Goal: Task Accomplishment & Management: Manage account settings

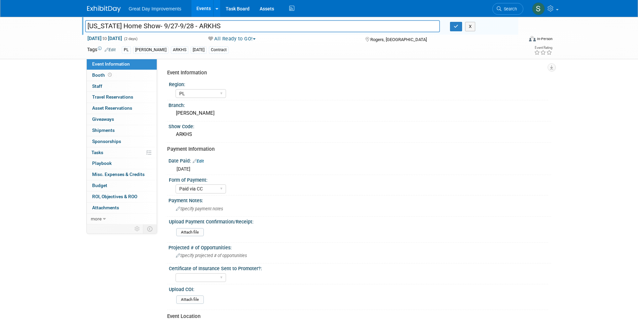
select select "PL"
select select "Paid via CC"
click at [453, 29] on button "button" at bounding box center [456, 26] width 12 height 9
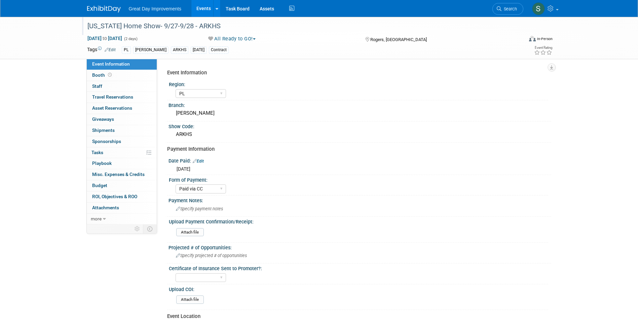
click at [99, 3] on link at bounding box center [108, 5] width 42 height 5
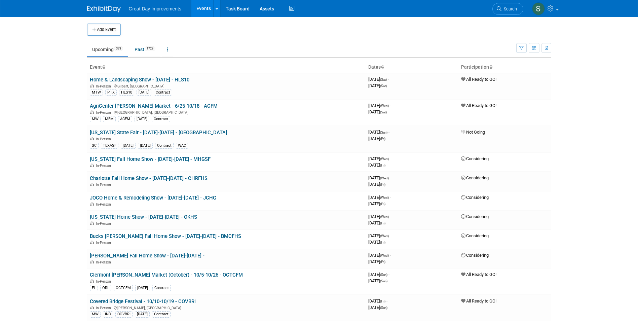
click at [496, 5] on link "Search" at bounding box center [507, 9] width 31 height 12
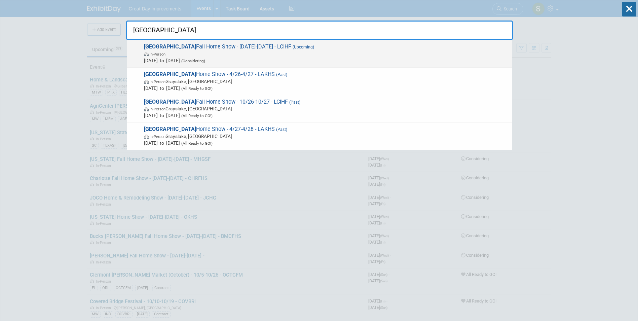
type input "lake county"
click at [358, 43] on span "Lake County Fall Home Show - 10/26/25-10/27/25 - LCIHF (Upcoming) In-Person Oct…" at bounding box center [325, 53] width 367 height 21
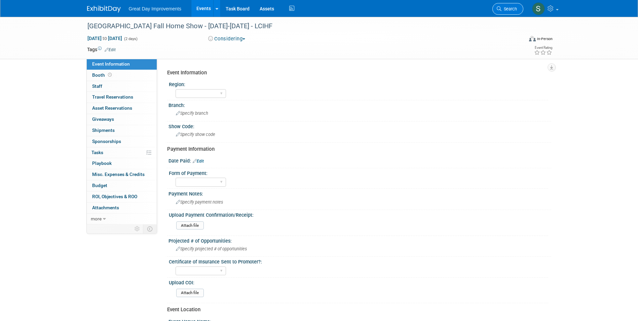
click at [511, 7] on span "Search" at bounding box center [508, 8] width 15 height 5
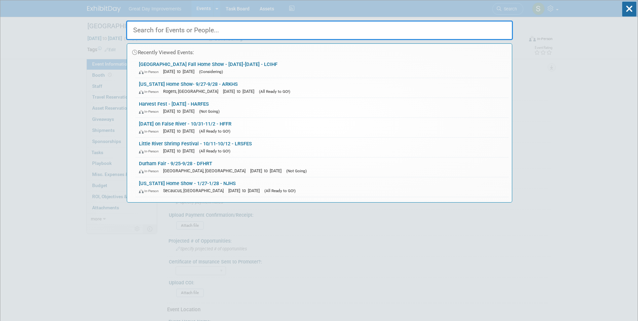
paste input "Holiday Craft & Gift Festival"
type input "Holiday Craft & Gift Festival"
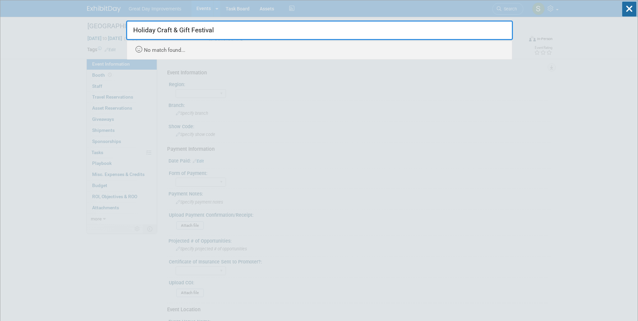
drag, startPoint x: 173, startPoint y: 32, endPoint x: 468, endPoint y: 12, distance: 295.2
click at [468, 12] on div "Holiday Craft & Gift Festival Recently Viewed Events: Lake County Fall Home Sho…" at bounding box center [319, 29] width 387 height 59
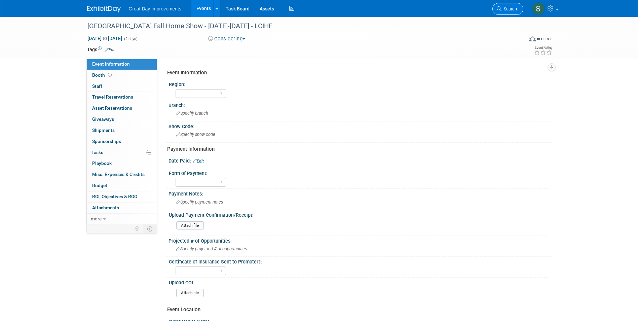
click at [513, 7] on span "Search" at bounding box center [508, 8] width 15 height 5
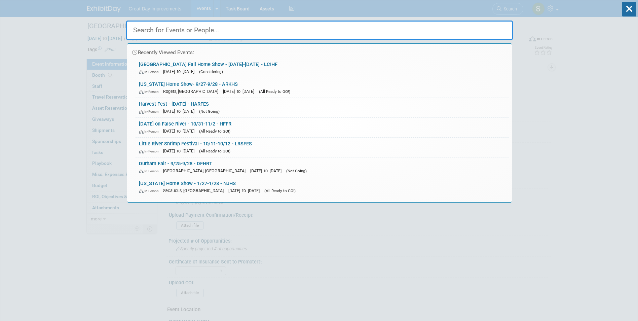
paste input "Holiday Craft & Gift Festival"
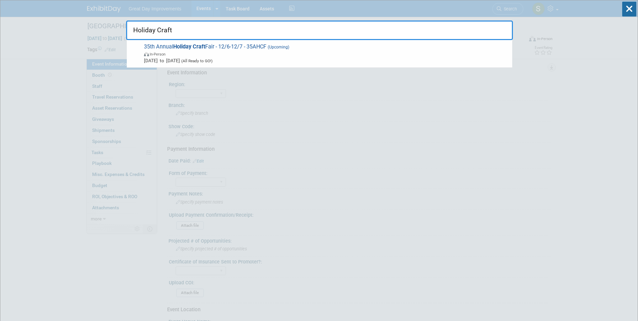
type input "Holiday Craft"
click at [246, 64] on div "35th Annual Holiday Craft Fair - 12/6-12/7 - 35AHCF (Upcoming) In-Person Dec 6,…" at bounding box center [319, 54] width 385 height 28
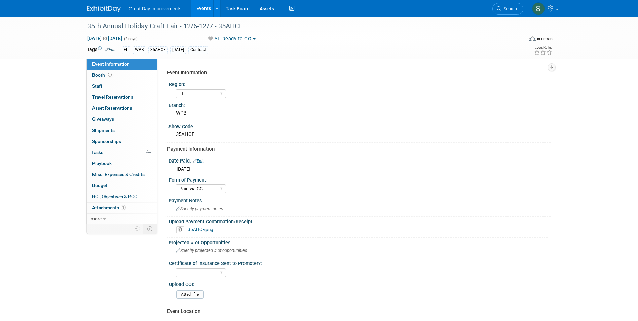
select select "FL"
select select "Paid via CC"
click at [100, 9] on img at bounding box center [104, 9] width 34 height 7
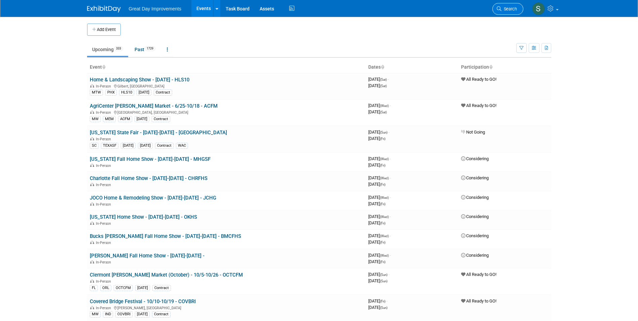
click at [503, 6] on link "Search" at bounding box center [507, 9] width 31 height 12
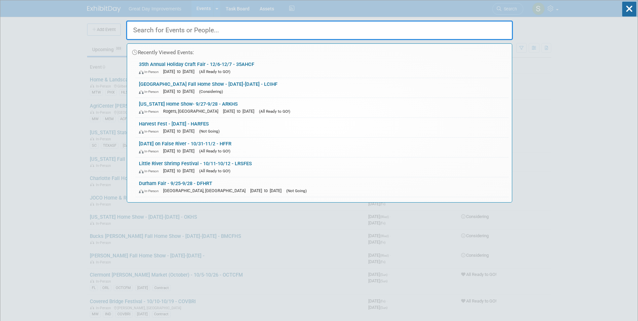
click at [422, 34] on input "text" at bounding box center [319, 31] width 387 height 20
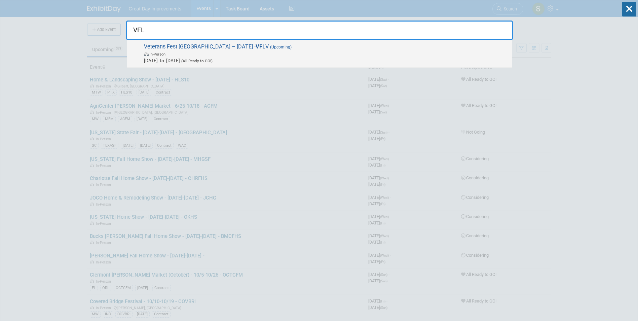
type input "VFL"
click at [319, 54] on span "In-Person" at bounding box center [326, 53] width 365 height 7
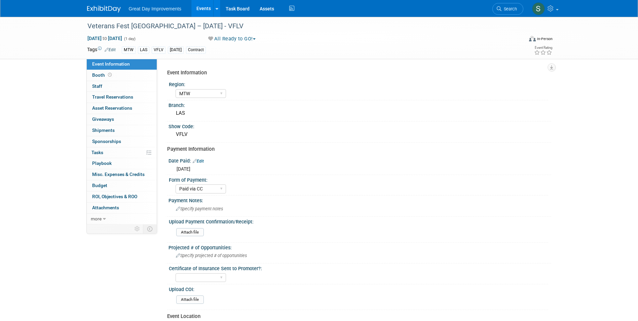
select select "MTW"
select select "Paid via CC"
click at [506, 8] on span "Search" at bounding box center [508, 8] width 15 height 5
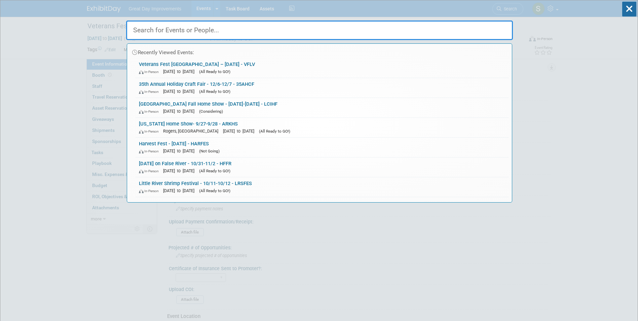
click at [396, 28] on input "text" at bounding box center [319, 31] width 387 height 20
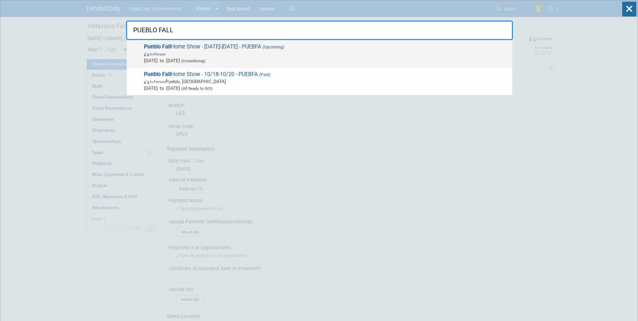
type input "PUEBLO FALL"
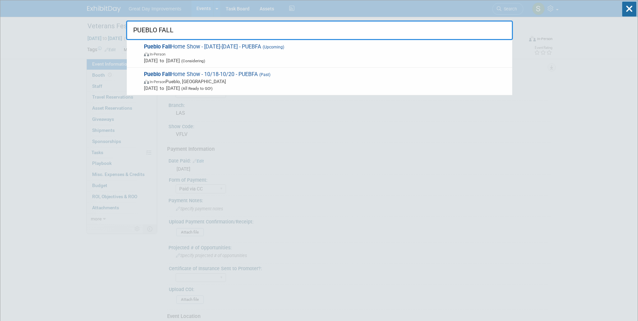
click at [362, 62] on span "Oct 18, 2025 to Oct 20, 2025 (Considering)" at bounding box center [326, 60] width 365 height 7
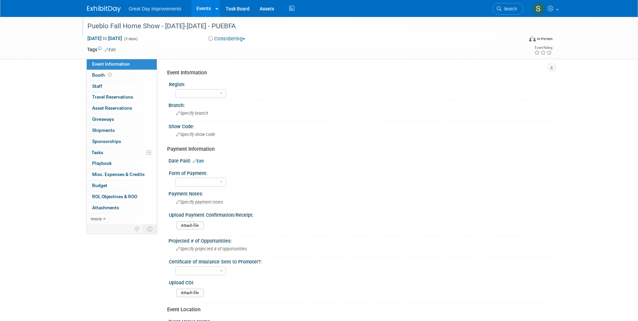
click at [197, 28] on div "Pueblo Fall Home Show - 10/18/25-10/20/25 - PUEBFA" at bounding box center [299, 26] width 428 height 12
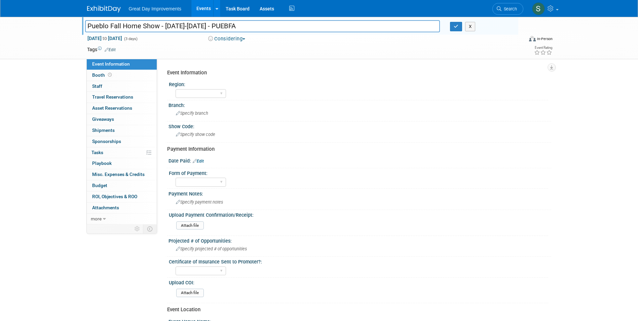
drag, startPoint x: 220, startPoint y: 25, endPoint x: 210, endPoint y: 27, distance: 10.6
click at [210, 27] on input "Pueblo Fall Home Show - 10/18/25-10/20/25 - PUEBFA" at bounding box center [262, 26] width 355 height 12
click at [224, 27] on input "Pueblo Fall Home Show - 10/18/25-10/20/25 - PUEBFA" at bounding box center [262, 26] width 355 height 12
drag, startPoint x: 223, startPoint y: 27, endPoint x: 164, endPoint y: 30, distance: 59.6
click at [164, 30] on input "Pueblo Fall Home Show - 10/18/25-10/20/25 - PUEBFA" at bounding box center [262, 26] width 355 height 12
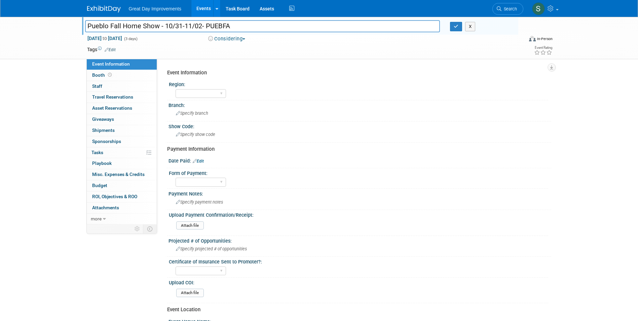
type input "Pueblo Fall Home Show - 10/31-11/02- PUEBFA"
click at [238, 36] on button "Considering" at bounding box center [227, 38] width 42 height 7
click at [233, 88] on link "All Ready to GO!" at bounding box center [234, 87] width 56 height 9
click at [114, 41] on span "Oct 18, 2025 to Oct 20, 2025" at bounding box center [104, 38] width 35 height 6
select select "9"
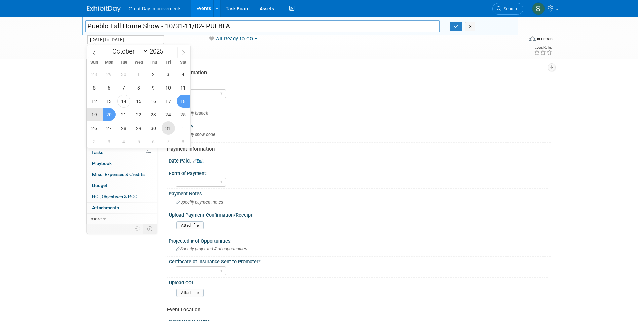
click at [170, 125] on span "31" at bounding box center [168, 127] width 13 height 13
type input "Oct 31, 2025"
click at [94, 140] on span "2" at bounding box center [94, 141] width 13 height 13
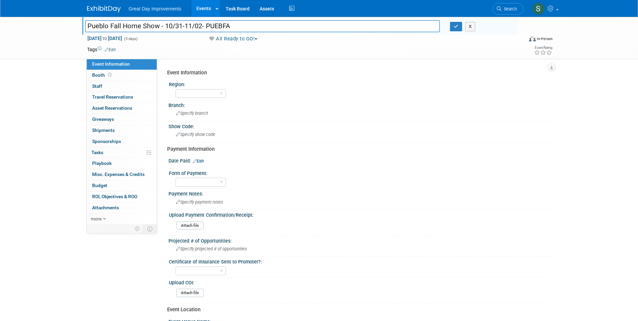
click at [114, 51] on link "Edit" at bounding box center [110, 49] width 11 height 5
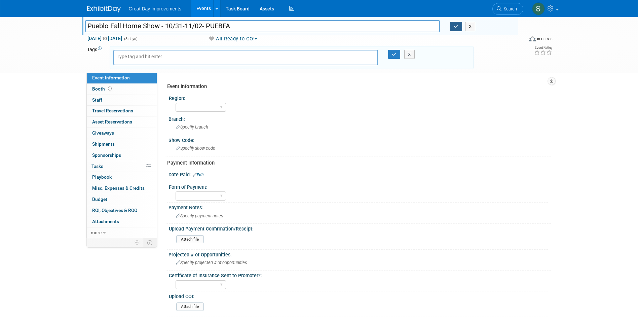
click at [452, 28] on button "button" at bounding box center [456, 26] width 12 height 9
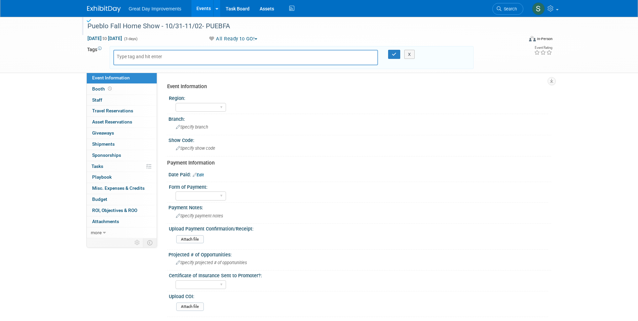
click at [169, 56] on input "text" at bounding box center [144, 56] width 54 height 7
click at [168, 57] on input "text" at bounding box center [144, 56] width 54 height 7
type input "m"
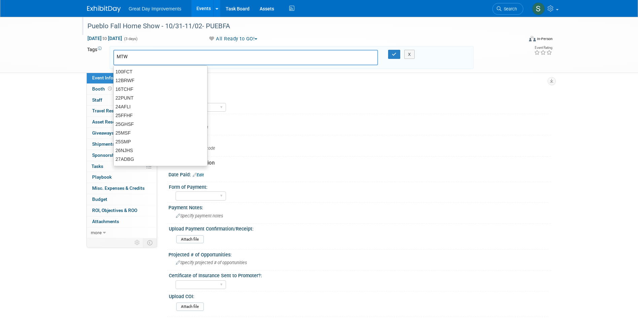
type input "MTW"
type input "COS"
type input "MTW, COS"
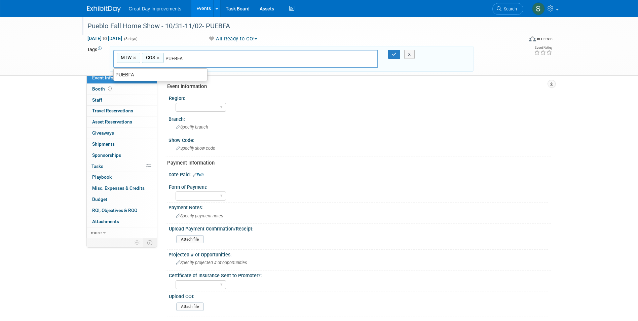
type input "PUEBFA"
type input "MTW, COS, PUEBFA"
type input "OCT25"
type input "MTW, COS, PUEBFA, OCT25"
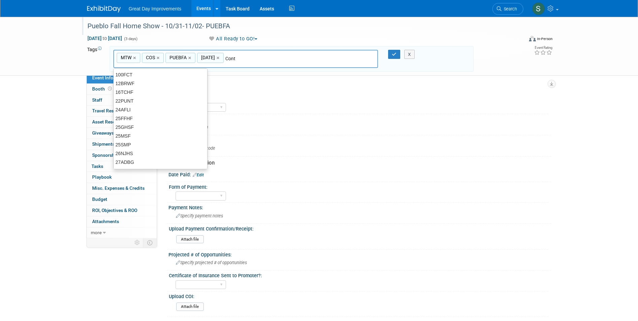
type input "Contr"
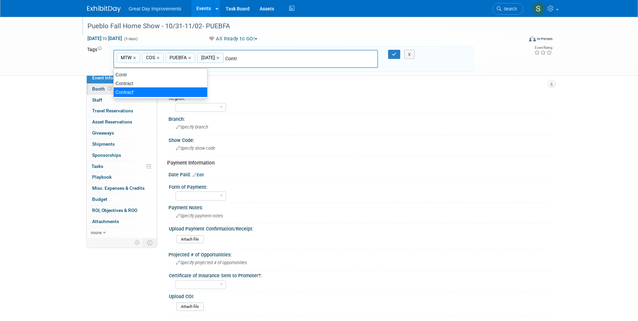
click at [134, 89] on div "Contract'" at bounding box center [160, 91] width 94 height 9
type input "MTW, COS, PUEBFA, OCT25, Contract'"
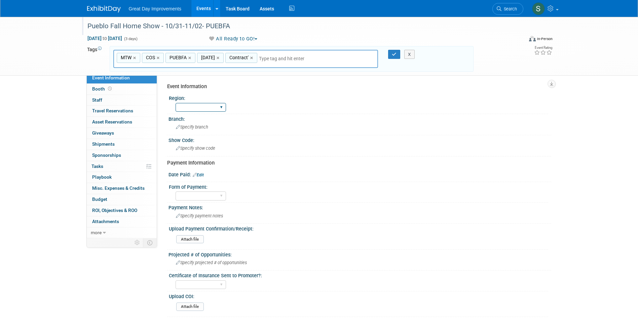
drag, startPoint x: 200, startPoint y: 98, endPoint x: 201, endPoint y: 104, distance: 5.8
click at [200, 101] on div "Region: GC MA MW MTW NE NEW OV PL PNW SA SE SC UMW FL" at bounding box center [357, 103] width 381 height 21
click at [201, 106] on select "GC MA MW MTW NE NEW OV PL PNW SA SE SC UMW FL" at bounding box center [201, 107] width 50 height 9
click at [396, 52] on button "button" at bounding box center [394, 54] width 12 height 9
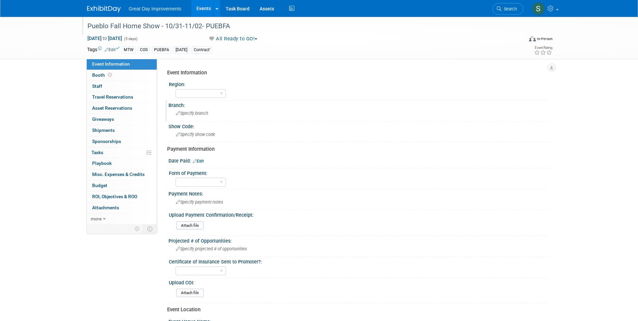
click at [208, 100] on div "Branch:" at bounding box center [359, 104] width 383 height 8
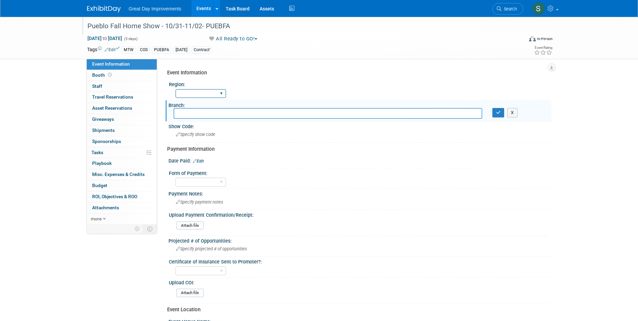
click at [197, 94] on select "GC MA MW MTW NE NEW OV PL PNW SA SE SC UMW FL" at bounding box center [201, 93] width 50 height 9
select select "MTW"
click at [176, 89] on select "GC MA MW MTW NE NEW OV PL PNW SA SE SC UMW FL" at bounding box center [201, 93] width 50 height 9
click at [202, 115] on input "text" at bounding box center [327, 113] width 309 height 10
type input "COS"
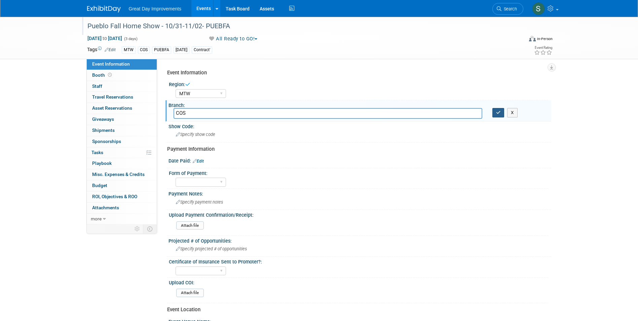
click at [492, 108] on button "button" at bounding box center [498, 112] width 12 height 9
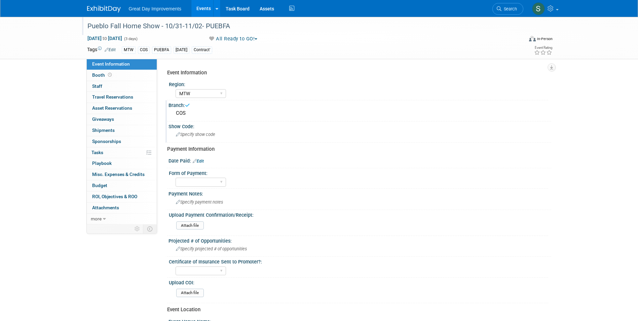
click at [195, 133] on span "Specify show code" at bounding box center [195, 134] width 39 height 5
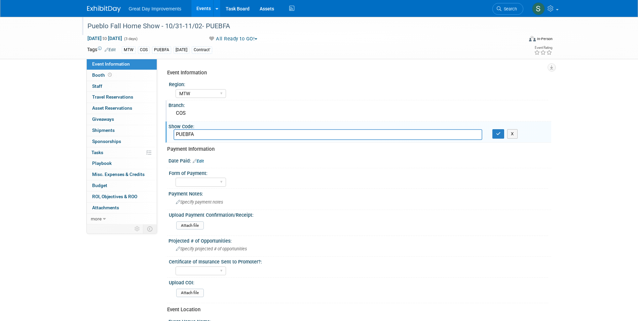
type input "PUEBFA"
click at [492, 129] on button "button" at bounding box center [498, 133] width 12 height 9
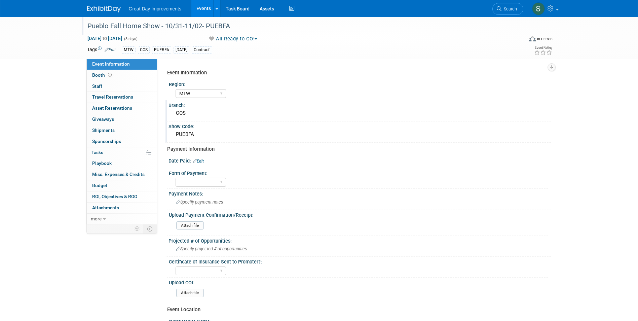
click at [202, 160] on link "Edit" at bounding box center [198, 161] width 11 height 5
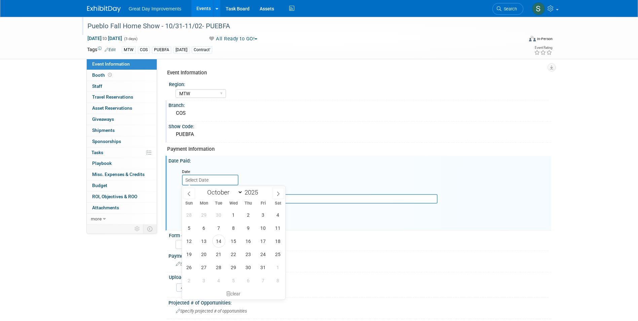
click at [200, 174] on input "text" at bounding box center [210, 179] width 56 height 11
click at [260, 193] on span at bounding box center [260, 194] width 5 height 4
type input "2024"
click at [207, 239] on span "14" at bounding box center [203, 240] width 13 height 13
type input "Oct 14, 2024"
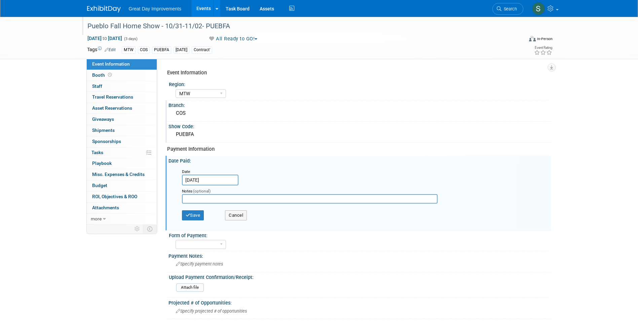
click at [195, 208] on div "Save Cancel" at bounding box center [361, 216] width 359 height 18
click at [195, 215] on button "Save" at bounding box center [193, 215] width 22 height 10
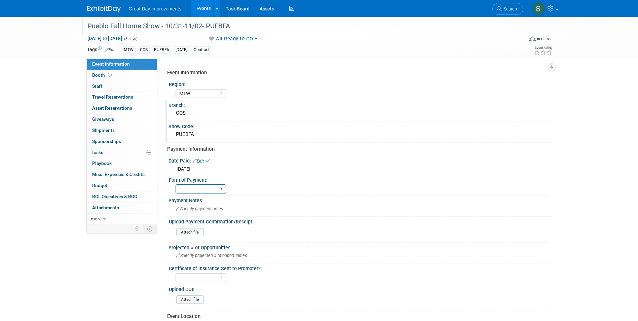
click at [205, 190] on select "Paid via CC Check Requested Pay at the Gate Other" at bounding box center [201, 188] width 50 height 9
select select "Paid via CC"
click at [176, 184] on select "Paid via CC Check Requested Pay at the Gate Other" at bounding box center [201, 188] width 50 height 9
drag, startPoint x: 477, startPoint y: 244, endPoint x: 436, endPoint y: 230, distance: 43.3
click at [477, 244] on div "Projected # of Opportunities:" at bounding box center [359, 246] width 383 height 8
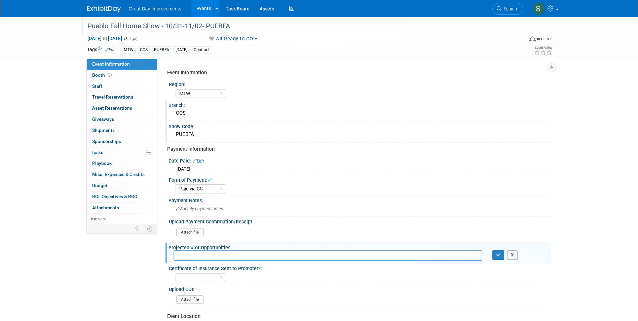
click at [113, 15] on div "Great Day Improvements Events Add Event Bulk Upload Events Shareable Event Boar…" at bounding box center [319, 8] width 464 height 17
click at [107, 5] on link at bounding box center [108, 5] width 42 height 5
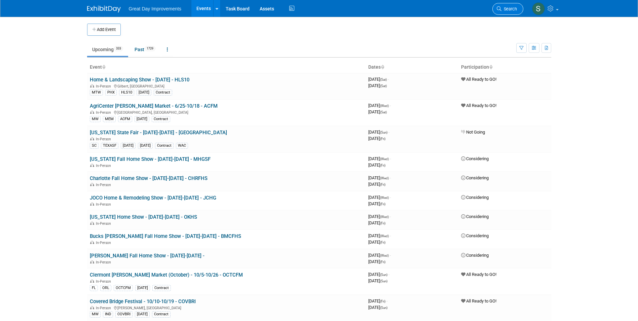
click at [249, 7] on span "Search" at bounding box center [508, 8] width 15 height 5
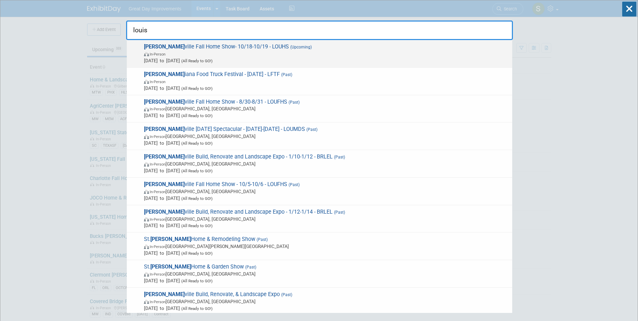
type input "louis"
click at [239, 48] on span "Louis ville Fall Home Show- 10/18-10/19 - LOUHS (Upcoming) In-Person Oct 18, 20…" at bounding box center [325, 53] width 367 height 21
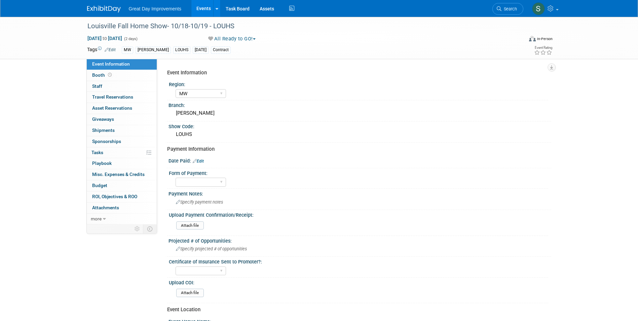
select select "MW"
click at [196, 160] on icon at bounding box center [195, 161] width 4 height 4
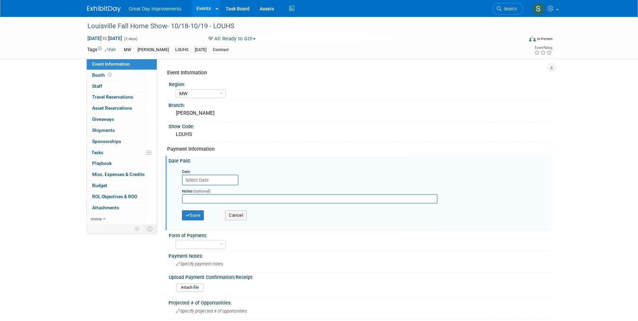
click at [206, 186] on div "Notes (optional)" at bounding box center [315, 196] width 277 height 22
click at [208, 179] on input "text" at bounding box center [210, 179] width 56 height 11
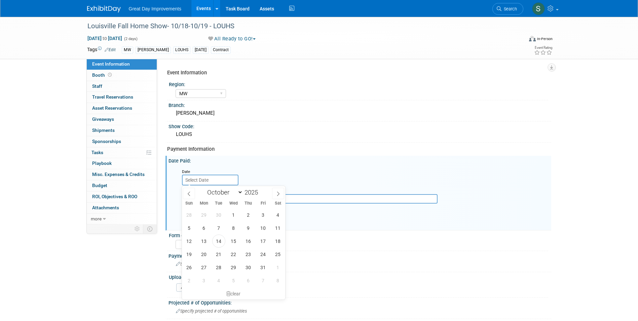
click at [197, 193] on div "January February March April May June July August September October November [D…" at bounding box center [234, 191] width 78 height 11
click at [193, 192] on span at bounding box center [189, 193] width 12 height 11
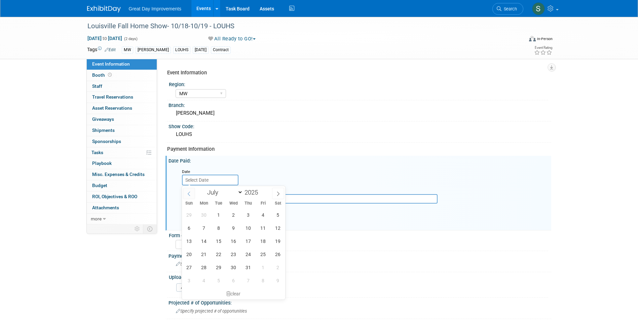
select select "5"
click at [204, 225] on span "9" at bounding box center [203, 227] width 13 height 13
type input "[DATE]"
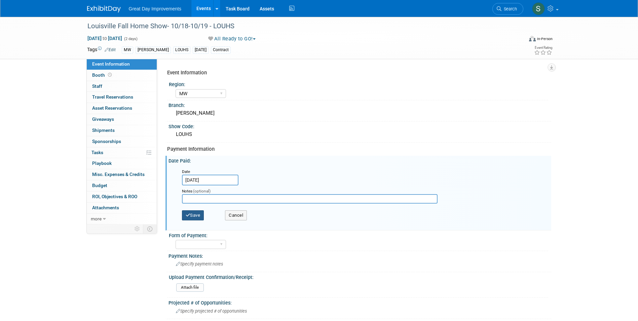
click at [199, 217] on button "Save" at bounding box center [193, 215] width 22 height 10
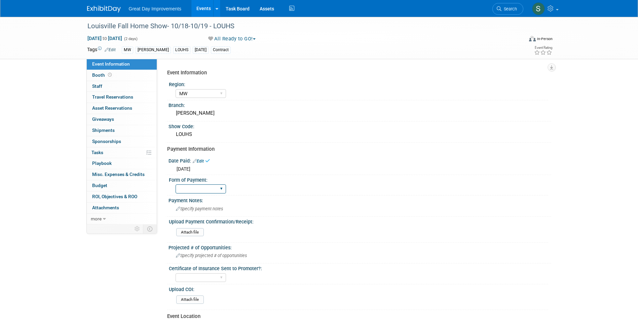
click at [199, 192] on select "Paid via CC Check Requested Pay at the Gate Other" at bounding box center [201, 188] width 50 height 9
select select "Paid via CC"
click at [176, 184] on select "Paid via CC Check Requested Pay at the Gate Other" at bounding box center [201, 188] width 50 height 9
click at [513, 10] on span "Search" at bounding box center [508, 8] width 15 height 5
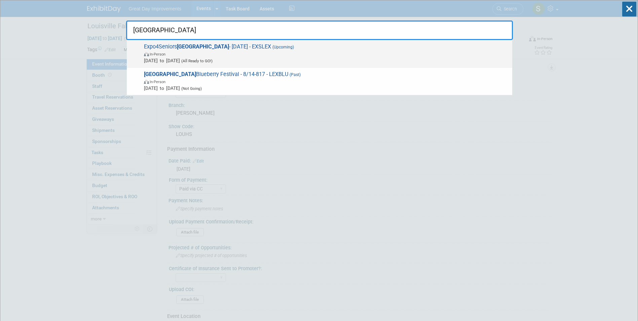
type input "[GEOGRAPHIC_DATA]"
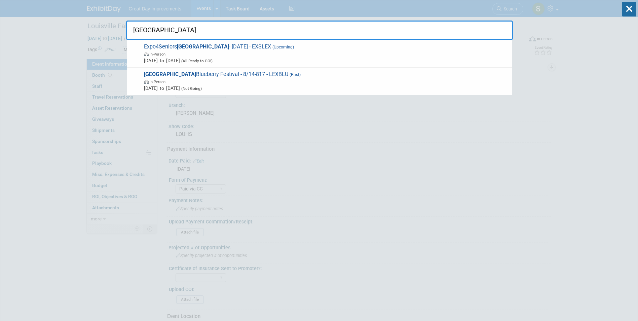
click at [356, 53] on span "In-Person" at bounding box center [326, 53] width 365 height 7
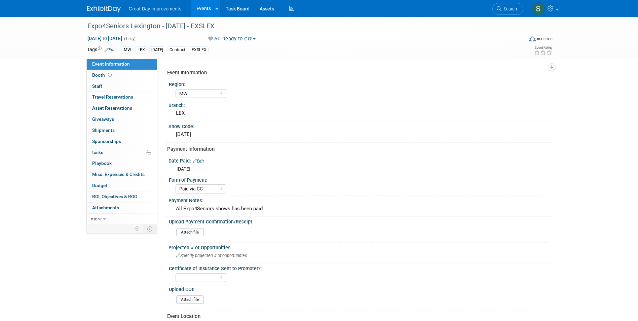
select select "MW"
select select "Paid via CC"
click at [493, 8] on link "Search" at bounding box center [507, 9] width 31 height 12
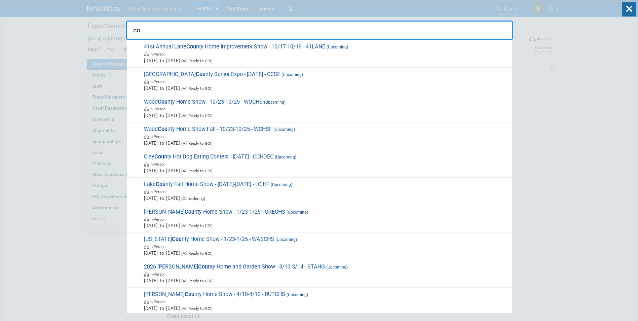
type input "c"
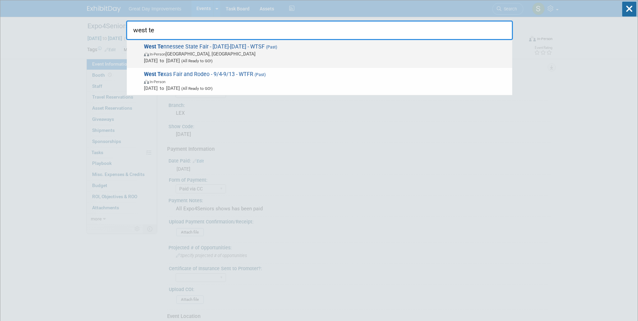
type input "west te"
click at [230, 53] on span "In-Person Jackson, TN" at bounding box center [326, 53] width 365 height 7
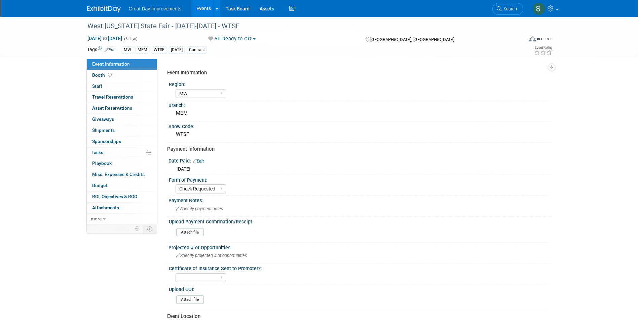
select select "MW"
select select "Check Requested"
click at [168, 29] on div "West [US_STATE] State Fair - [DATE]-[DATE] - WTSF" at bounding box center [299, 26] width 428 height 12
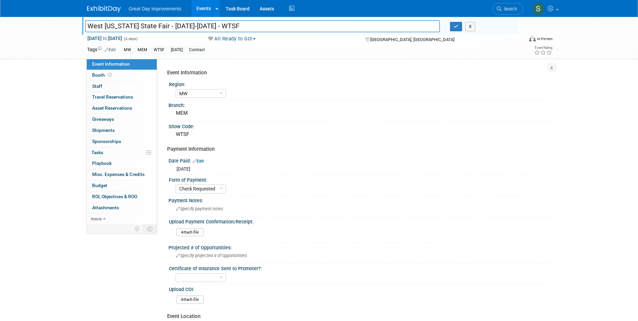
drag, startPoint x: 166, startPoint y: 25, endPoint x: 88, endPoint y: 24, distance: 77.3
click at [47, 26] on div "West [US_STATE] State Fair - [DATE]-[DATE] - WTSF West [US_STATE] State Fair - …" at bounding box center [319, 38] width 638 height 42
drag, startPoint x: 110, startPoint y: 24, endPoint x: 121, endPoint y: 25, distance: 11.9
click at [110, 24] on input "West [US_STATE] State Fair - [DATE]-[DATE] - WTSF" at bounding box center [262, 26] width 355 height 12
click at [178, 27] on input "West [US_STATE] State Fair - [DATE]-[DATE] - WTSF" at bounding box center [262, 26] width 355 height 12
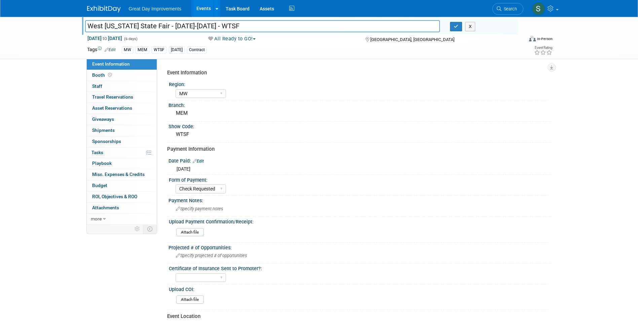
drag, startPoint x: 168, startPoint y: 26, endPoint x: 53, endPoint y: 25, distance: 114.7
click at [53, 25] on div "West Tennessee State Fair - 9/10-9/15/25 - WTSF West Tennessee State Fair - 9/1…" at bounding box center [319, 38] width 638 height 42
click at [449, 28] on div "X" at bounding box center [481, 26] width 73 height 9
click at [452, 28] on button "button" at bounding box center [456, 26] width 12 height 9
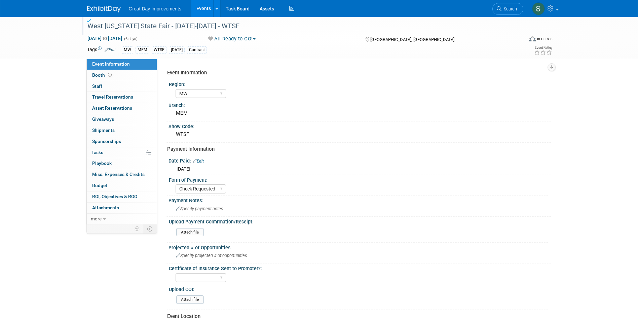
click at [110, 10] on img at bounding box center [104, 9] width 34 height 7
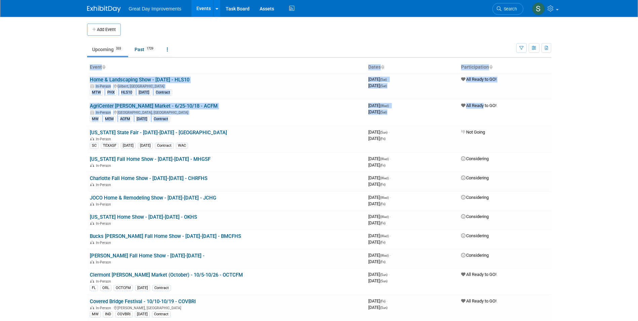
drag, startPoint x: 778, startPoint y: 134, endPoint x: 801, endPoint y: 136, distance: 23.3
click at [637, 136] on html "Great Day Improvements Events Add Event Bulk Upload Events Shareable Event Boar…" at bounding box center [319, 160] width 638 height 321
click at [512, 6] on span "Search" at bounding box center [508, 8] width 15 height 5
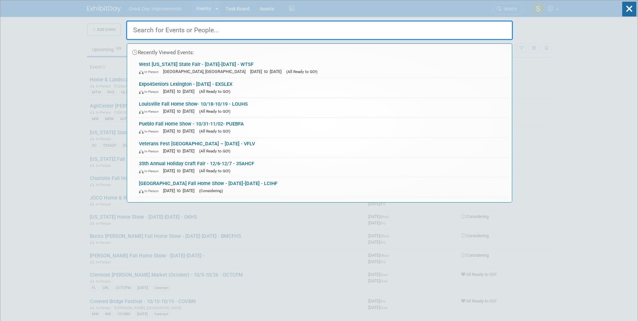
click at [298, 35] on input "text" at bounding box center [319, 31] width 387 height 20
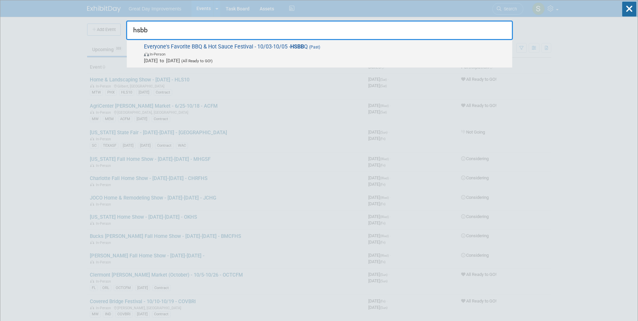
type input "hsbb"
click at [271, 45] on span "Everyone's Favorite BBQ & Hot Sauce Festival - 10/03-10/05 - HSBB Q (Past) In-P…" at bounding box center [325, 53] width 367 height 21
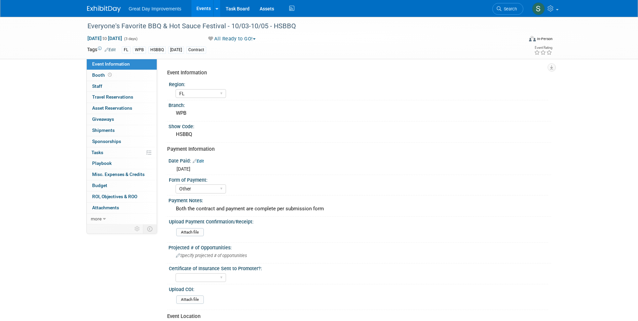
select select "FL"
select select "Other"
click at [229, 209] on div "Both the contract and payment are complete per submission form" at bounding box center [359, 208] width 373 height 10
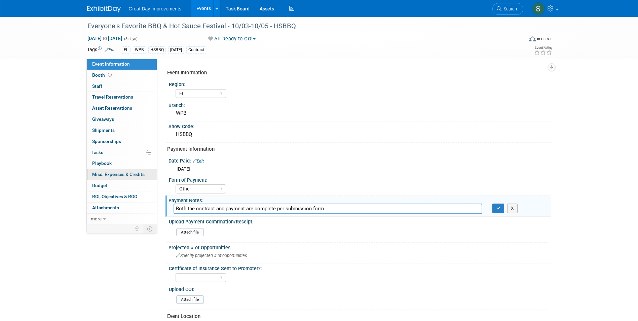
drag, startPoint x: 333, startPoint y: 207, endPoint x: 113, endPoint y: 173, distance: 222.4
click at [114, 174] on div "Event Information Event Info Booth Booth 0 Staff 0 Staff 0 Travel Reservations …" at bounding box center [319, 227] width 474 height 421
click at [358, 204] on input "Both the contract and payment are complete per submission form" at bounding box center [327, 208] width 309 height 10
type input "Both the contract and payment are complete per submission form- Trevor is getti…"
click at [492, 203] on button "button" at bounding box center [498, 207] width 12 height 9
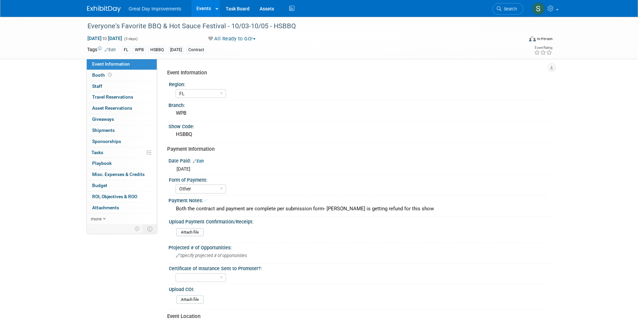
click at [0, 158] on html "Great Day Improvements Events Add Event Bulk Upload Events Shareable Event Boar…" at bounding box center [319, 160] width 638 height 321
click at [106, 13] on div "Great Day Improvements Events Add Event Bulk Upload Events Shareable Event Boar…" at bounding box center [319, 8] width 464 height 17
click at [104, 6] on img at bounding box center [104, 9] width 34 height 7
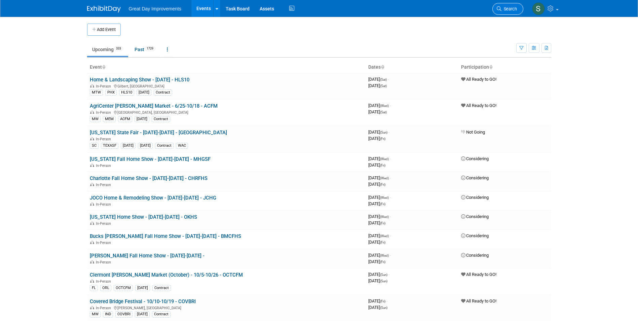
click at [508, 5] on link "Search" at bounding box center [507, 9] width 31 height 12
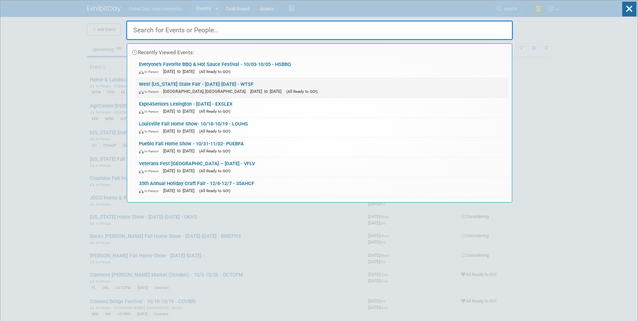
click at [201, 86] on link "West [US_STATE] State Fair - [DATE]-[DATE] - WTSF In-Person [GEOGRAPHIC_DATA], …" at bounding box center [321, 88] width 373 height 20
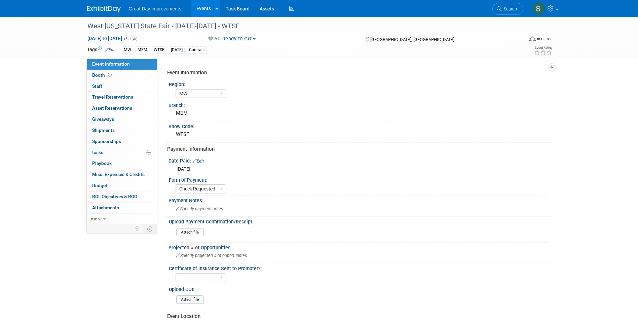
select select "MW"
select select "Check Requested"
click at [191, 28] on div "West Tennessee State Fair - 9/10-9/15/25 - WTSF" at bounding box center [299, 26] width 428 height 12
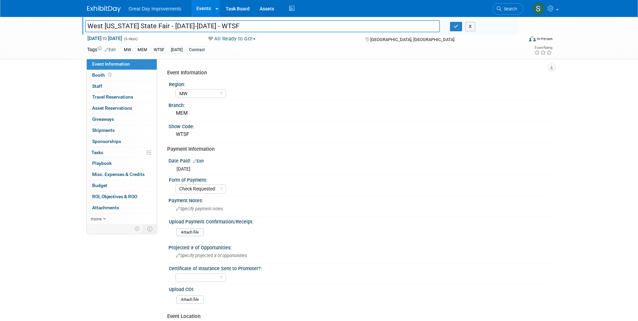
drag, startPoint x: 215, startPoint y: 26, endPoint x: 173, endPoint y: 31, distance: 42.7
click at [173, 31] on input "West Tennessee State Fair - 9/10-9/15/25 - WTSF" at bounding box center [262, 26] width 355 height 12
click at [233, 23] on input "West [US_STATE] State Fair - 10/16-10/24- WTSF" at bounding box center [262, 26] width 355 height 12
type input "West [US_STATE] State Fair - 10/16-10/24- WTSF"
click at [452, 27] on button "button" at bounding box center [456, 26] width 12 height 9
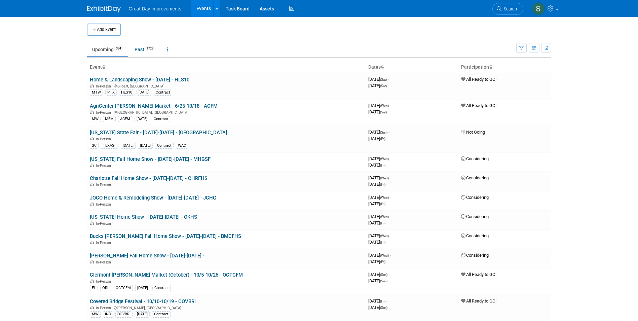
click at [496, 14] on link "Search" at bounding box center [507, 9] width 31 height 12
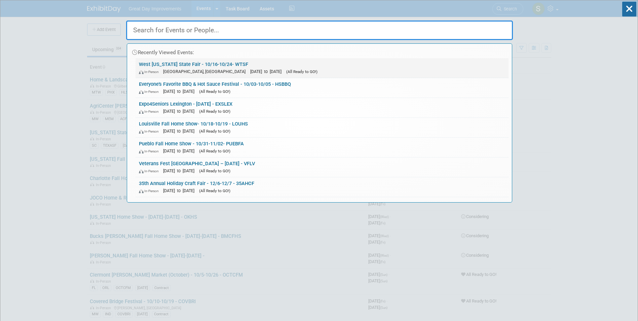
click at [244, 67] on link "West Tennessee State Fair - 10/16-10/24- WTSF In-Person Jackson, TN Oct 16, 202…" at bounding box center [321, 68] width 373 height 20
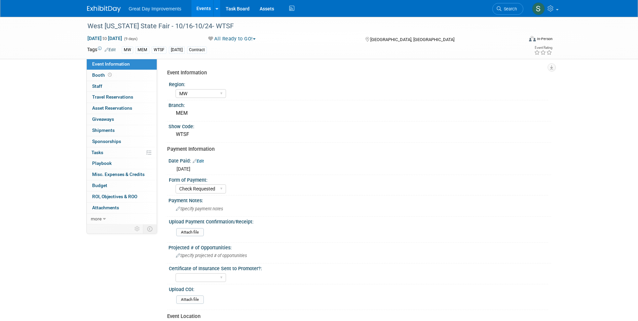
select select "MW"
select select "Check Requested"
click at [231, 29] on div "West [US_STATE] State Fair - 10/16-10/24- WTSF" at bounding box center [299, 26] width 428 height 12
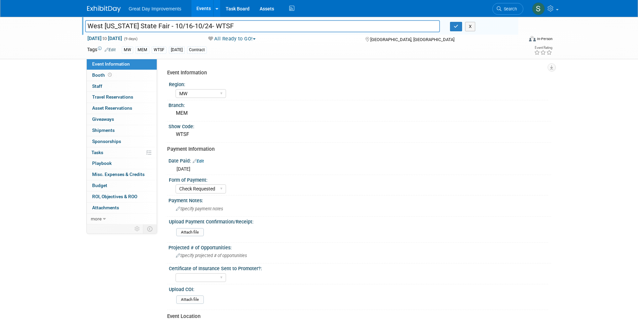
drag, startPoint x: 231, startPoint y: 27, endPoint x: 215, endPoint y: 28, distance: 15.5
click at [215, 27] on input "West [US_STATE] State Fair - 10/16-10/24- WTSF" at bounding box center [262, 26] width 355 height 12
click at [455, 28] on icon "button" at bounding box center [456, 26] width 5 height 4
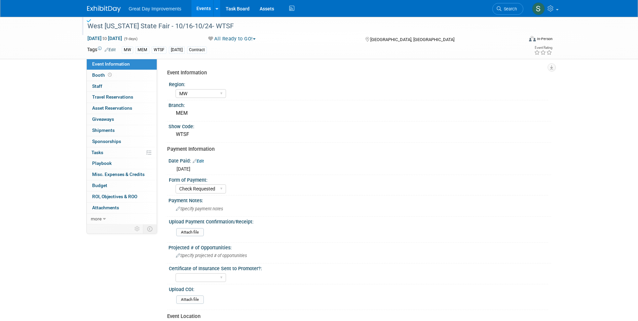
click at [104, 12] on img at bounding box center [104, 9] width 34 height 7
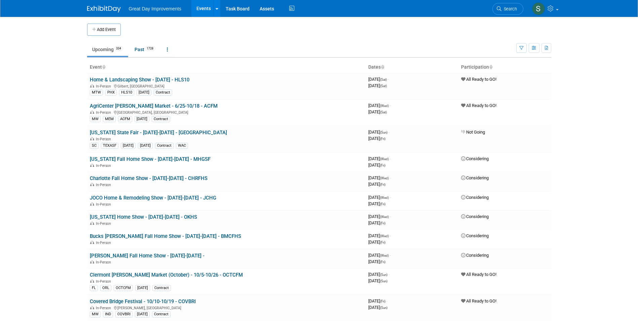
drag, startPoint x: 509, startPoint y: 10, endPoint x: 494, endPoint y: 13, distance: 15.4
click at [509, 10] on span "Search" at bounding box center [508, 8] width 15 height 5
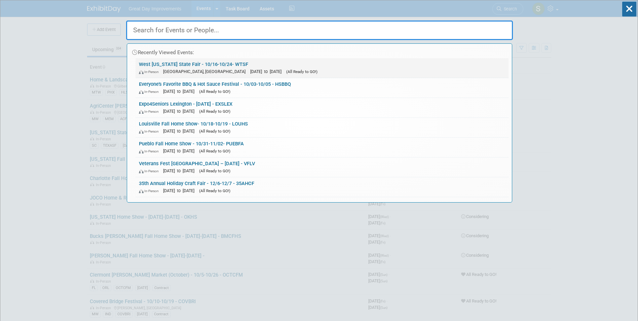
click at [207, 68] on div "In-Person [GEOGRAPHIC_DATA], [GEOGRAPHIC_DATA] [DATE] to [DATE] (All Ready to G…" at bounding box center [322, 71] width 366 height 7
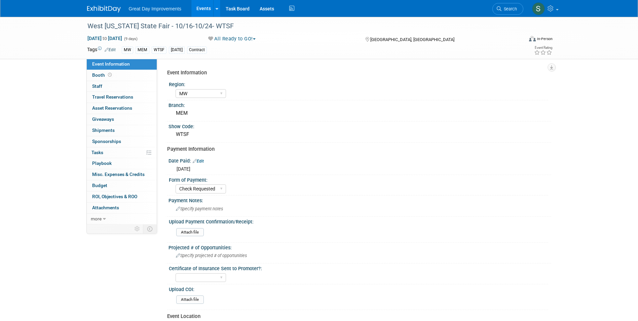
select select "MW"
select select "Check Requested"
click at [112, 15] on div "Great Day Improvements Events Add Event Bulk Upload Events Shareable Event Boar…" at bounding box center [319, 8] width 464 height 17
click at [103, 8] on img at bounding box center [104, 9] width 34 height 7
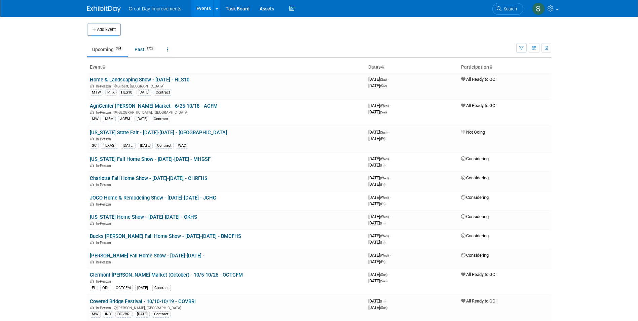
drag, startPoint x: 112, startPoint y: 28, endPoint x: 116, endPoint y: 28, distance: 3.7
click at [112, 28] on button "Add Event" at bounding box center [104, 30] width 34 height 12
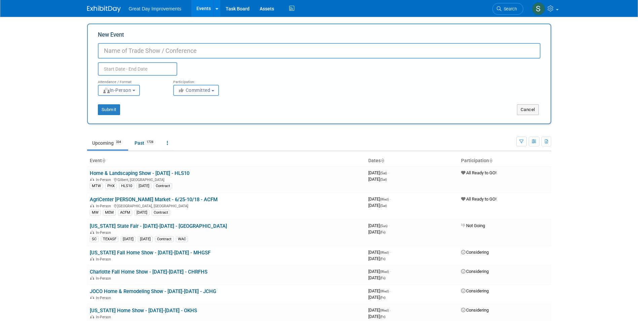
click at [186, 52] on input "New Event" at bounding box center [319, 50] width 442 height 15
paste input "Fort Myers Home Show - August"
drag, startPoint x: 174, startPoint y: 49, endPoint x: 235, endPoint y: 48, distance: 61.2
click at [234, 48] on input "Fort Myers Home Show - August" at bounding box center [319, 50] width 442 height 15
click at [284, 53] on input "Fort Myers Home Show - 8/8-8/9 -" at bounding box center [319, 50] width 442 height 15
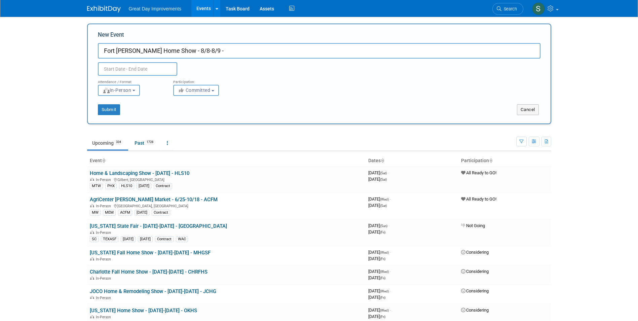
paste input "FTMAUG"
type input "Fort [PERSON_NAME] Home Show - 8/8-8/9 - FTMAUG"
click at [209, 91] on span "Committed" at bounding box center [194, 89] width 33 height 5
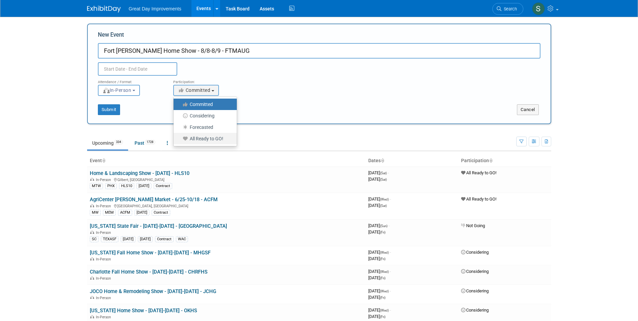
drag, startPoint x: 215, startPoint y: 140, endPoint x: 170, endPoint y: 104, distance: 57.4
click at [215, 140] on label "All Ready to GO!" at bounding box center [203, 138] width 53 height 9
click at [180, 140] on input "All Ready to GO!" at bounding box center [177, 139] width 4 height 4
select select "102"
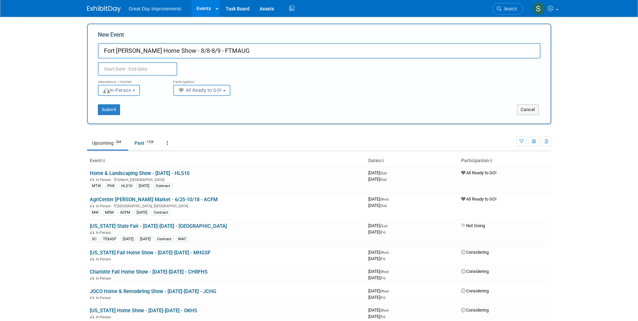
click at [156, 65] on input "text" at bounding box center [137, 68] width 79 height 13
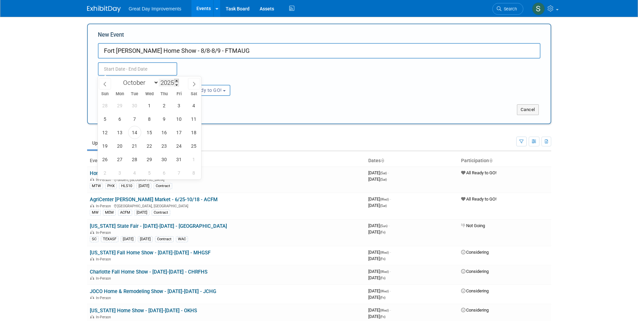
click at [176, 81] on span at bounding box center [176, 81] width 5 height 4
type input "2026"
click at [150, 84] on select "January February March April May June July August September October November De…" at bounding box center [139, 82] width 39 height 8
select select "7"
click at [120, 78] on select "January February March April May June July August September October November De…" at bounding box center [139, 82] width 39 height 8
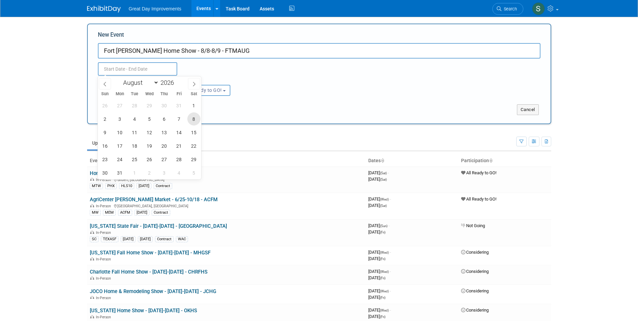
click at [191, 118] on span "8" at bounding box center [193, 118] width 13 height 13
click at [106, 138] on span "9" at bounding box center [105, 132] width 13 height 13
type input "Aug 8, 2026 to Aug 9, 2026"
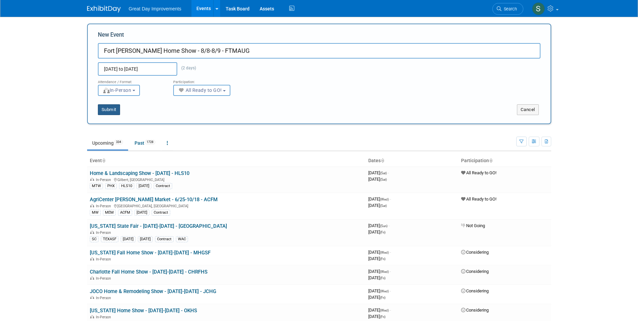
click at [110, 112] on button "Submit" at bounding box center [109, 109] width 22 height 11
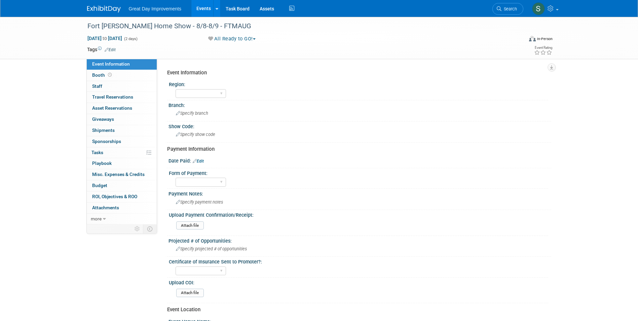
click at [113, 48] on link "Edit" at bounding box center [110, 49] width 11 height 5
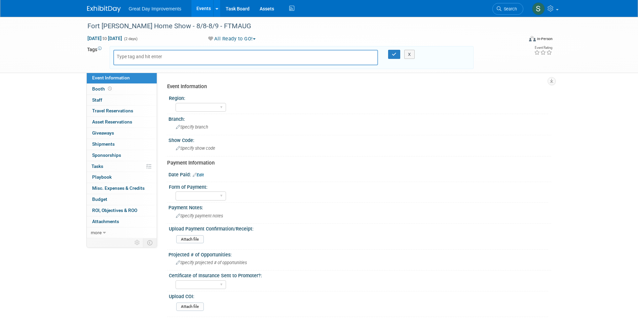
click at [158, 51] on div at bounding box center [245, 57] width 265 height 15
click at [156, 60] on input "text" at bounding box center [164, 56] width 94 height 7
click at [148, 56] on input "text" at bounding box center [164, 56] width 94 height 7
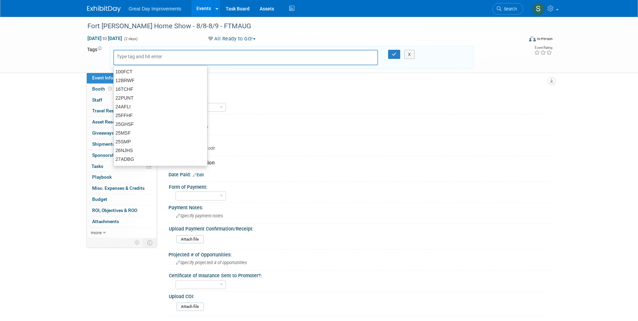
click at [148, 56] on input "text" at bounding box center [164, 56] width 94 height 7
type input "FL"
type input "FTM"
type input "FL, FTM"
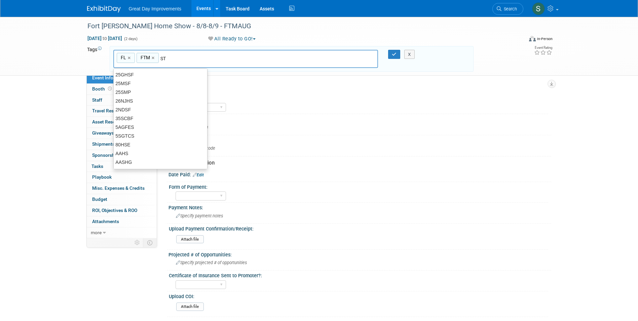
type input "S"
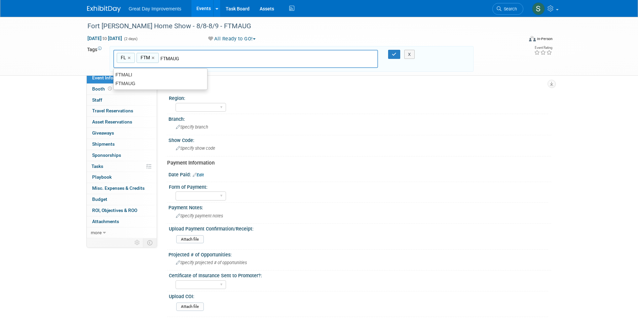
type input "FTMAUG"
type input "FL, FTM, FTMAUG"
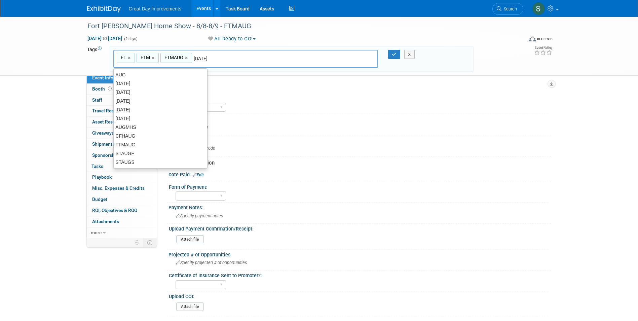
type input "[DATE]"
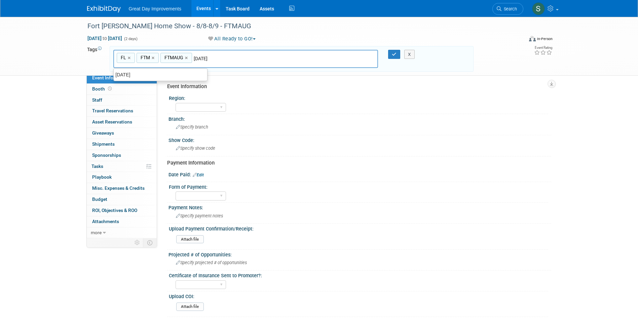
type input "FL, FTM, FTMAUG, [DATE]"
type input "Contract"
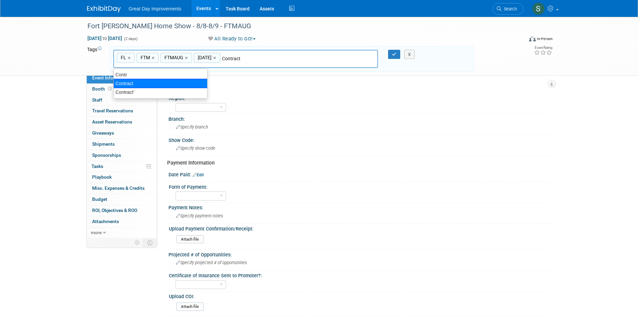
type input "FL, FTM, FTMAUG, [DATE], Contract"
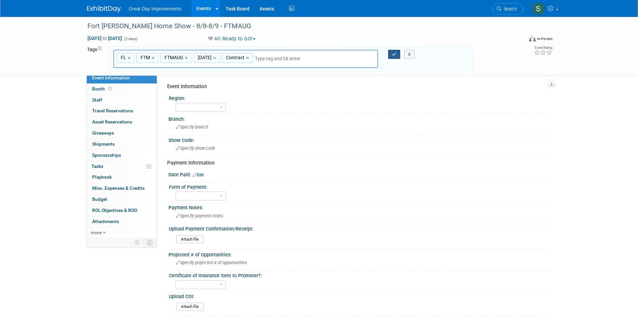
click at [393, 56] on icon "button" at bounding box center [394, 54] width 5 height 4
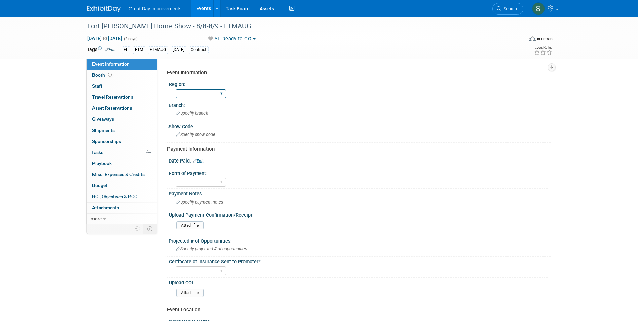
click at [190, 93] on select "GC MA MW MTW NE NEW OV PL PNW SA SE SC UMW FL" at bounding box center [201, 93] width 50 height 9
select select "FL"
click at [176, 89] on select "GC MA MW MTW NE NEW OV PL PNW SA SE SC UMW FL" at bounding box center [201, 93] width 50 height 9
click at [195, 113] on span "Specify branch" at bounding box center [192, 113] width 32 height 5
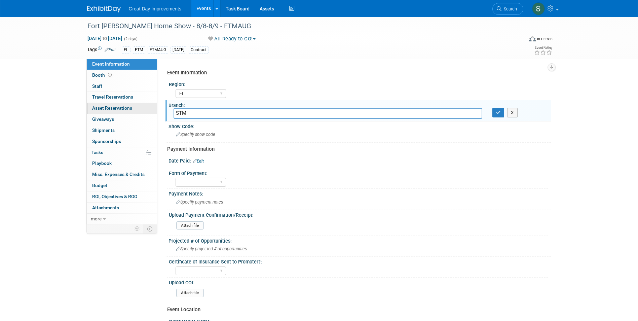
drag, startPoint x: 209, startPoint y: 112, endPoint x: 144, endPoint y: 112, distance: 65.9
click at [145, 113] on div "Event Information Event Info Booth Booth 0 Staff 0 Staff 0 Travel Reservations …" at bounding box center [319, 224] width 474 height 414
type input "FTM"
click at [496, 112] on icon "button" at bounding box center [498, 112] width 5 height 4
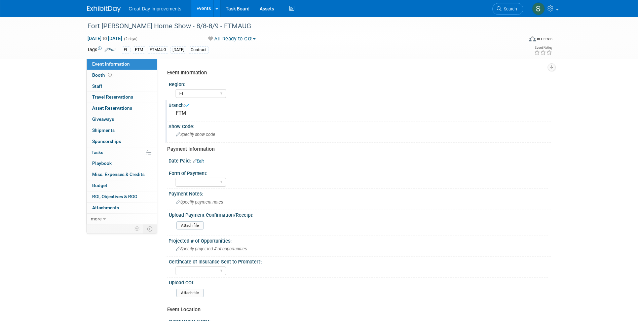
click at [231, 134] on div "Specify show code" at bounding box center [359, 134] width 373 height 10
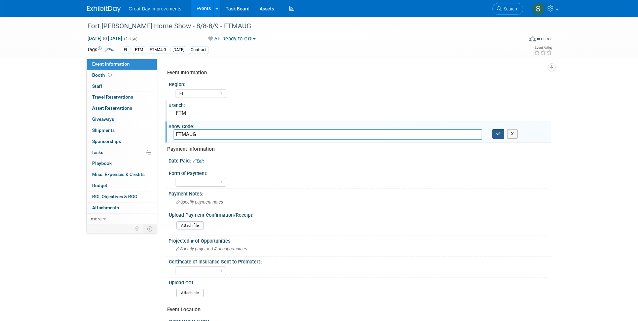
type input "FTMAUG"
click at [500, 133] on button "button" at bounding box center [498, 133] width 12 height 9
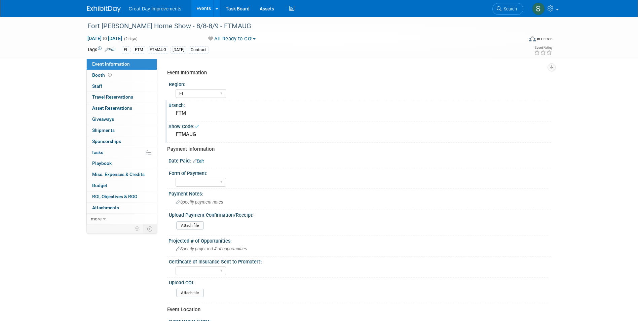
click at [202, 162] on link "Edit" at bounding box center [198, 161] width 11 height 5
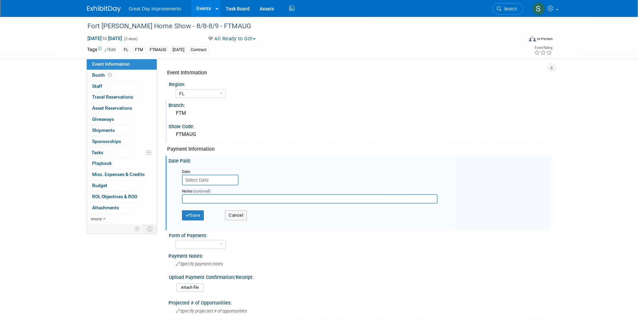
click at [209, 182] on input "text" at bounding box center [210, 179] width 56 height 11
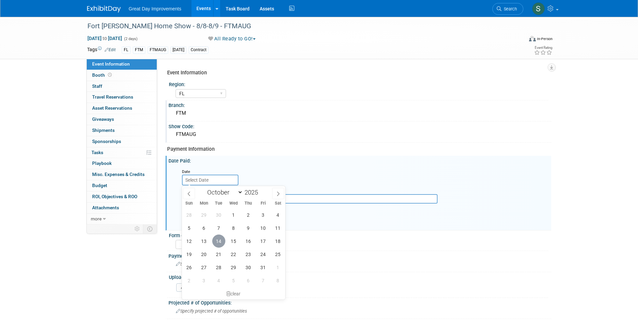
click at [218, 241] on span "14" at bounding box center [218, 240] width 13 height 13
type input "[DATE]"
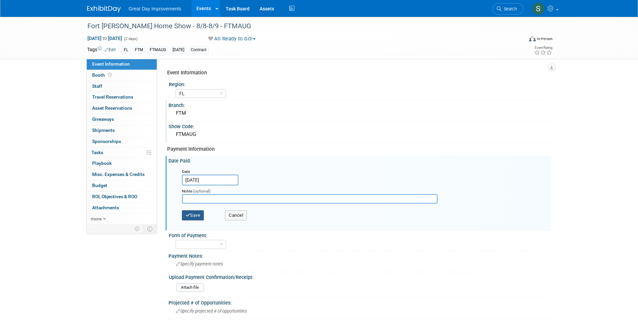
click at [190, 213] on icon "button" at bounding box center [188, 215] width 5 height 4
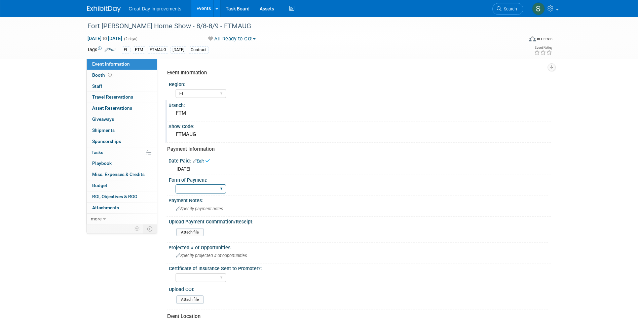
click at [198, 193] on select "Paid via CC Check Requested Pay at the Gate Other" at bounding box center [201, 188] width 50 height 9
select select "Paid via CC"
click at [176, 184] on select "Paid via CC Check Requested Pay at the Gate Other" at bounding box center [201, 188] width 50 height 9
click at [102, 2] on div at bounding box center [108, 6] width 42 height 12
click at [102, 9] on img at bounding box center [104, 9] width 34 height 7
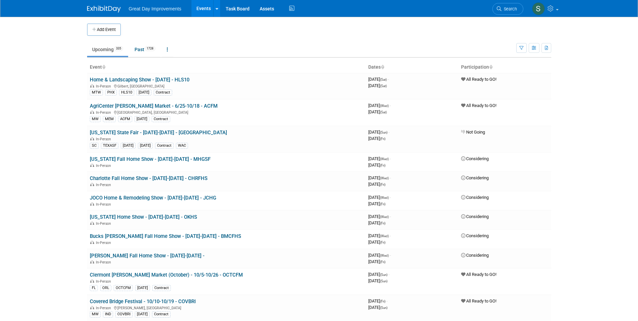
click at [116, 25] on button "Add Event" at bounding box center [104, 30] width 34 height 12
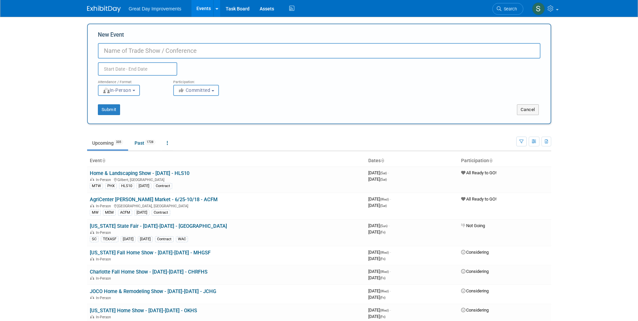
click at [135, 54] on input "New Event" at bounding box center [319, 50] width 442 height 15
paste input "Sarasota Home Show - Fall"
type input "Sarasota Home Show - 9/11-9/13 - SHSFAL"
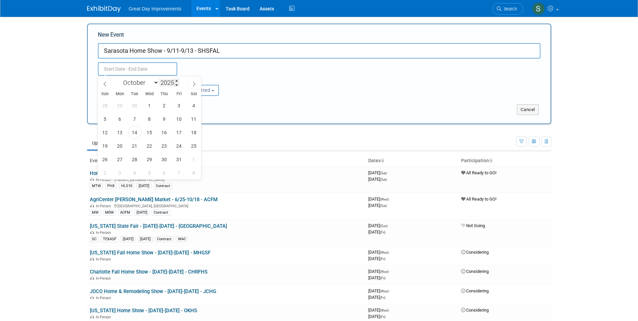
drag, startPoint x: 176, startPoint y: 80, endPoint x: 170, endPoint y: 84, distance: 6.3
click at [176, 80] on span at bounding box center [176, 81] width 5 height 4
type input "2026"
click at [147, 84] on select "January February March April May June July August September October November De…" at bounding box center [139, 82] width 39 height 8
select select "8"
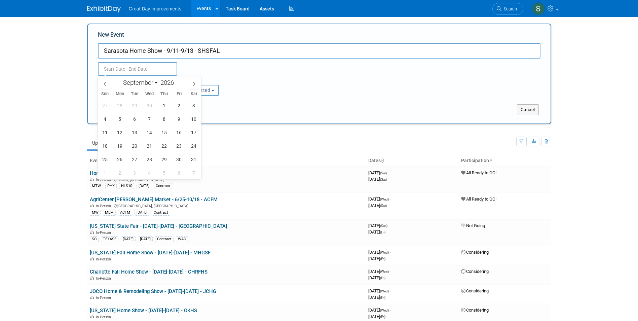
click at [120, 78] on select "January February March April May June July August September October November De…" at bounding box center [139, 82] width 39 height 8
click at [176, 115] on span "11" at bounding box center [178, 118] width 13 height 13
click at [108, 135] on span "13" at bounding box center [105, 132] width 13 height 13
type input "Sep 11, 2026 to Sep 13, 2026"
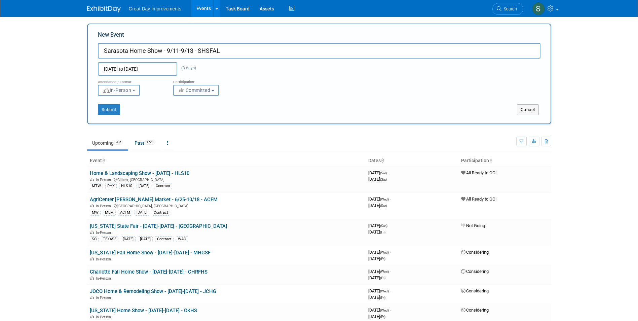
click at [204, 83] on div "Participation:" at bounding box center [205, 80] width 65 height 9
click at [202, 89] on span "Committed" at bounding box center [194, 89] width 33 height 5
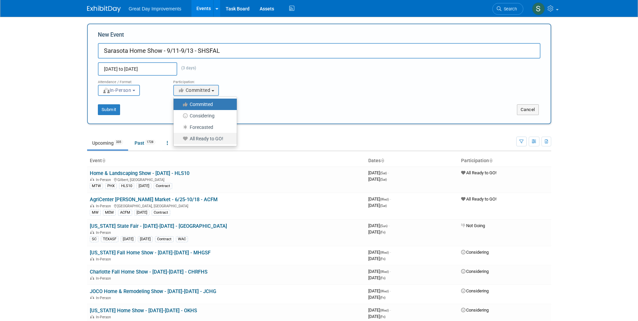
click at [209, 139] on label "All Ready to GO!" at bounding box center [203, 138] width 53 height 9
click at [216, 137] on label "All Ready to GO!" at bounding box center [203, 138] width 53 height 9
click at [205, 138] on label "All Ready to GO!" at bounding box center [203, 138] width 53 height 9
click at [180, 138] on input "All Ready to GO!" at bounding box center [177, 139] width 4 height 4
select select "102"
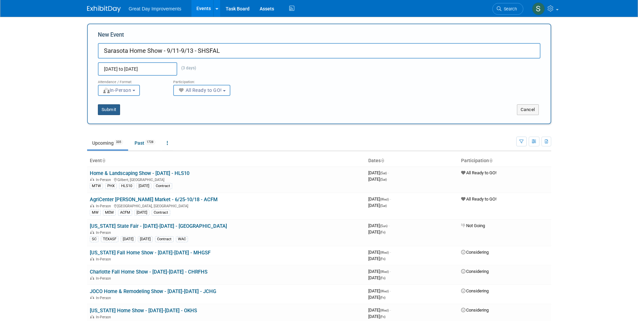
click at [116, 110] on button "Submit" at bounding box center [109, 109] width 22 height 11
type input "Sarasota Home Show - 9/11-9/13 - SHSFAL"
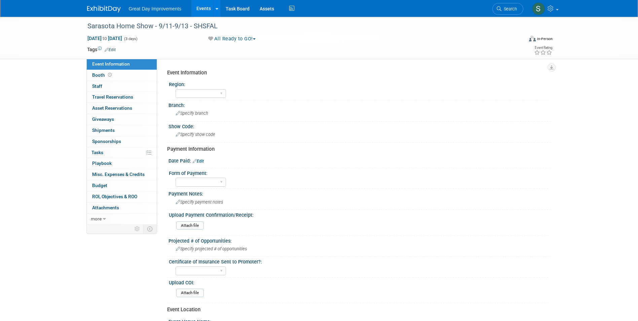
click at [112, 50] on link "Edit" at bounding box center [110, 49] width 11 height 5
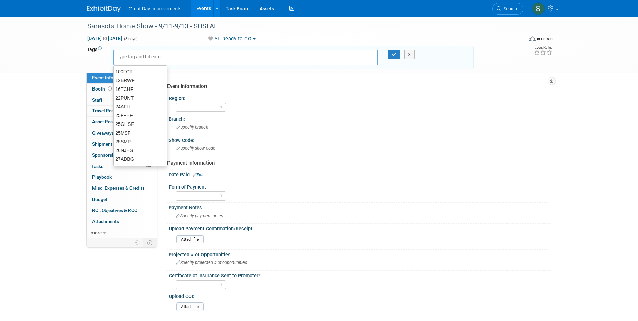
click at [161, 60] on div at bounding box center [245, 57] width 265 height 15
type input "FL"
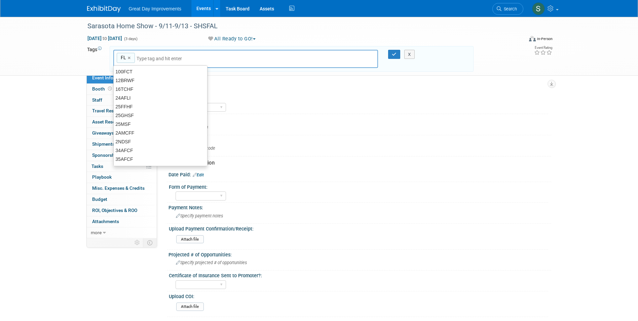
type input "FL"
type input "TAM"
type input "FL, TAM"
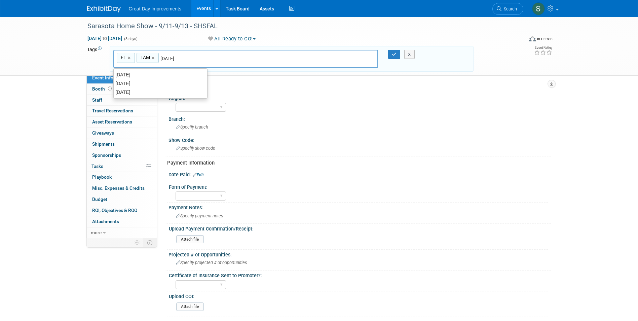
type input "[DATE]"
click at [184, 57] on link "×" at bounding box center [182, 58] width 4 height 8
click at [189, 58] on input "text" at bounding box center [236, 58] width 94 height 7
type input "FL, TAM"
type input "SEPT26"
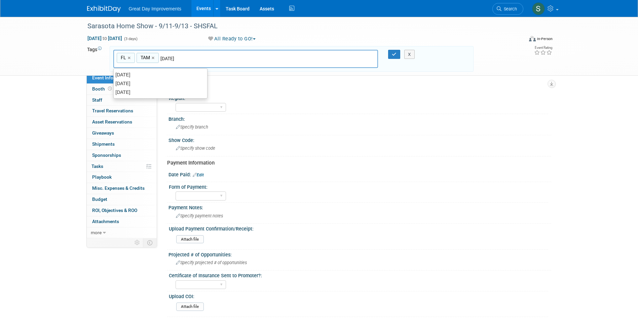
type input "FL, TAM, SEPT26"
type input "Contract"
type input "FL, TAM, SEPT26, Contract"
type input "SHSFAL"
type input "FL, TAM, SEPT26, Contract, SHSFAL"
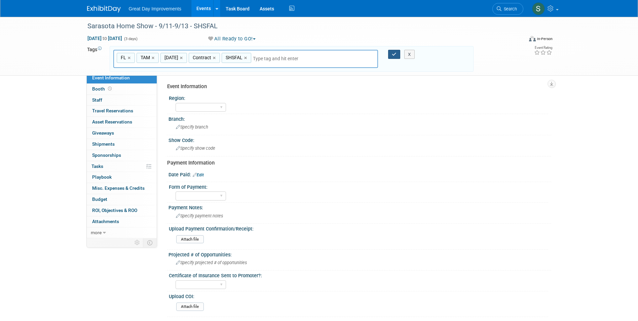
click at [395, 54] on icon "button" at bounding box center [394, 54] width 5 height 4
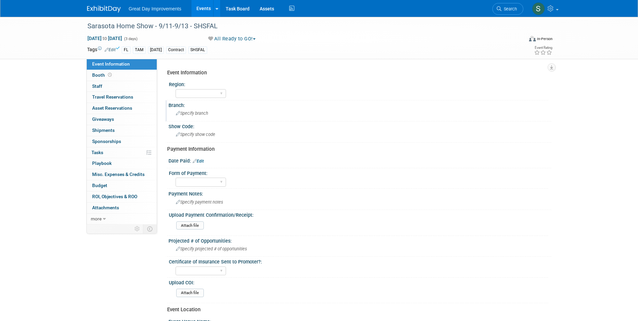
click at [218, 100] on div "Branch:" at bounding box center [359, 104] width 383 height 8
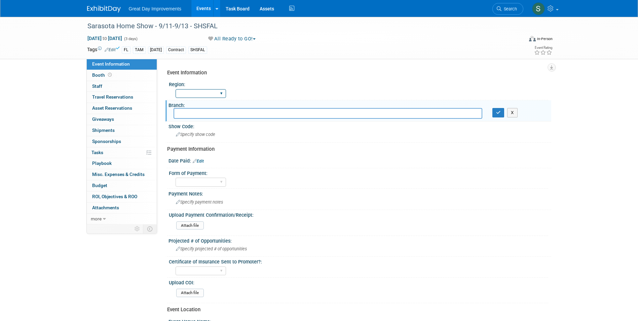
click at [214, 94] on select "GC MA MW MTW NE NEW OV PL PNW SA SE SC UMW FL" at bounding box center [201, 93] width 50 height 9
select select "FL"
click at [176, 89] on select "GC MA MW MTW NE NEW OV PL PNW SA SE SC UMW FL" at bounding box center [201, 93] width 50 height 9
click at [212, 116] on input "text" at bounding box center [327, 113] width 309 height 10
type input "TAM"
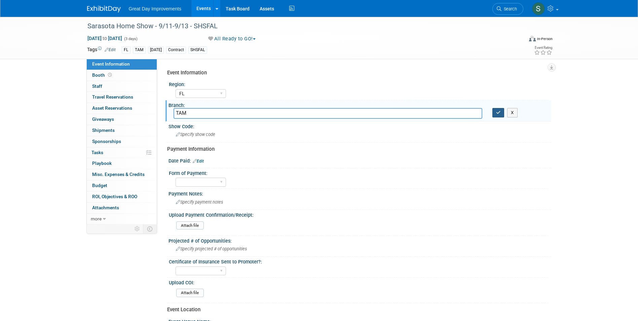
click at [492, 108] on button "button" at bounding box center [498, 112] width 12 height 9
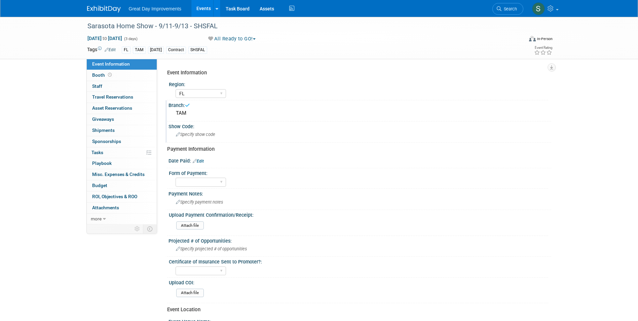
click at [198, 132] on div "Specify show code" at bounding box center [359, 134] width 373 height 10
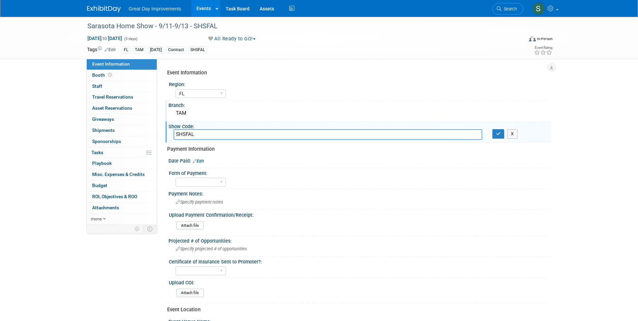
type input "SHSFAL"
click at [492, 129] on button "button" at bounding box center [498, 133] width 12 height 9
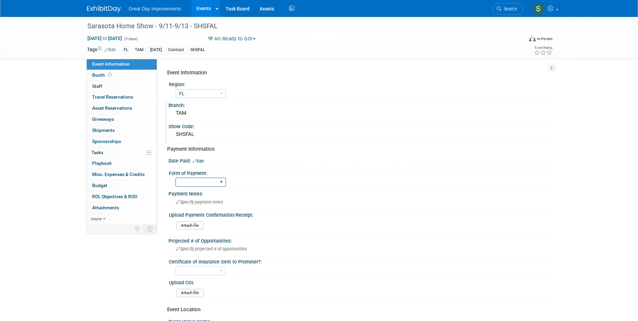
click at [209, 178] on div "Paid via CC Check Requested Pay at the Gate Other" at bounding box center [201, 182] width 50 height 12
click at [210, 181] on select "Paid via CC Check Requested Pay at the Gate Other" at bounding box center [201, 182] width 50 height 9
select select "Paid via CC"
click at [176, 178] on select "Paid via CC Check Requested Pay at the Gate Other" at bounding box center [201, 182] width 50 height 9
click at [199, 159] on link "Edit" at bounding box center [198, 161] width 11 height 5
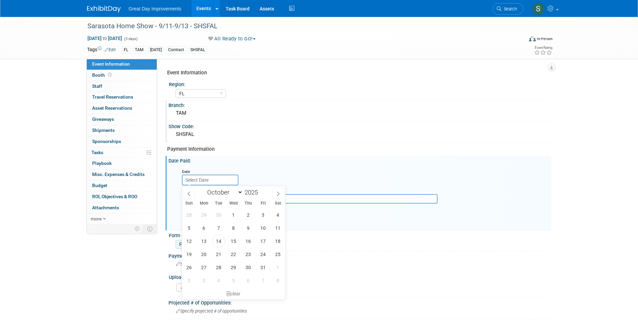
click at [194, 180] on input "text" at bounding box center [210, 179] width 56 height 11
click at [216, 244] on span "14" at bounding box center [218, 240] width 13 height 13
type input "[DATE]"
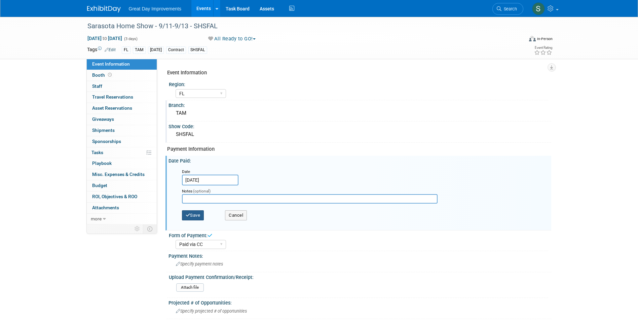
click at [187, 213] on icon "button" at bounding box center [188, 215] width 5 height 4
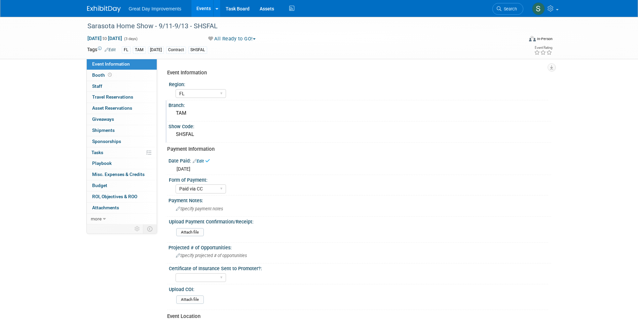
click at [94, 5] on link at bounding box center [108, 5] width 42 height 5
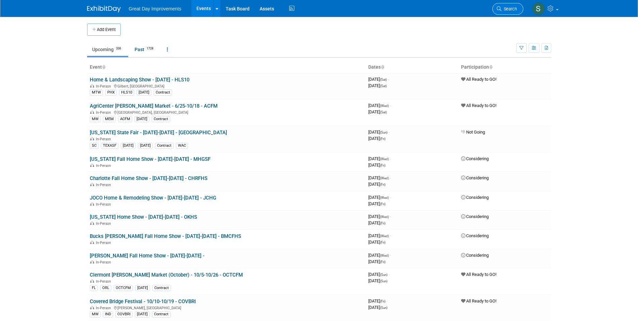
click at [509, 9] on span "Search" at bounding box center [508, 8] width 15 height 5
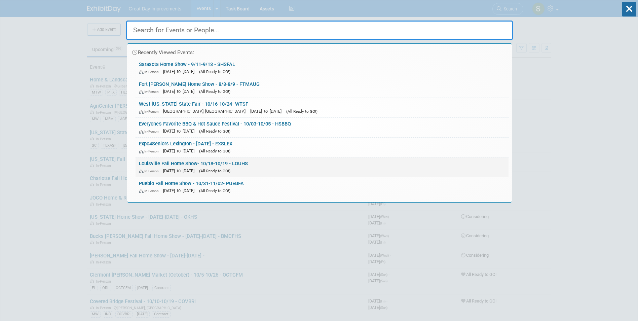
click at [181, 169] on span "[DATE] to [DATE]" at bounding box center [180, 170] width 35 height 5
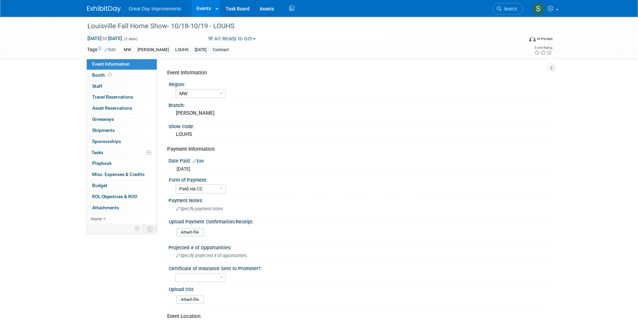
select select "MW"
select select "Paid via CC"
click at [512, 9] on span "Search" at bounding box center [508, 8] width 15 height 5
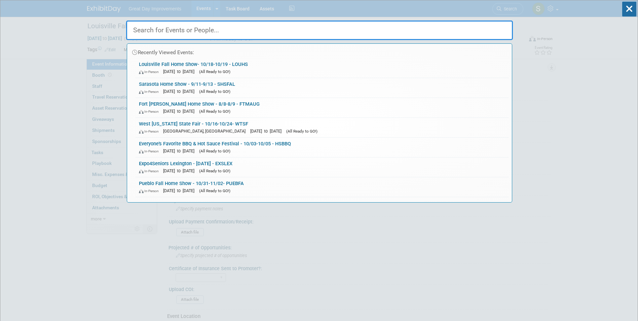
click at [302, 33] on input "text" at bounding box center [319, 31] width 387 height 20
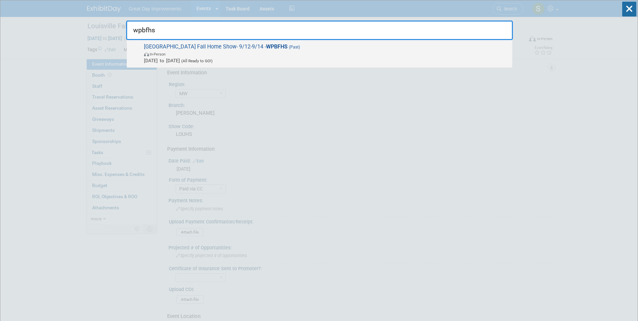
type input "wpbfhs"
click at [293, 53] on span "In-Person" at bounding box center [326, 53] width 365 height 7
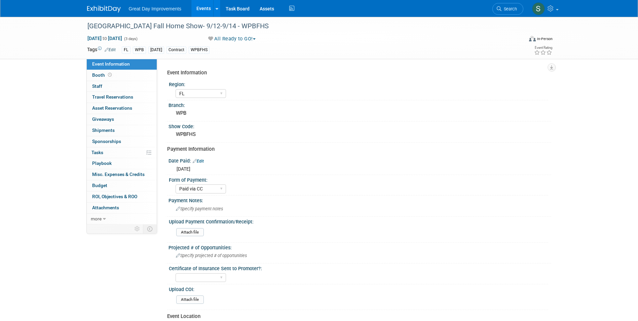
select select "FL"
select select "Paid via CC"
click at [135, 30] on div "[GEOGRAPHIC_DATA] Fall Home Show- 9/12-9/14 - WPBFHS" at bounding box center [299, 26] width 428 height 12
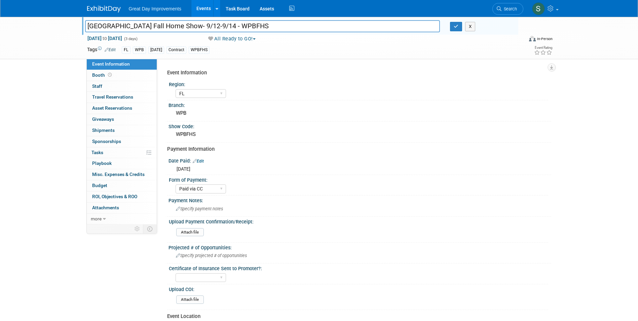
drag, startPoint x: 261, startPoint y: 29, endPoint x: 80, endPoint y: 32, distance: 181.2
click at [80, 32] on div "[GEOGRAPHIC_DATA] Fall Home Show- 9/12-9/14 - WPBFHS" at bounding box center [262, 27] width 365 height 10
click at [100, 3] on link at bounding box center [108, 5] width 42 height 5
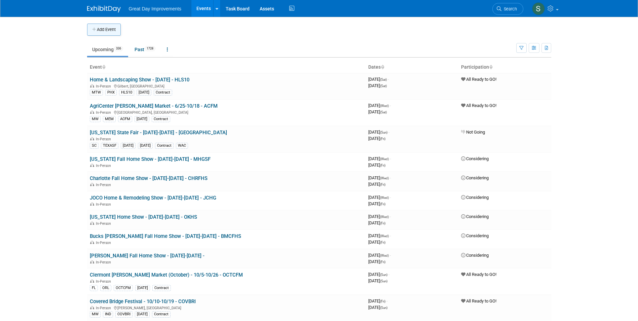
click at [103, 30] on button "Add Event" at bounding box center [104, 30] width 34 height 12
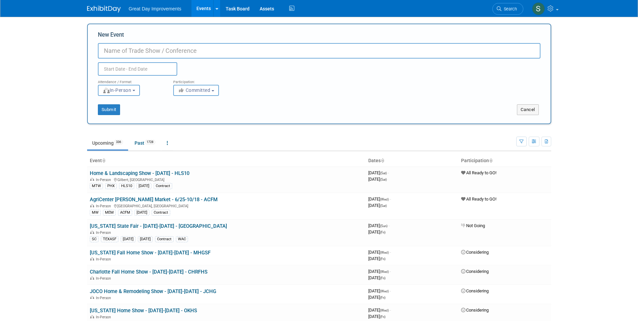
paste input "[GEOGRAPHIC_DATA] Fall Home Show- 9/12-9/14 - WPBFHS"
click at [211, 53] on input "[GEOGRAPHIC_DATA] Fall Home Show- 9/12-9/14 - WPBFHS" at bounding box center [319, 50] width 442 height 15
type input "[GEOGRAPHIC_DATA] Fall Home Show- 9/11-9/13 - WPBFHS"
click at [193, 94] on button "Committed" at bounding box center [196, 90] width 46 height 11
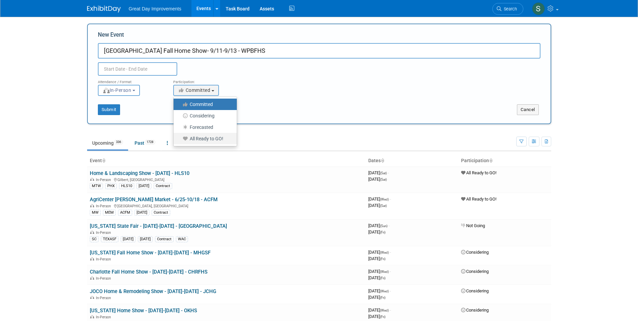
click at [210, 138] on label "All Ready to GO!" at bounding box center [203, 138] width 53 height 9
click at [180, 138] on input "All Ready to GO!" at bounding box center [177, 139] width 4 height 4
select select "102"
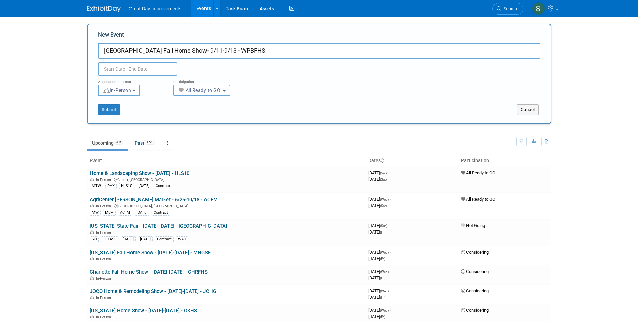
click at [156, 69] on input "text" at bounding box center [137, 68] width 79 height 13
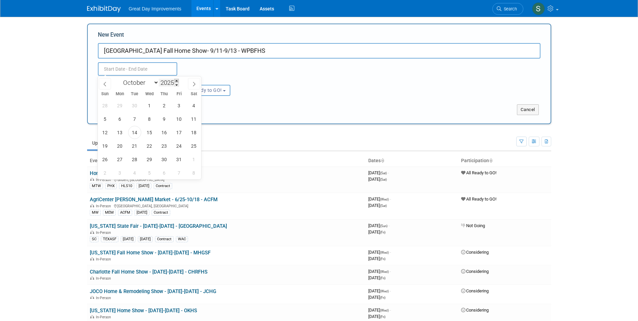
click at [178, 82] on span at bounding box center [176, 81] width 5 height 4
type input "2026"
click at [153, 85] on select "January February March April May June July August September October November De…" at bounding box center [139, 82] width 39 height 8
select select "8"
click at [120, 78] on select "January February March April May June July August September October November De…" at bounding box center [139, 82] width 39 height 8
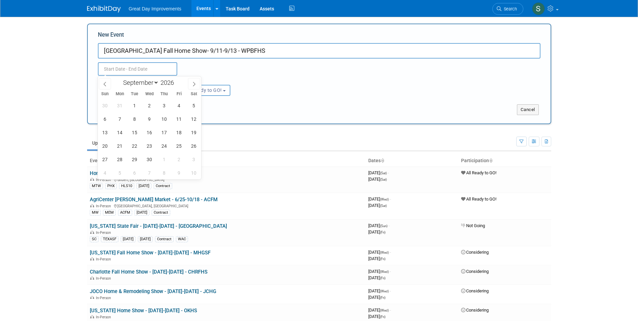
click at [184, 113] on div "30 31 1 2 3 4 5 6 7 8 9 10 11 12 13 14 15 16 17 18 19 20 21 22 23 24 25 26 27 2…" at bounding box center [150, 139] width 104 height 81
click at [176, 118] on span "11" at bounding box center [178, 118] width 13 height 13
click at [108, 135] on span "13" at bounding box center [105, 132] width 13 height 13
type input "Sep 11, 2026 to Sep 13, 2026"
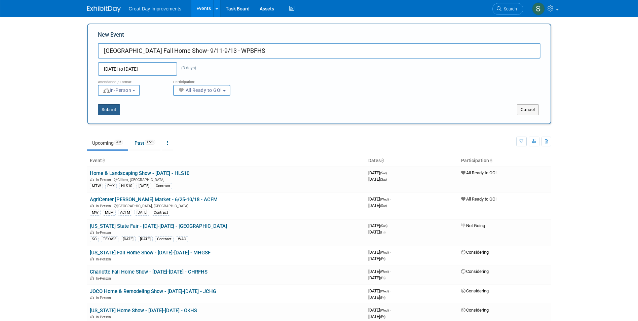
click at [113, 111] on button "Submit" at bounding box center [109, 109] width 22 height 11
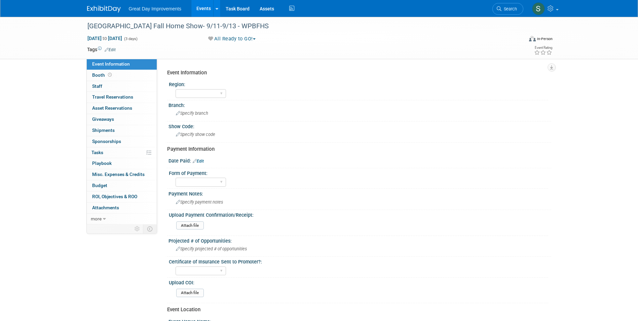
click at [113, 49] on link "Edit" at bounding box center [110, 49] width 11 height 5
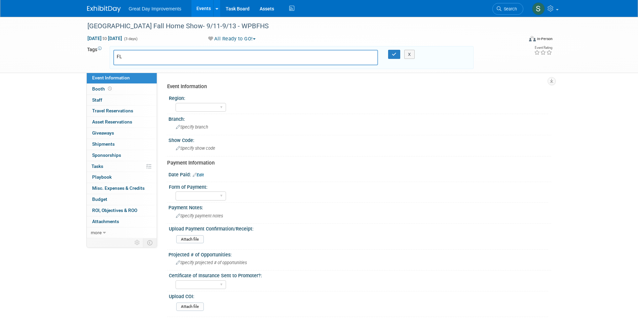
type input "FL"
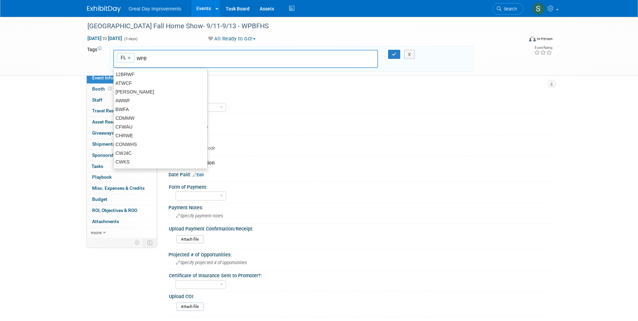
type input "WPB"
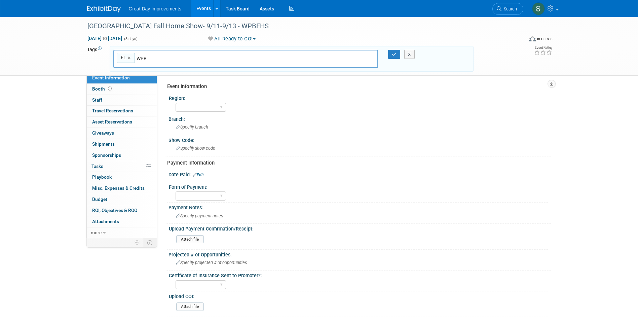
type input "FL, WPB"
type input "WOBFHS"
type input "FL, WPB, WOBFHS"
type input "[DATE]"
type input "FL, WPB, WOBFHS, [DATE]"
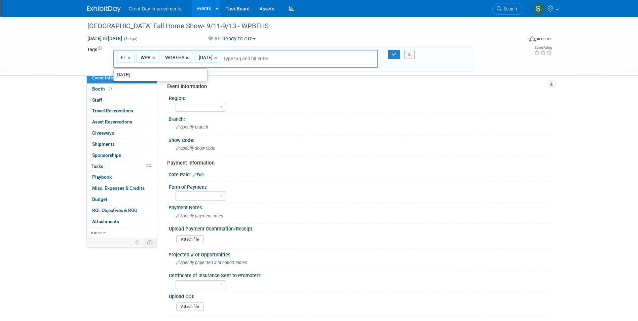
click at [187, 57] on link "×" at bounding box center [188, 58] width 4 height 8
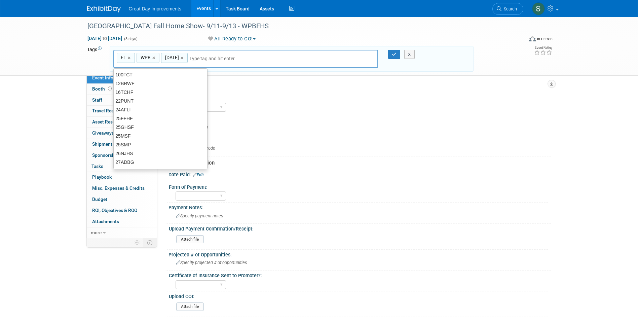
type input "FL, WPB, [DATE]"
click at [223, 59] on input "text" at bounding box center [236, 58] width 94 height 7
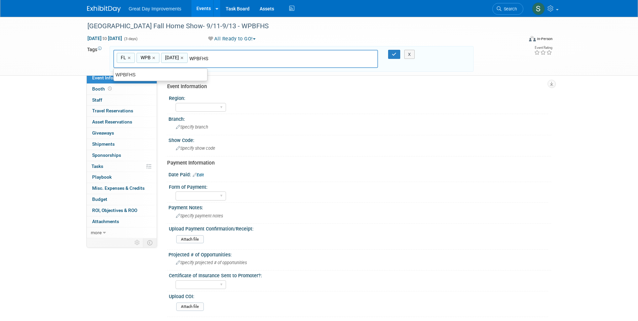
type input "WPBFHS"
type input "FL, WPB, [DATE], WPBFHS"
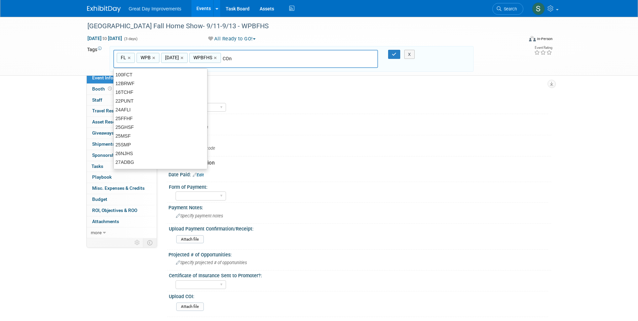
type input "COnt"
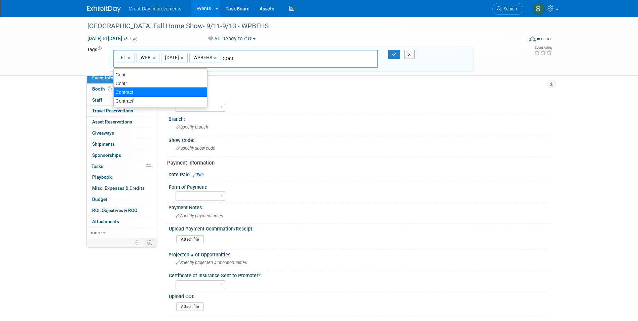
click at [162, 94] on div "Contract" at bounding box center [160, 91] width 94 height 9
type input "FL, WPB, [DATE], WPBFHS, Contract"
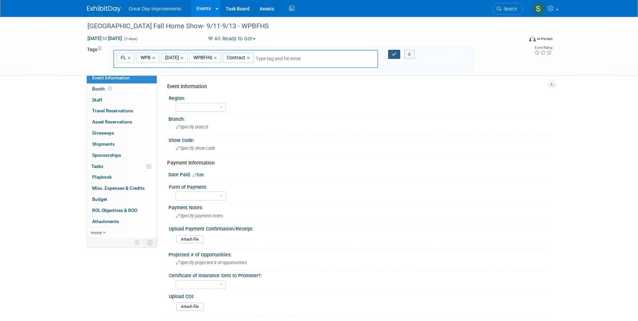
click at [390, 55] on button "button" at bounding box center [394, 54] width 12 height 9
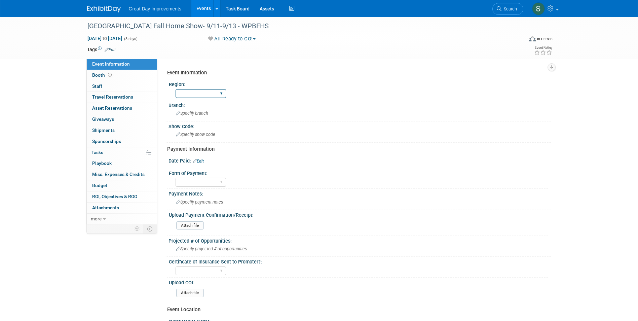
click at [209, 95] on select "GC MA MW MTW NE NEW OV PL PNW SA SE SC UMW FL" at bounding box center [201, 93] width 50 height 9
select select "FL"
click at [176, 89] on select "GC MA MW MTW NE NEW OV PL PNW SA SE SC UMW FL" at bounding box center [201, 93] width 50 height 9
click at [192, 110] on div "Specify branch" at bounding box center [359, 113] width 373 height 10
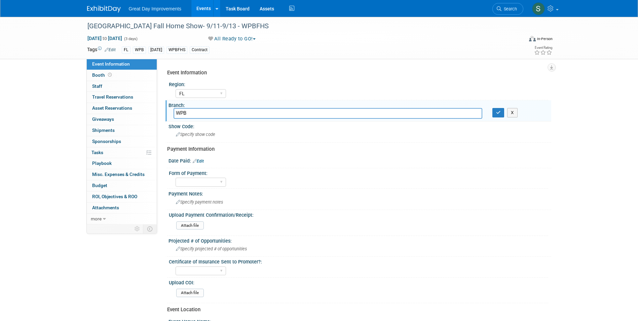
type input "WPB"
click at [493, 114] on button "button" at bounding box center [498, 112] width 12 height 9
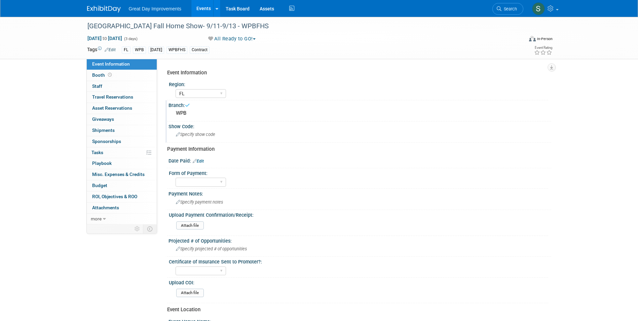
click at [266, 135] on div "Specify show code" at bounding box center [359, 134] width 373 height 10
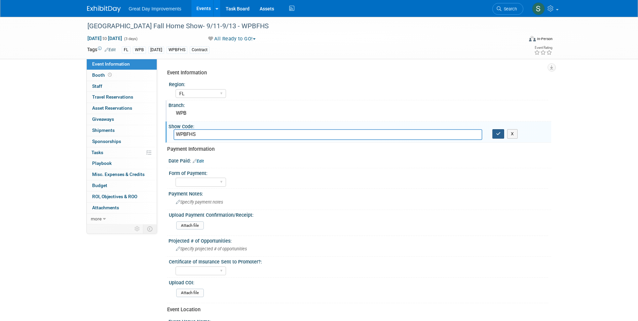
type input "WPBFHS"
click at [497, 136] on button "button" at bounding box center [498, 133] width 12 height 9
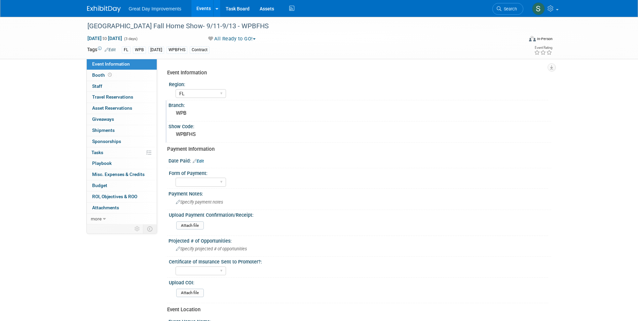
click at [202, 160] on link "Edit" at bounding box center [198, 161] width 11 height 5
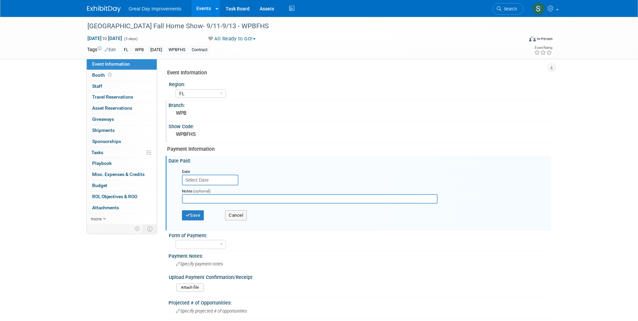
click at [198, 177] on input "text" at bounding box center [210, 179] width 56 height 11
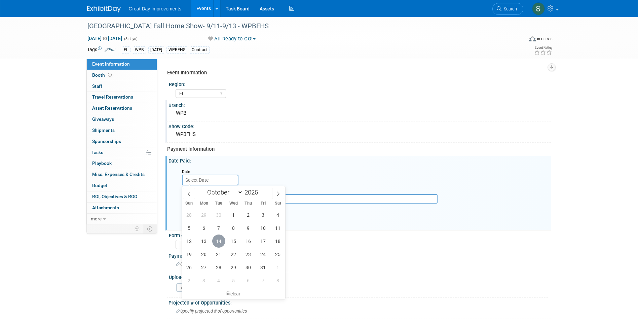
click at [223, 244] on span "14" at bounding box center [218, 240] width 13 height 13
click at [193, 210] on span "28" at bounding box center [189, 214] width 13 height 13
type input "[DATE]"
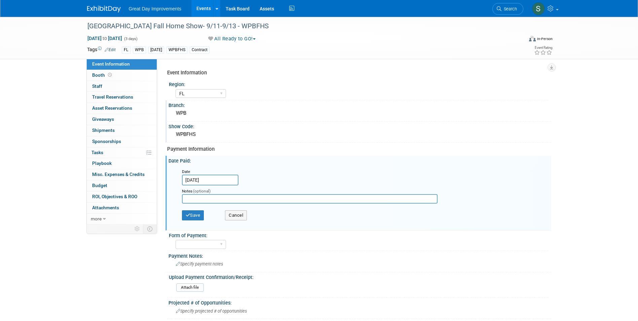
click at [201, 177] on input "[DATE]" at bounding box center [210, 179] width 56 height 11
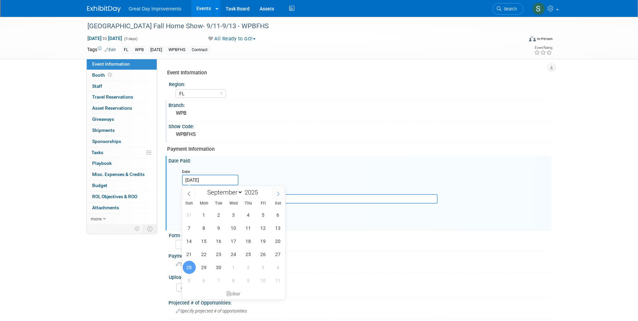
click at [280, 195] on icon at bounding box center [278, 193] width 5 height 5
select select "9"
click at [218, 242] on span "14" at bounding box center [218, 240] width 13 height 13
type input "[DATE]"
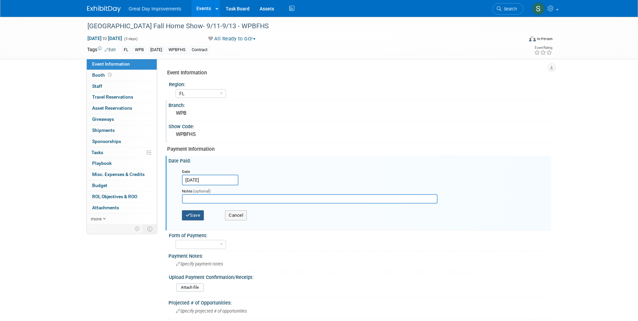
click at [191, 214] on button "Save" at bounding box center [193, 215] width 22 height 10
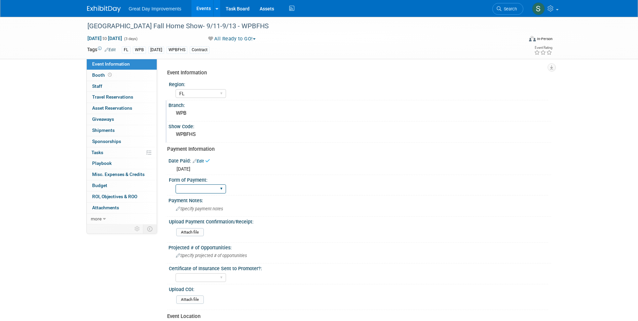
click at [199, 187] on select "Paid via CC Check Requested Pay at the Gate Other" at bounding box center [201, 188] width 50 height 9
select select "Paid via CC"
click at [176, 184] on select "Paid via CC Check Requested Pay at the Gate Other" at bounding box center [201, 188] width 50 height 9
click at [114, 6] on img at bounding box center [104, 9] width 34 height 7
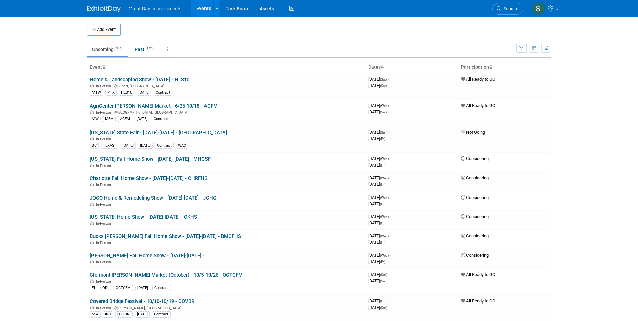
drag, startPoint x: 0, startPoint y: 0, endPoint x: 119, endPoint y: 34, distance: 123.4
click at [107, 28] on button "Add Event" at bounding box center [104, 30] width 34 height 12
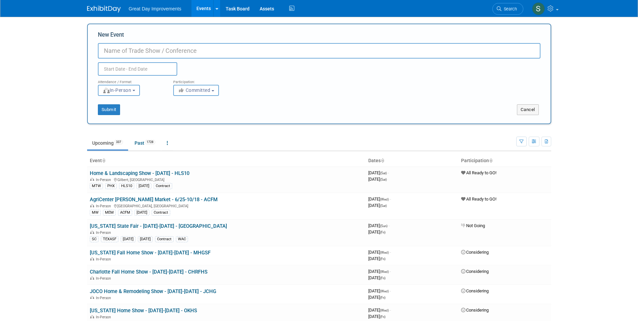
paste input "[GEOGRAPHIC_DATA] Home Show"
type input "[GEOGRAPHIC_DATA] Home Show"
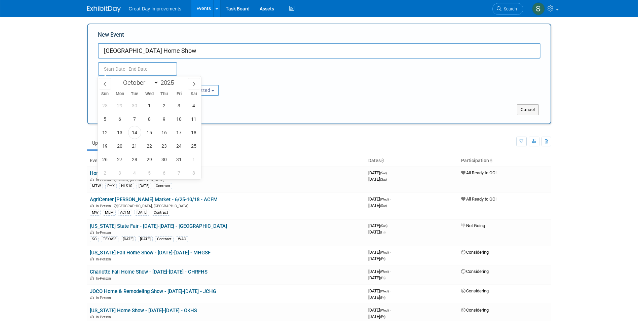
click at [154, 70] on input "text" at bounding box center [137, 68] width 79 height 13
click at [137, 130] on span "14" at bounding box center [134, 132] width 13 height 13
type input "[DATE] to [DATE]"
click at [207, 94] on button "Committed" at bounding box center [196, 90] width 46 height 11
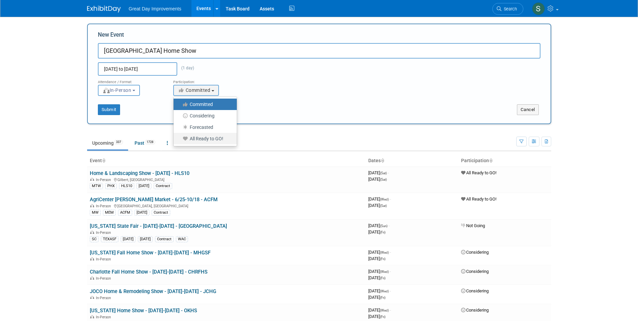
click at [203, 134] on label "All Ready to GO!" at bounding box center [203, 138] width 53 height 9
click at [180, 137] on input "All Ready to GO!" at bounding box center [177, 139] width 4 height 4
select select "102"
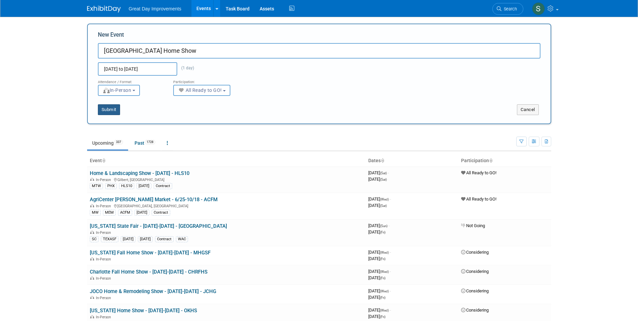
click at [105, 113] on button "Submit" at bounding box center [109, 109] width 22 height 11
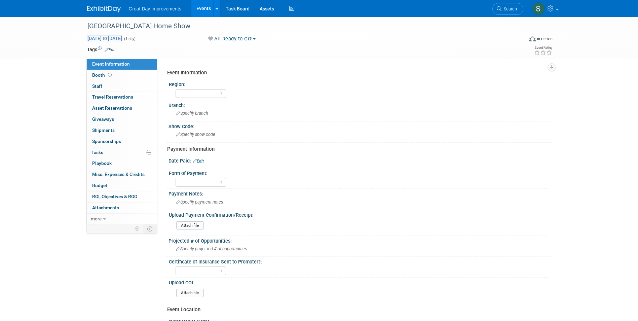
click at [122, 40] on span "[DATE] to [DATE]" at bounding box center [104, 38] width 35 height 6
type input "[DATE]"
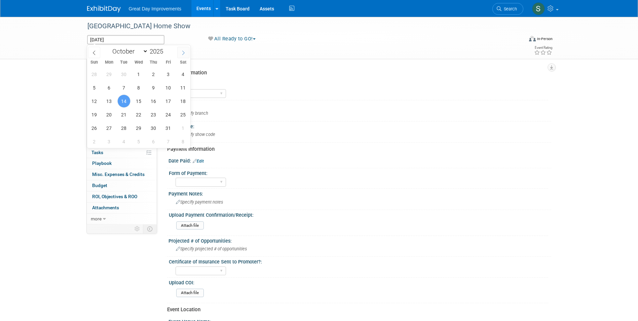
click at [183, 53] on icon at bounding box center [183, 52] width 5 height 5
select select "11"
click at [183, 53] on icon at bounding box center [183, 52] width 5 height 5
type input "2026"
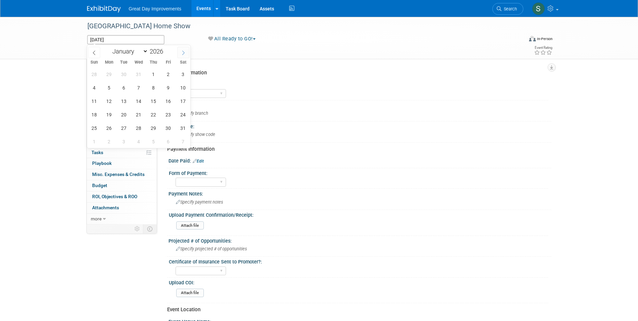
click at [183, 53] on icon at bounding box center [183, 52] width 5 height 5
click at [183, 54] on icon at bounding box center [183, 52] width 2 height 4
select select "2"
click at [167, 72] on span "6" at bounding box center [168, 74] width 13 height 13
type input "[DATE]"
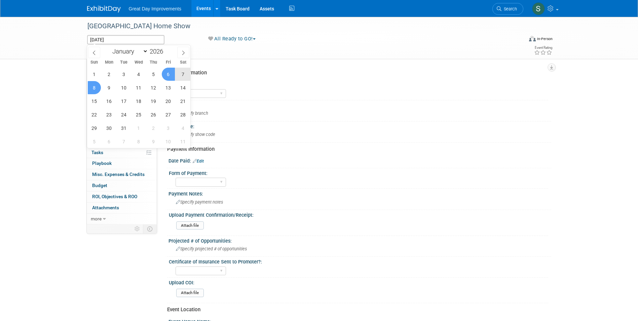
click at [96, 86] on span "8" at bounding box center [94, 87] width 13 height 13
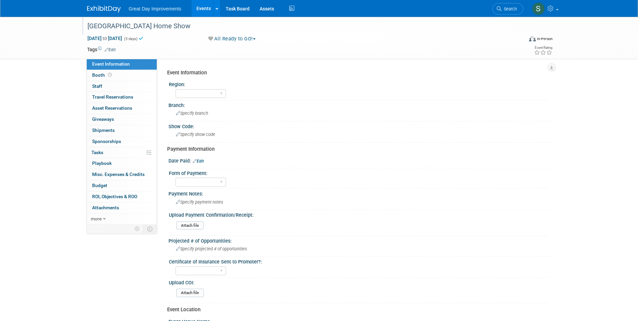
click at [182, 24] on div "[GEOGRAPHIC_DATA] Home Show" at bounding box center [299, 26] width 428 height 12
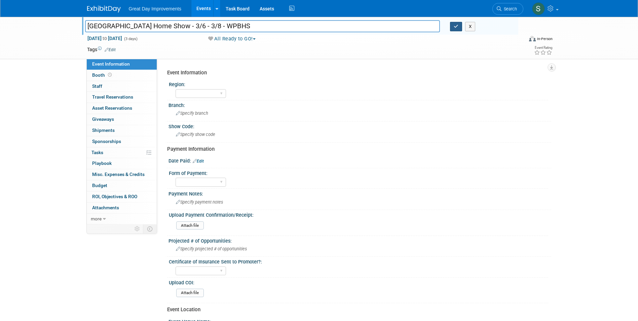
type input "[GEOGRAPHIC_DATA] Home Show - 3/6 - 3/8 - WPBHS"
drag, startPoint x: 455, startPoint y: 26, endPoint x: 446, endPoint y: 26, distance: 9.4
click at [455, 26] on icon "button" at bounding box center [456, 26] width 5 height 4
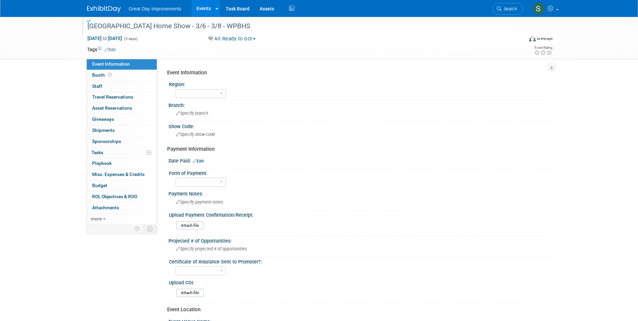
click at [110, 49] on link "Edit" at bounding box center [110, 49] width 11 height 5
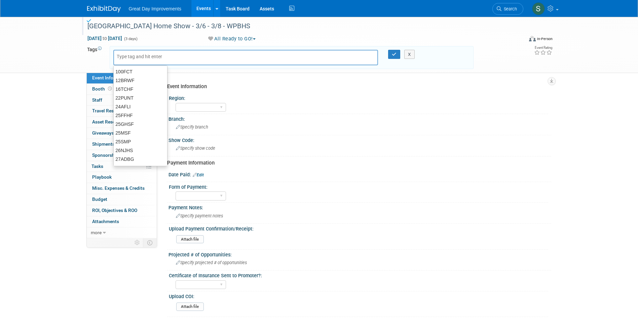
click at [141, 58] on input "text" at bounding box center [144, 56] width 54 height 7
type input "FL"
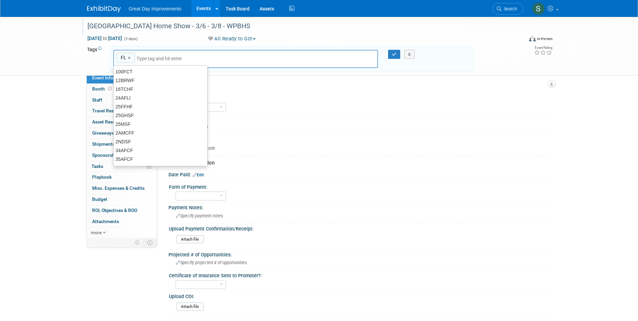
type input "FL"
type input "WPB"
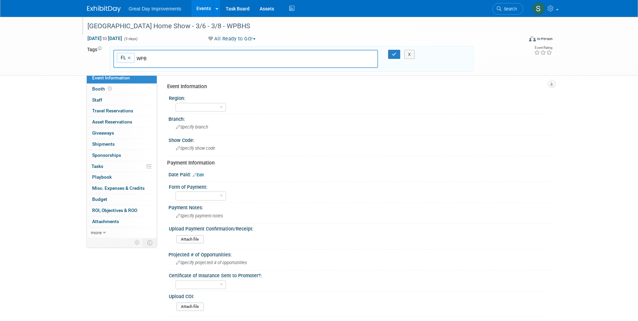
type input "FL, WPB"
type input "WPBHS"
type input "FL, WPB, WPBHS"
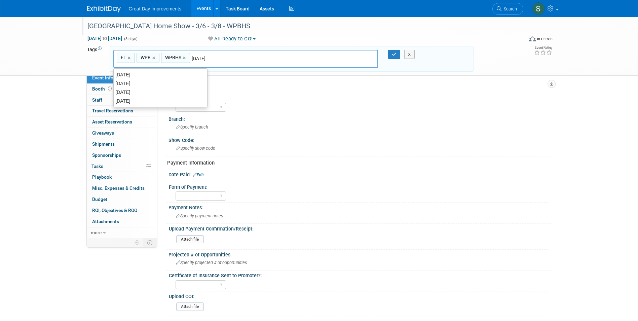
type input "[DATE]"
type input "FL, WPB, WPBHS, MAR26"
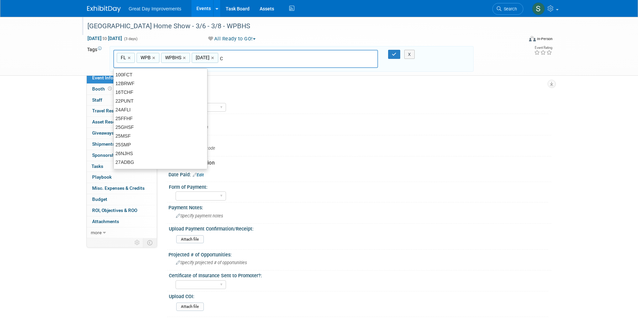
type input "Con"
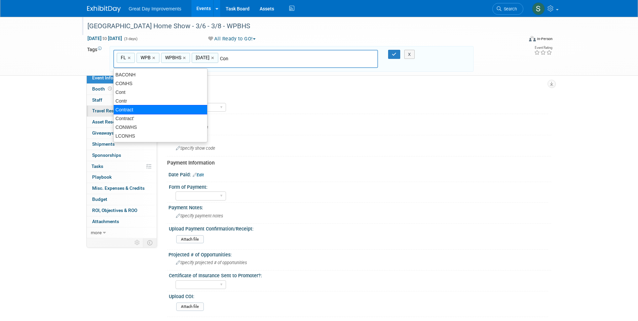
click at [138, 110] on div "Contract" at bounding box center [160, 109] width 94 height 9
type input "FL, WPB, WPBHS, MAR26, Contract"
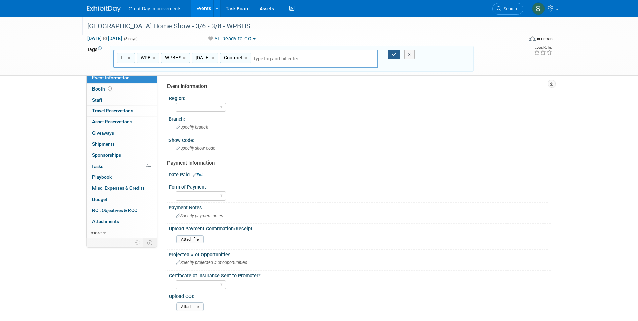
click at [389, 50] on button "button" at bounding box center [394, 54] width 12 height 9
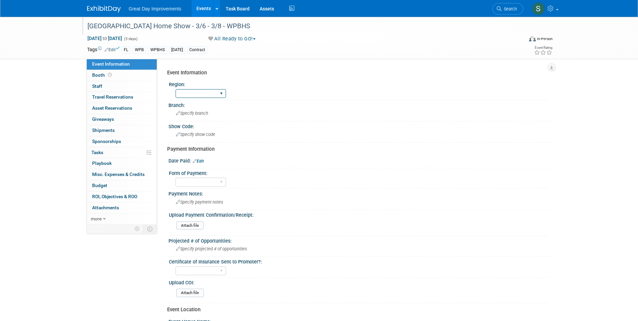
click at [194, 94] on select "GC MA MW MTW NE NEW OV PL PNW SA SE SC UMW FL" at bounding box center [201, 93] width 50 height 9
select select "FL"
click at [176, 89] on select "GC MA MW MTW NE NEW OV PL PNW SA SE SC UMW FL" at bounding box center [201, 93] width 50 height 9
click at [211, 117] on div "Specify branch" at bounding box center [359, 113] width 373 height 10
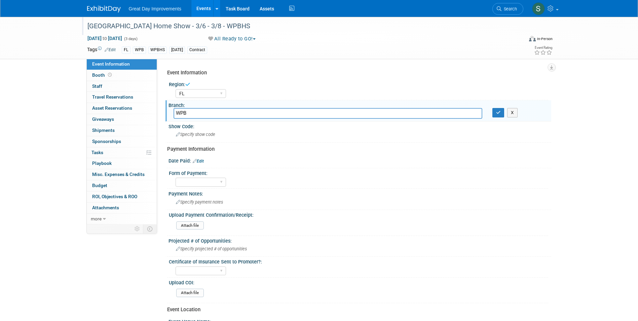
type input "WPB"
click at [498, 114] on icon "button" at bounding box center [498, 112] width 5 height 4
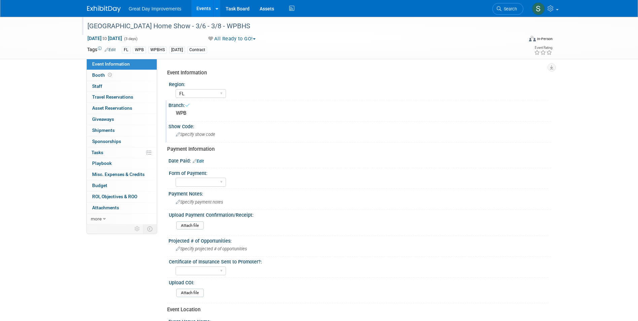
click at [246, 129] on div "Show Code:" at bounding box center [359, 125] width 383 height 8
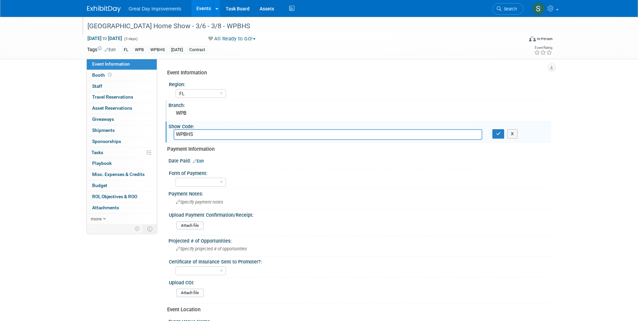
type input "WPBHS"
click at [492, 129] on button "button" at bounding box center [498, 133] width 12 height 9
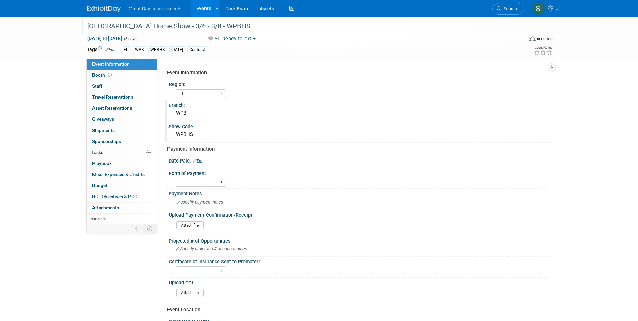
click at [193, 188] on div "Paid via CC Check Requested Pay at the Gate Other" at bounding box center [201, 182] width 50 height 12
click at [193, 184] on select "Paid via CC Check Requested Pay at the Gate Other" at bounding box center [201, 182] width 50 height 9
select select "Paid via CC"
click at [176, 178] on select "Paid via CC Check Requested Pay at the Gate Other" at bounding box center [201, 182] width 50 height 9
click at [200, 159] on link "Edit" at bounding box center [198, 161] width 11 height 5
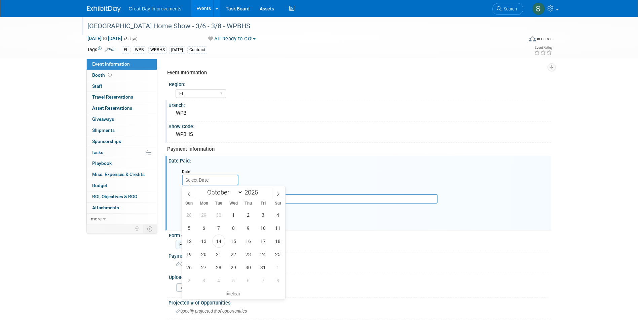
click at [197, 177] on input "text" at bounding box center [210, 179] width 56 height 11
click at [192, 193] on span at bounding box center [189, 193] width 12 height 11
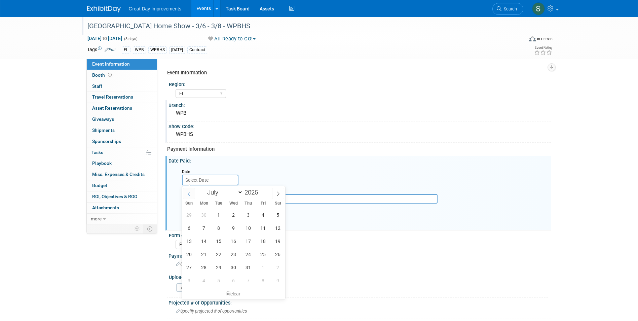
select select "5"
click at [236, 227] on span "11" at bounding box center [233, 227] width 13 height 13
type input "Jun 11, 2025"
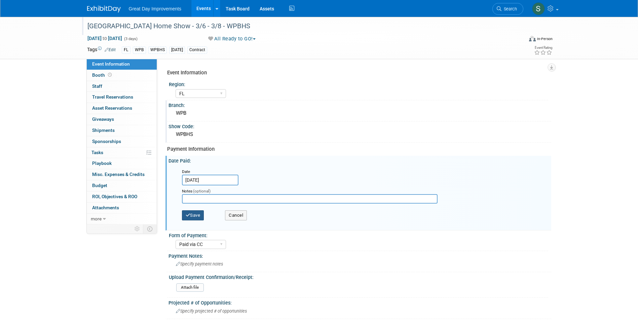
click at [192, 216] on button "Save" at bounding box center [193, 215] width 22 height 10
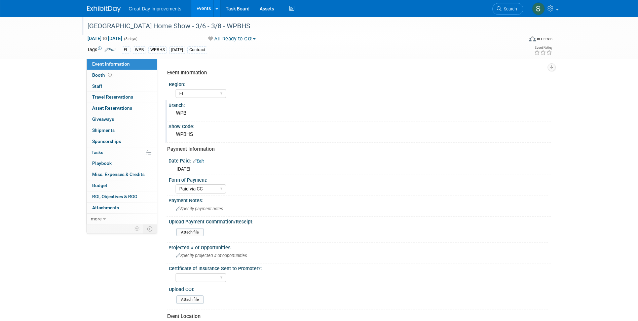
click at [109, 10] on img at bounding box center [104, 9] width 34 height 7
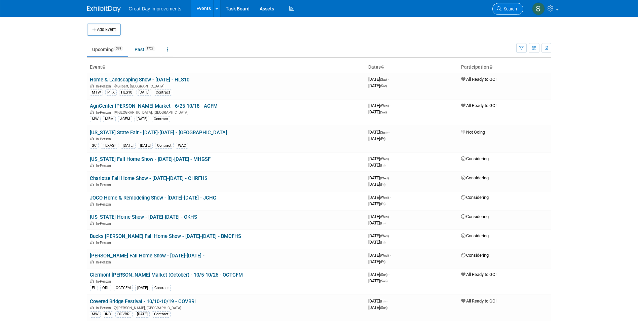
click at [510, 10] on span "Search" at bounding box center [508, 8] width 15 height 5
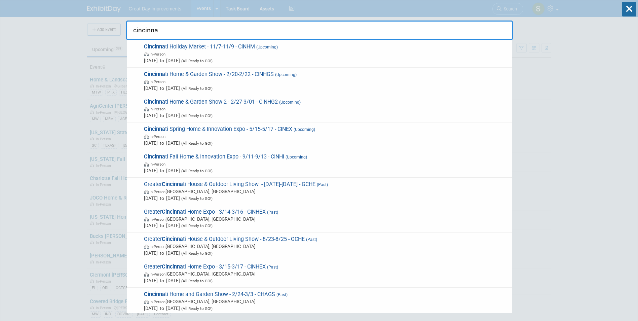
type input "cincinna"
click at [255, 45] on span "Cincinna ti Holiday Market - 11/7-11/9 - CINHM (Upcoming) In-Person [DATE] to […" at bounding box center [325, 53] width 367 height 21
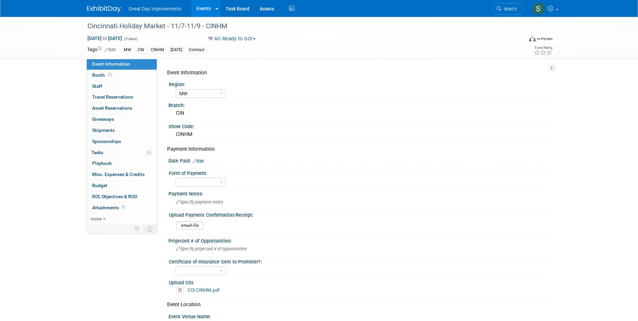
select select "MW"
click at [99, 9] on img at bounding box center [104, 9] width 34 height 7
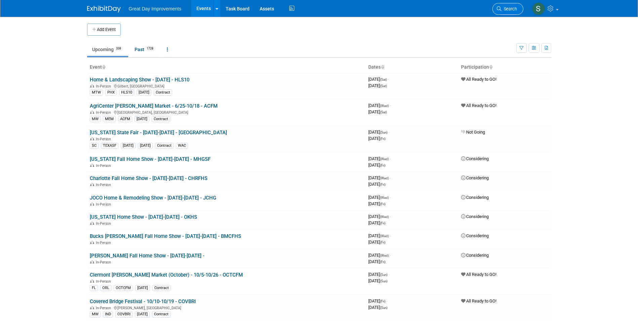
click at [515, 8] on span "Search" at bounding box center [508, 8] width 15 height 5
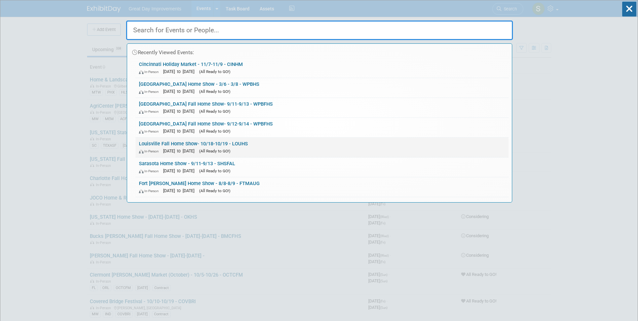
click at [235, 145] on link "Louisville Fall Home Show- 10/18-10/19 - LOUHS In-Person [DATE] to [DATE] (All …" at bounding box center [321, 148] width 373 height 20
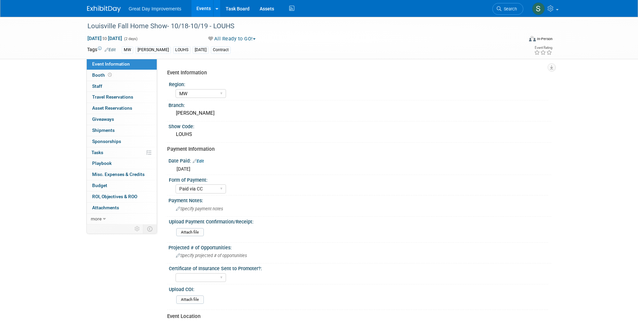
select select "MW"
select select "Paid via CC"
click at [217, 202] on div "Payment Notes:" at bounding box center [359, 199] width 383 height 8
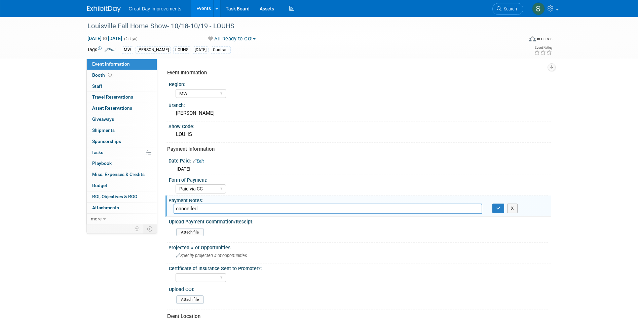
type input "cancelled"
click at [492, 203] on button "button" at bounding box center [498, 207] width 12 height 9
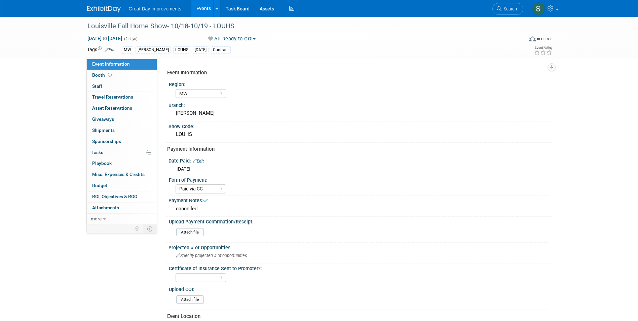
click at [242, 41] on button "All Ready to GO!" at bounding box center [232, 38] width 52 height 7
click at [238, 69] on link "Not Going" at bounding box center [234, 68] width 56 height 9
click at [103, 6] on img at bounding box center [104, 9] width 34 height 7
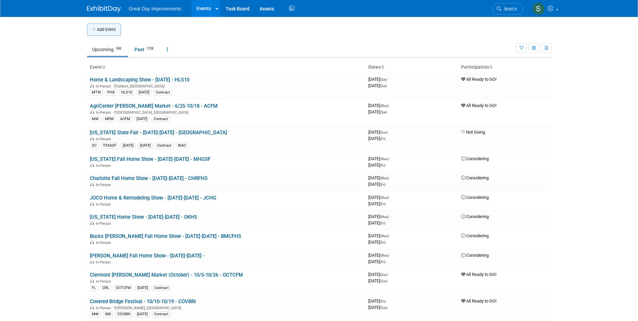
click at [119, 31] on button "Add Event" at bounding box center [104, 30] width 34 height 12
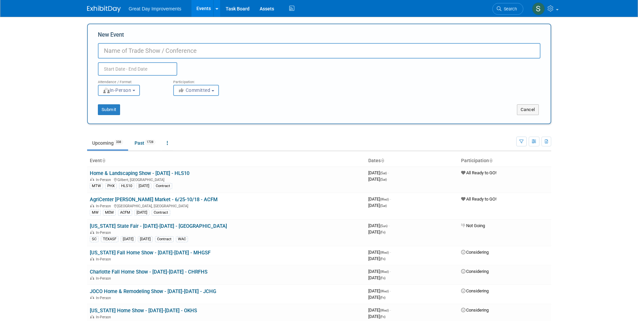
click at [130, 49] on input "New Event" at bounding box center [319, 50] width 442 height 15
paste input "Northeastern Pennsylvania Home & Garden Show"
type input "Northeastern [US_STATE] Home & Garden Show - 3/20-3/22 - NEPAS"
click at [208, 89] on span "Committed" at bounding box center [194, 89] width 33 height 5
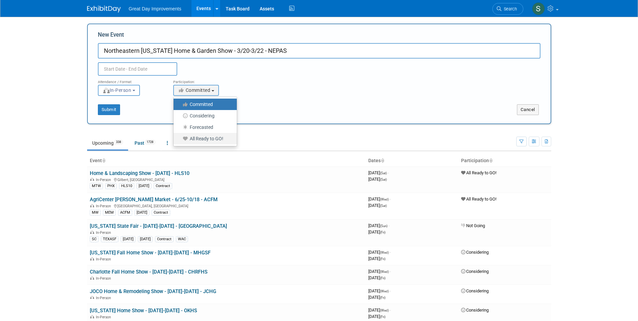
click at [218, 140] on label "All Ready to GO!" at bounding box center [203, 138] width 53 height 9
click at [180, 140] on input "All Ready to GO!" at bounding box center [177, 139] width 4 height 4
select select "102"
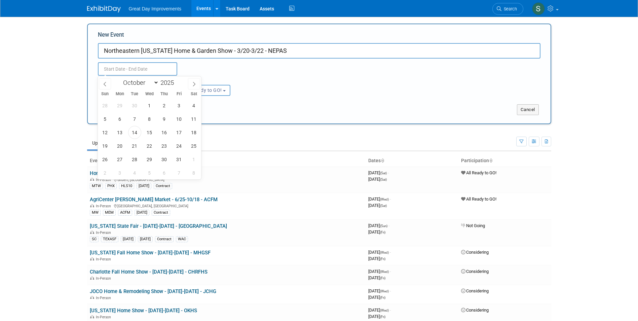
click at [145, 68] on input "text" at bounding box center [137, 68] width 79 height 13
click at [150, 85] on select "January February March April May June July August September October November De…" at bounding box center [139, 82] width 39 height 8
click at [178, 81] on span at bounding box center [176, 81] width 5 height 4
type input "2026"
click at [136, 84] on select "January February March April May June July August September October November De…" at bounding box center [139, 82] width 39 height 8
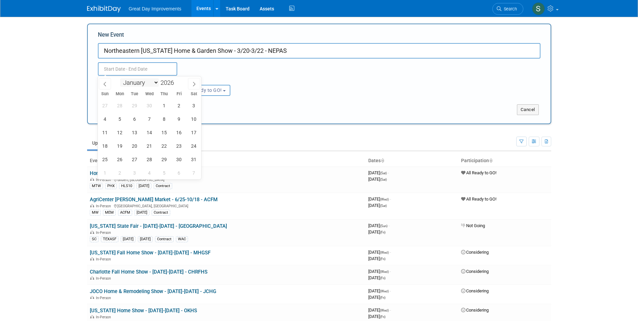
select select "2"
click at [120, 78] on select "January February March April May June July August September October November De…" at bounding box center [139, 82] width 39 height 8
click at [181, 135] on span "20" at bounding box center [178, 132] width 13 height 13
click at [105, 145] on span "22" at bounding box center [105, 145] width 13 height 13
type input "Mar 20, 2026 to Mar 22, 2026"
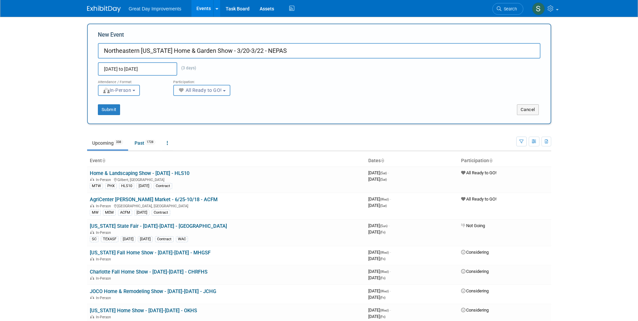
click at [195, 93] on button "All Ready to GO!" at bounding box center [201, 90] width 57 height 11
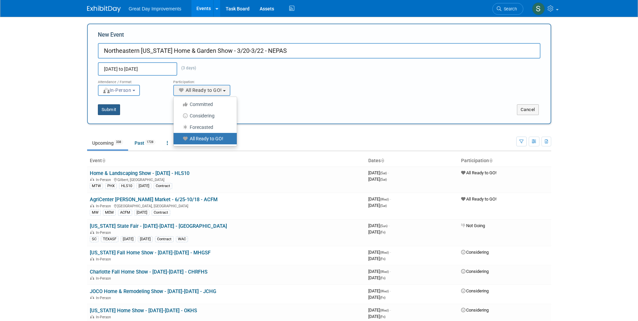
click at [96, 112] on div "Submit" at bounding box center [184, 109] width 193 height 11
click at [105, 110] on button "Submit" at bounding box center [109, 109] width 22 height 11
type input "Northeastern [US_STATE] Home & Garden Show - 3/20-3/22 - NEPAS"
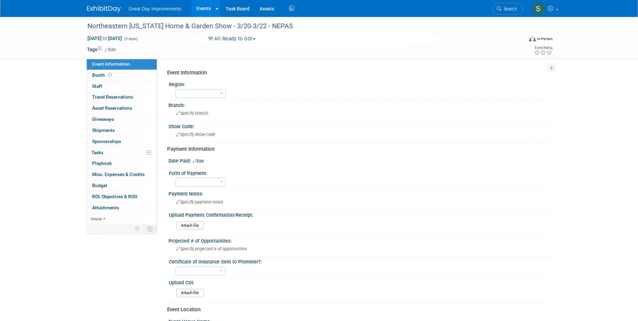
click at [112, 46] on td "Tags Edit" at bounding box center [101, 49] width 29 height 7
click at [112, 49] on link "Edit" at bounding box center [110, 49] width 11 height 5
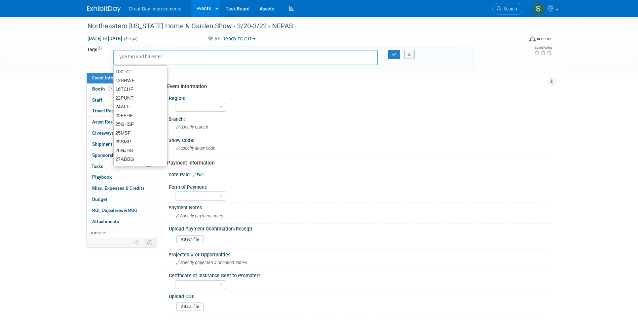
click at [130, 57] on input "text" at bounding box center [144, 56] width 54 height 7
type input "MA"
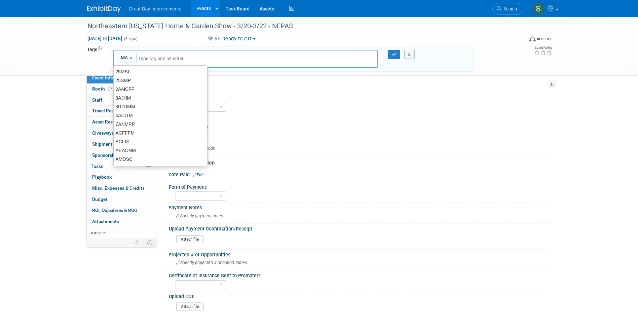
type input "MA"
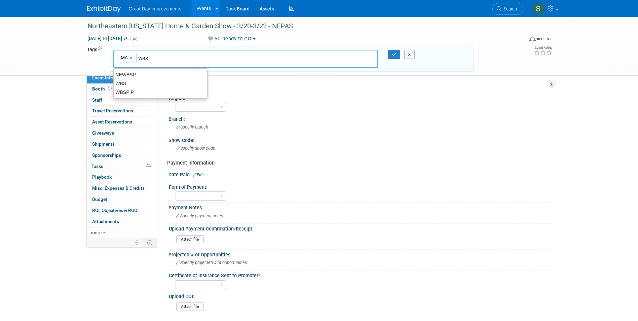
type input "WBS"
type input "MA, WBS"
type input "NEPAS"
type input "MA, WBS, NEPAS"
type input "[DATE]"
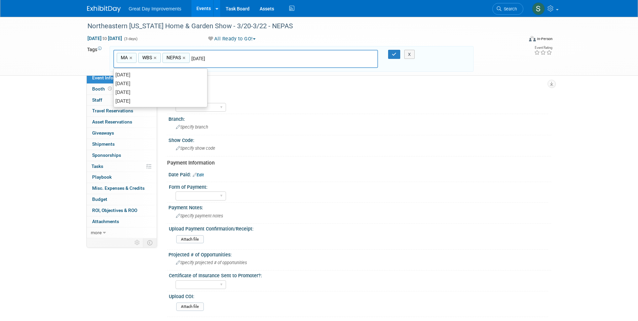
type input "MA, WBS, NEPAS, [DATE]"
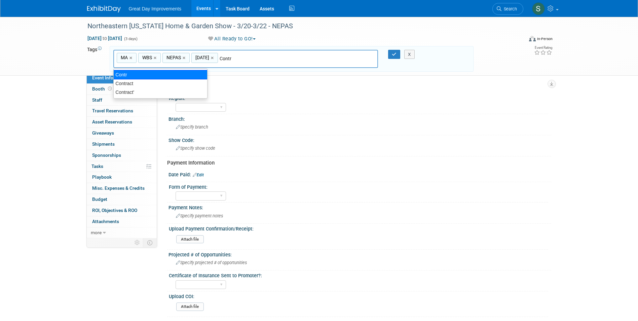
type input "Contract"
type input "MA, WBS, NEPAS, [DATE], Contract"
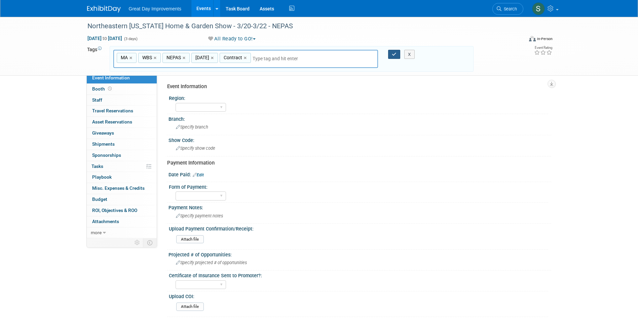
click at [394, 55] on icon "button" at bounding box center [394, 54] width 5 height 4
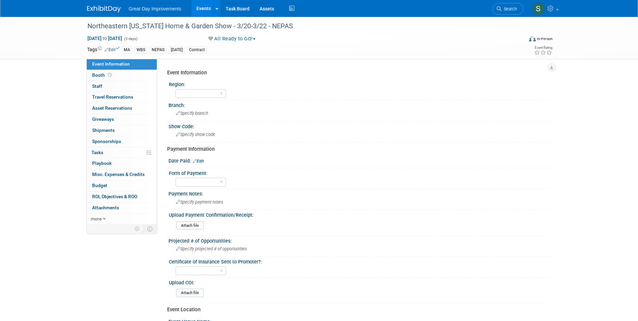
click at [182, 83] on div "Region:" at bounding box center [358, 83] width 379 height 8
click at [194, 91] on select "GC MA MW MTW NE NEW OV PL PNW SA SE SC UMW FL" at bounding box center [201, 93] width 50 height 9
select select "MA"
click at [176, 89] on select "GC MA MW MTW NE NEW OV PL PNW SA SE SC UMW FL" at bounding box center [201, 93] width 50 height 9
click at [196, 122] on div "Show Code:" at bounding box center [359, 125] width 383 height 8
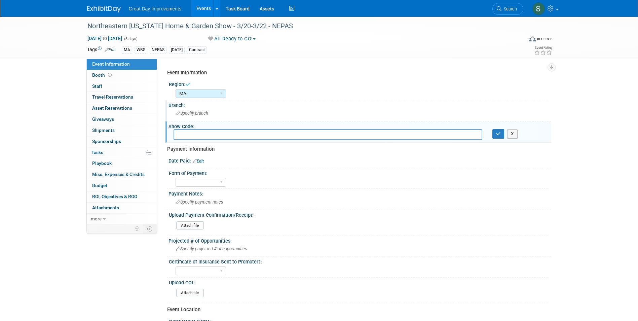
click at [196, 114] on span "Specify branch" at bounding box center [192, 113] width 32 height 5
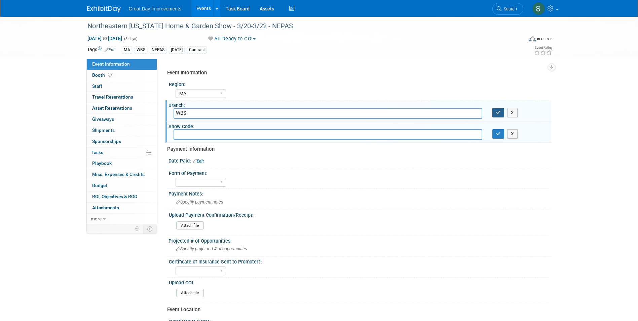
type input "WBS"
click at [498, 112] on icon "button" at bounding box center [498, 112] width 5 height 4
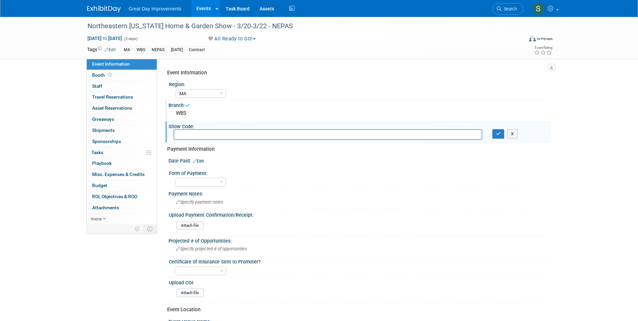
click at [268, 133] on input "text" at bounding box center [327, 134] width 309 height 10
type input "NEPAS"
click at [502, 131] on button "button" at bounding box center [498, 133] width 12 height 9
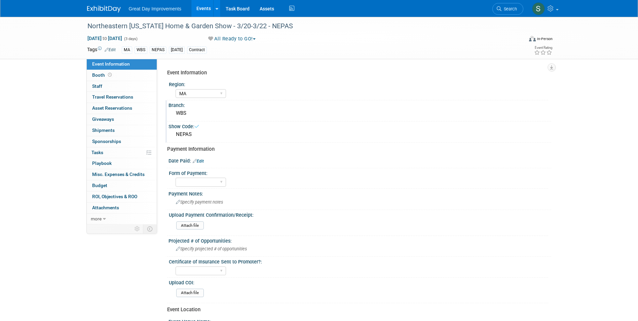
click at [203, 161] on link "Edit" at bounding box center [198, 161] width 11 height 5
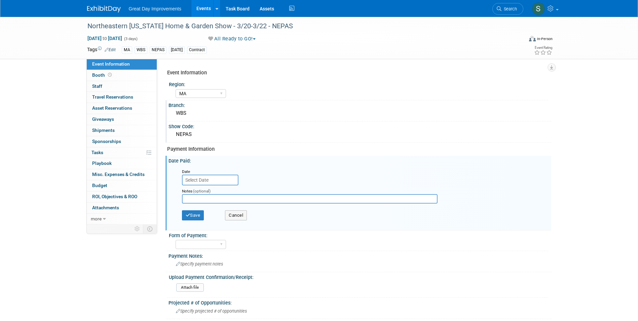
click at [219, 181] on input "text" at bounding box center [210, 179] width 56 height 11
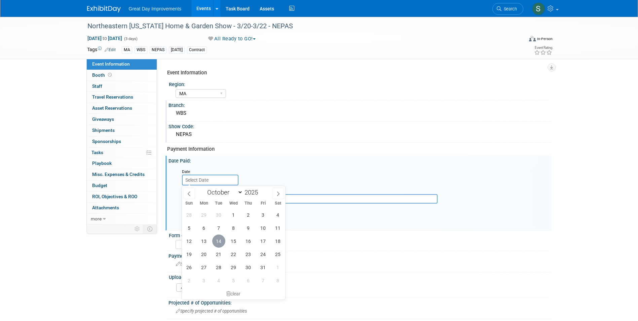
click at [220, 242] on span "14" at bounding box center [218, 240] width 13 height 13
type input "Oct 14, 2025"
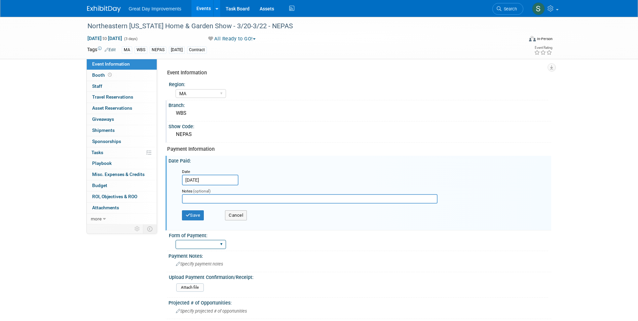
click at [202, 245] on select "Paid via CC Check Requested Pay at the Gate Other" at bounding box center [201, 244] width 50 height 9
select select "Paid via CC"
click at [176, 240] on select "Paid via CC Check Requested Pay at the Gate Other" at bounding box center [201, 244] width 50 height 9
click at [194, 215] on button "Save" at bounding box center [193, 215] width 22 height 10
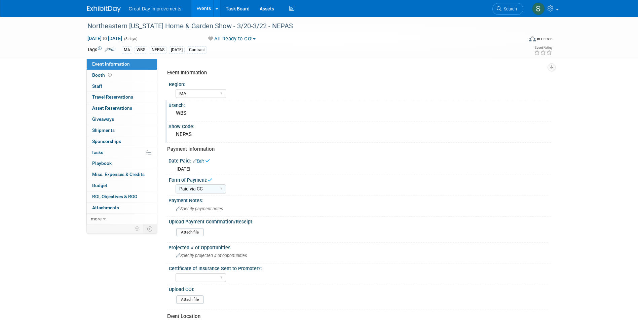
click at [105, 9] on img at bounding box center [104, 9] width 34 height 7
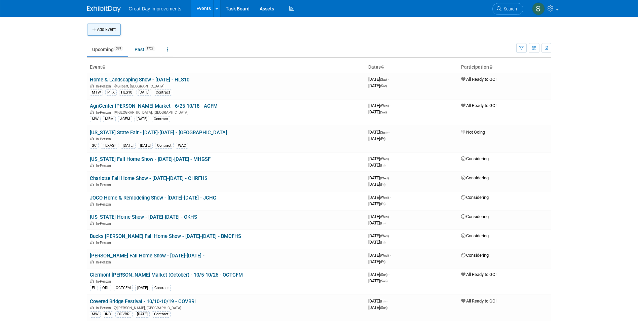
click at [111, 33] on button "Add Event" at bounding box center [104, 30] width 34 height 12
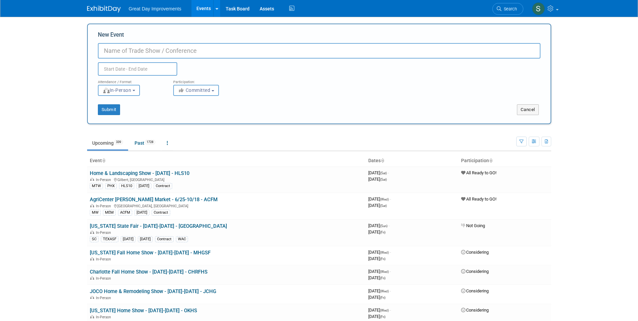
click at [157, 48] on input "New Event" at bounding box center [319, 50] width 442 height 15
paste input "Greater Roanoke Home & Garden Show"
type input "Greater Roanoke Home & Garden Show- 2/20-2/22 - ROAHGS"
click at [181, 93] on button "Committed" at bounding box center [196, 90] width 46 height 11
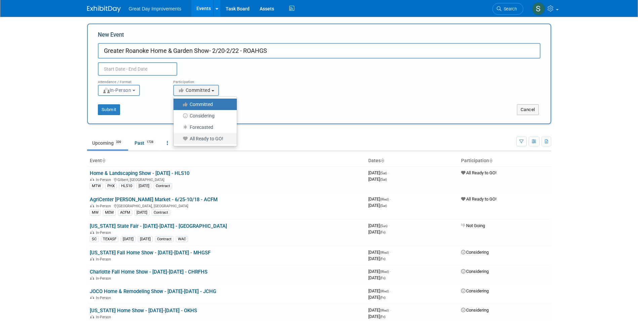
click at [212, 135] on label "All Ready to GO!" at bounding box center [203, 138] width 53 height 9
click at [180, 137] on input "All Ready to GO!" at bounding box center [177, 139] width 4 height 4
select select "102"
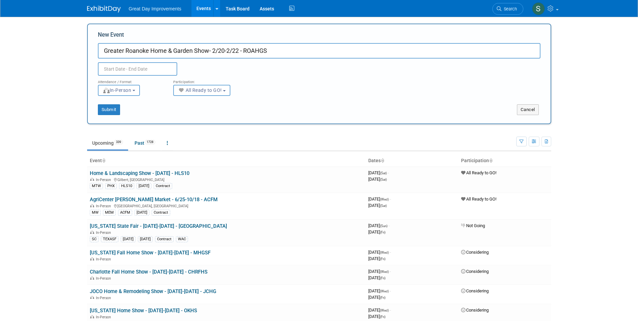
click at [130, 63] on input "text" at bounding box center [137, 68] width 79 height 13
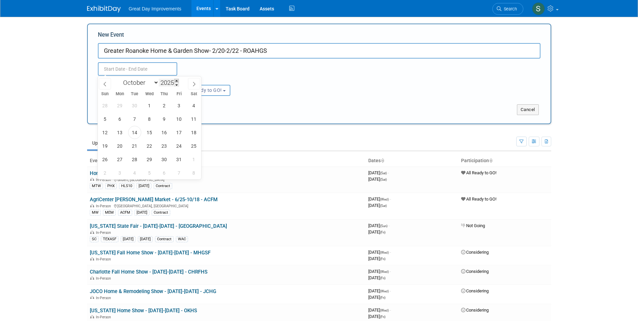
click at [176, 82] on span at bounding box center [176, 81] width 5 height 4
type input "2026"
click at [144, 83] on select "January February March April May June July August September October November De…" at bounding box center [139, 82] width 39 height 8
select select "1"
click at [120, 78] on select "January February March April May June July August September October November De…" at bounding box center [139, 82] width 39 height 8
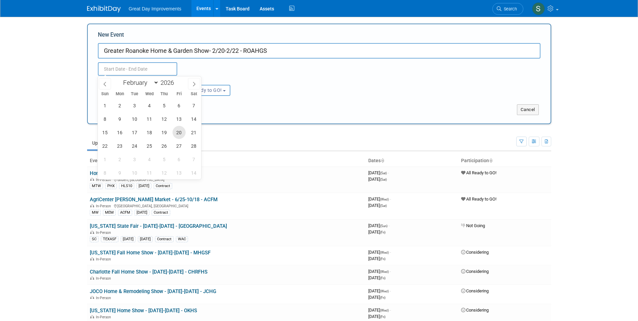
click at [181, 134] on span "20" at bounding box center [178, 132] width 13 height 13
click at [105, 148] on span "22" at bounding box center [105, 145] width 13 height 13
type input "[DATE] to [DATE]"
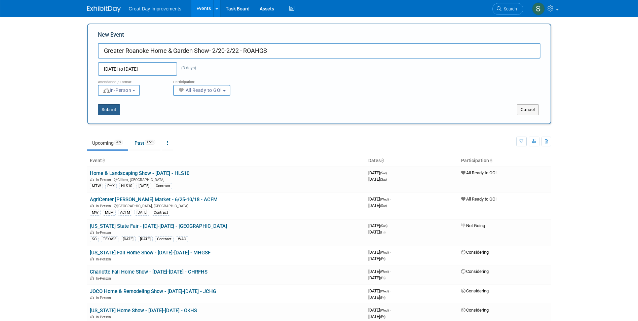
click at [109, 105] on button "Submit" at bounding box center [109, 109] width 22 height 11
type input "Greater Roanoke Home & Garden Show- 2/20-2/22 - ROAHGS"
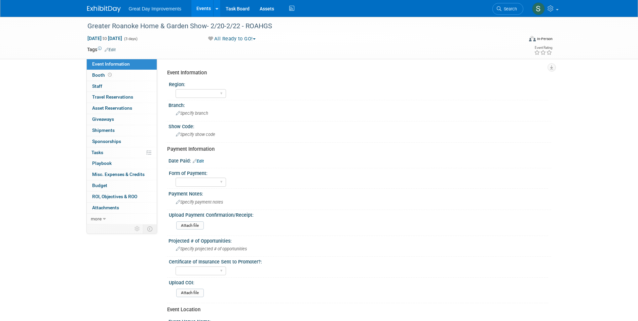
click at [113, 49] on link "Edit" at bounding box center [110, 49] width 11 height 5
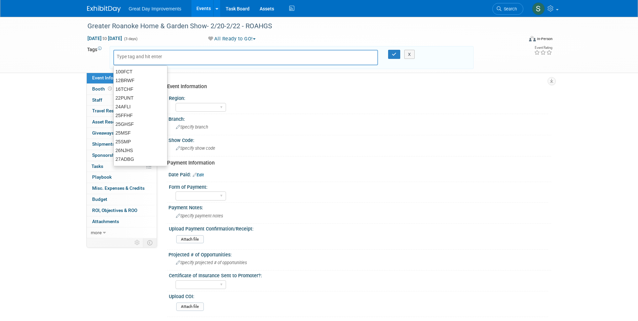
click at [126, 56] on input "text" at bounding box center [144, 56] width 54 height 7
type input "SA"
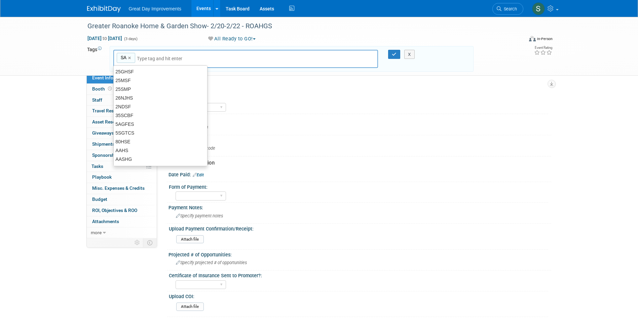
type input "SA"
type input "ROA"
type input "SA, ROA"
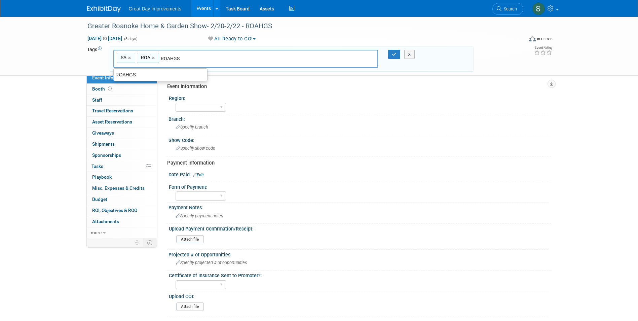
type input "ROAHGS"
type input "SA, ROA, ROAHGS"
type input "[DATE]"
type input "SA, ROA, ROAHGS, [DATE]"
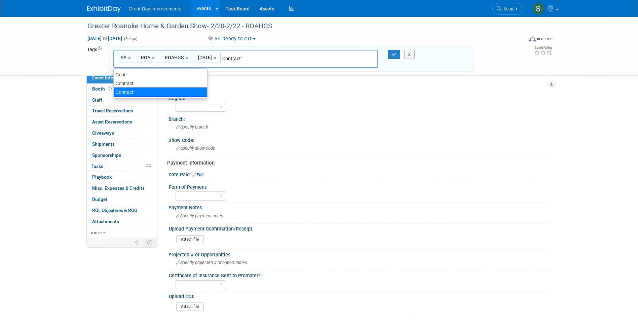
type input "Contract"
type input "SA, ROA, ROAHGS, [DATE], Contract"
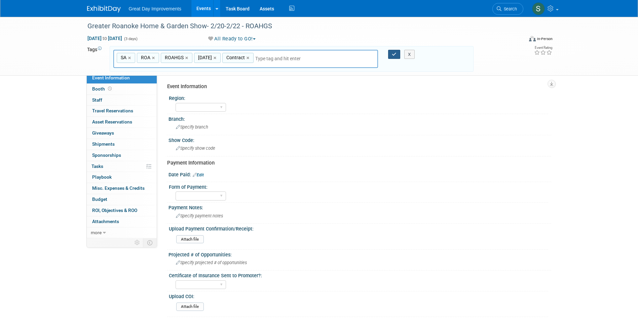
click at [390, 53] on button "button" at bounding box center [394, 54] width 12 height 9
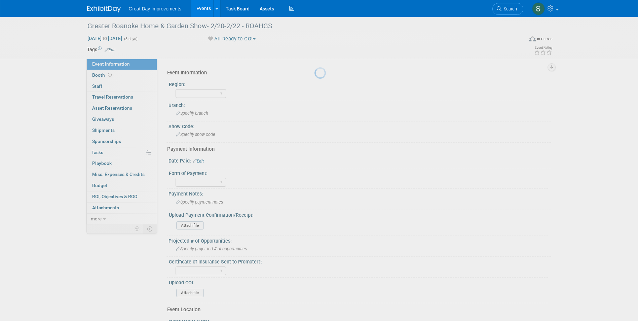
click at [324, 55] on div at bounding box center [318, 160] width 9 height 321
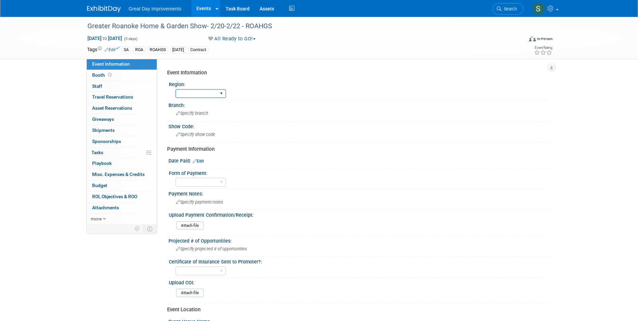
click at [195, 96] on select "GC MA MW MTW NE NEW OV PL PNW SA SE SC UMW FL" at bounding box center [201, 93] width 50 height 9
select select "SA"
click at [176, 89] on select "GC MA MW MTW NE NEW OV PL PNW SA SE SC UMW FL" at bounding box center [201, 93] width 50 height 9
click at [191, 112] on span "Specify branch" at bounding box center [192, 113] width 32 height 5
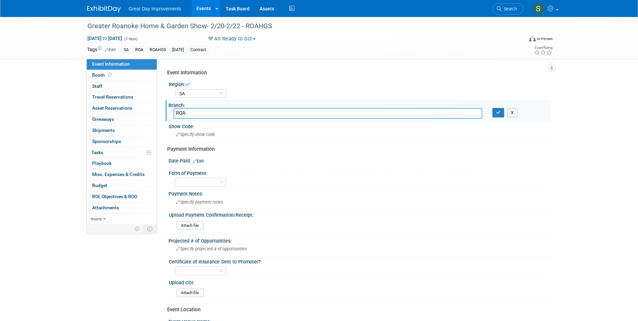
type input "ROA"
click at [492, 108] on button "button" at bounding box center [498, 112] width 12 height 9
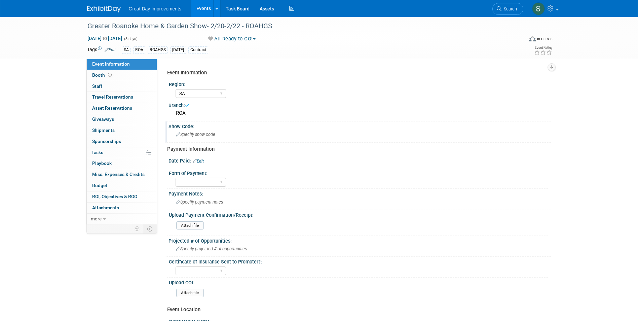
click at [197, 133] on span "Specify show code" at bounding box center [195, 134] width 39 height 5
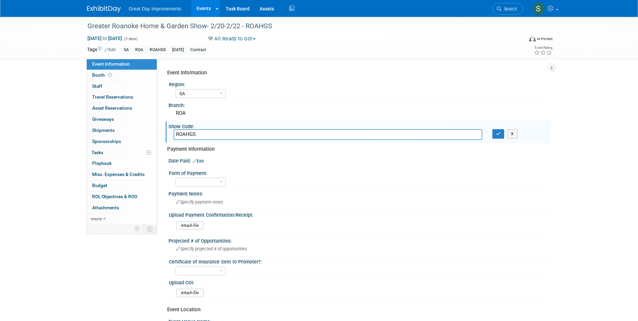
type input "ROAHGS"
click at [492, 129] on button "button" at bounding box center [498, 133] width 12 height 9
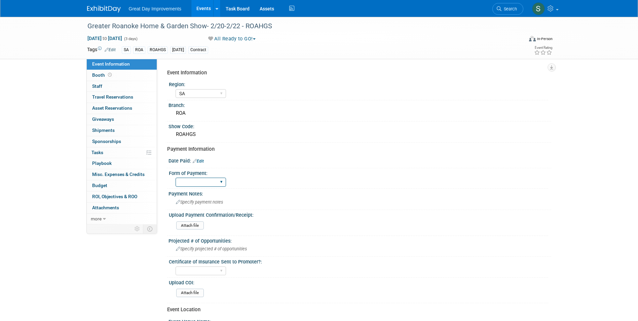
click at [192, 180] on select "Paid via CC Check Requested Pay at the Gate Other" at bounding box center [201, 182] width 50 height 9
select select "Paid via CC"
click at [176, 178] on select "Paid via CC Check Requested Pay at the Gate Other" at bounding box center [201, 182] width 50 height 9
click at [202, 161] on link "Edit" at bounding box center [198, 161] width 11 height 5
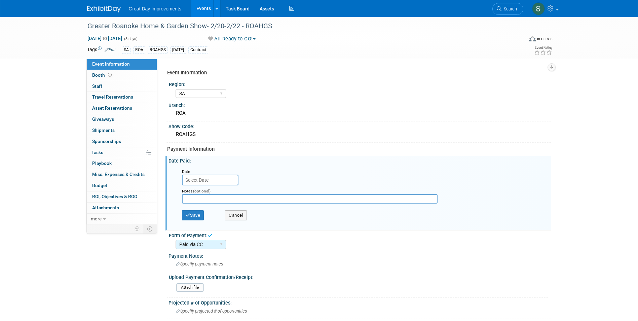
click at [207, 182] on input "text" at bounding box center [210, 179] width 56 height 11
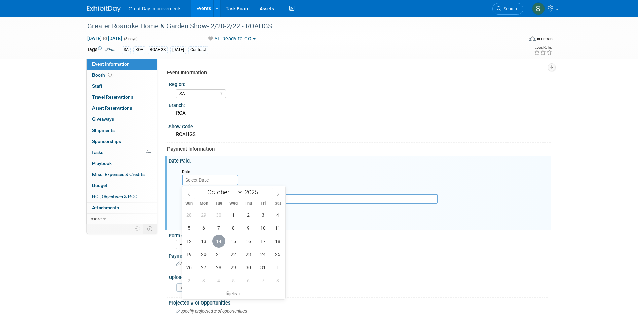
click at [222, 243] on span "14" at bounding box center [218, 240] width 13 height 13
type input "Oct 14, 2025"
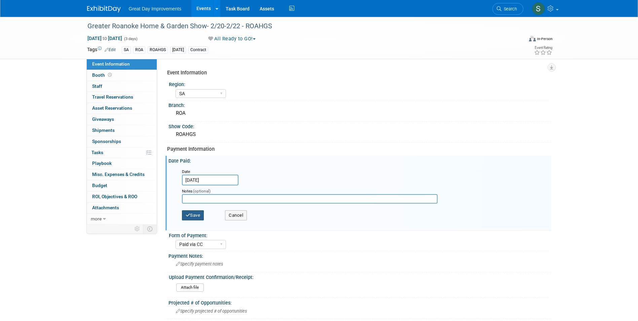
click at [195, 216] on button "Save" at bounding box center [193, 215] width 22 height 10
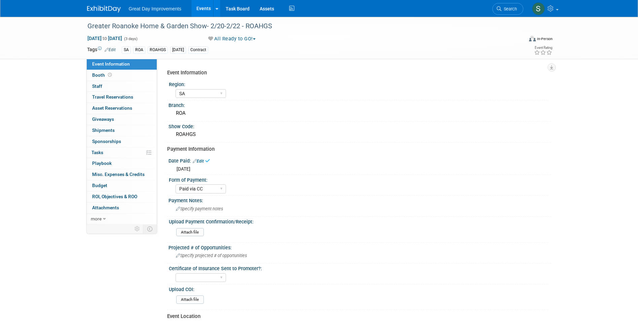
click at [94, 14] on div "Great Day Improvements Events Add Event Bulk Upload Events Shareable Event Boar…" at bounding box center [319, 8] width 464 height 17
click at [94, 13] on div "Great Day Improvements Events Add Event Bulk Upload Events Shareable Event Boar…" at bounding box center [319, 8] width 464 height 17
click at [94, 4] on link at bounding box center [108, 5] width 42 height 5
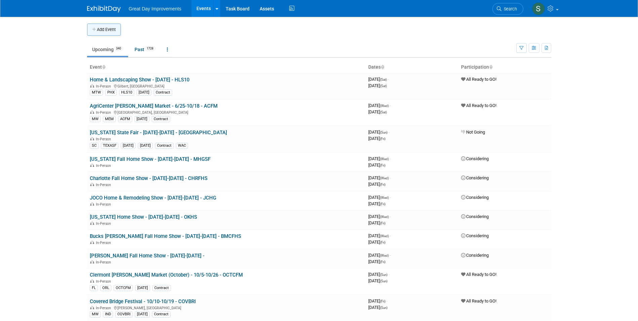
click at [103, 30] on button "Add Event" at bounding box center [104, 30] width 34 height 12
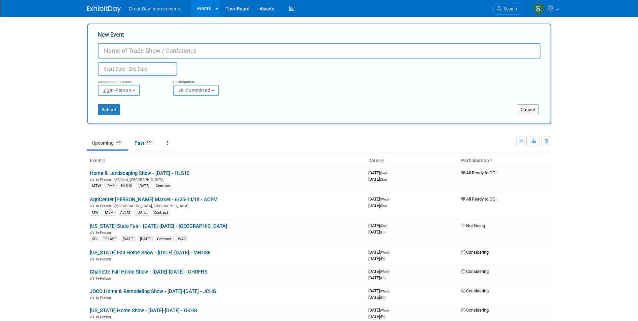
click at [144, 47] on input "New Event" at bounding box center [319, 50] width 442 height 15
paste input "Augusta Home & Garden Show"
type input "Augusta Home & Garden Show - 2/20-2/22 - AGAHGS"
click at [183, 88] on icon "button" at bounding box center [182, 90] width 8 height 5
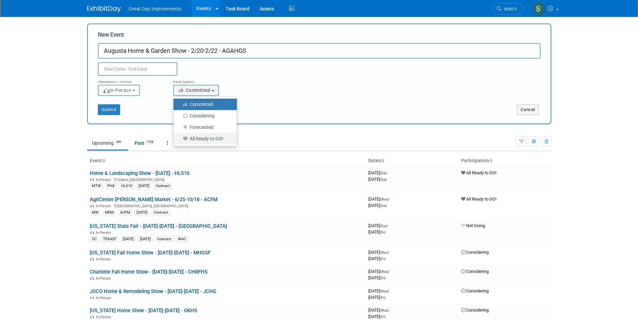
click at [210, 134] on label "All Ready to GO!" at bounding box center [203, 138] width 53 height 9
click at [180, 137] on input "All Ready to GO!" at bounding box center [177, 139] width 4 height 4
select select "102"
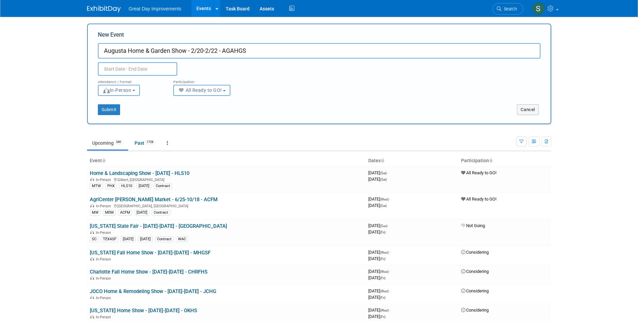
click at [141, 70] on input "text" at bounding box center [137, 68] width 79 height 13
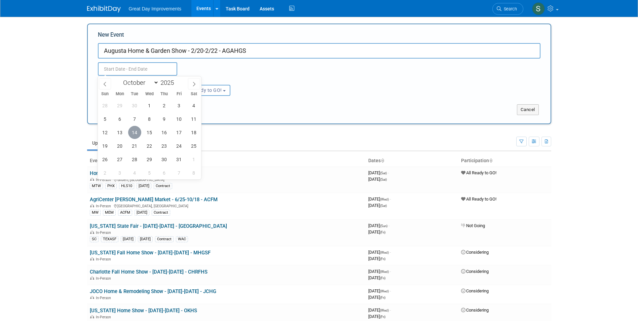
click at [138, 137] on span "14" at bounding box center [134, 132] width 13 height 13
type input "[DATE] to [DATE]"
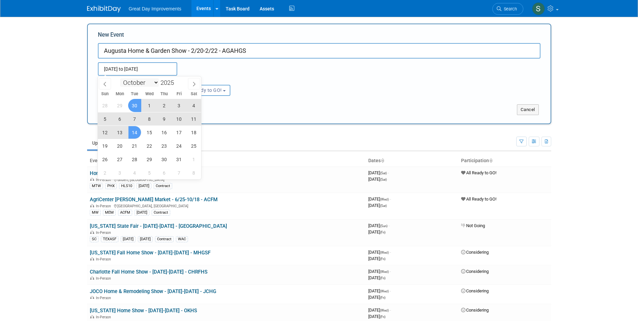
click at [132, 79] on select "January February March April May June July August September October November De…" at bounding box center [139, 82] width 39 height 8
select select "1"
click at [120, 78] on select "January February March April May June July August September October November De…" at bounding box center [139, 82] width 39 height 8
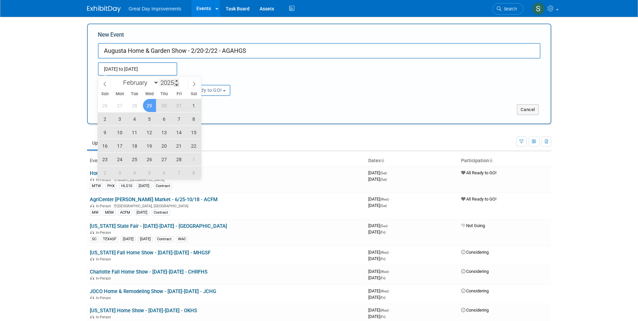
click at [177, 83] on span at bounding box center [176, 85] width 5 height 4
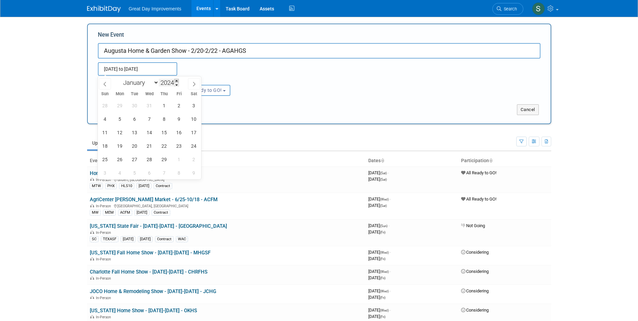
click at [177, 79] on span at bounding box center [176, 81] width 5 height 4
type input "2026"
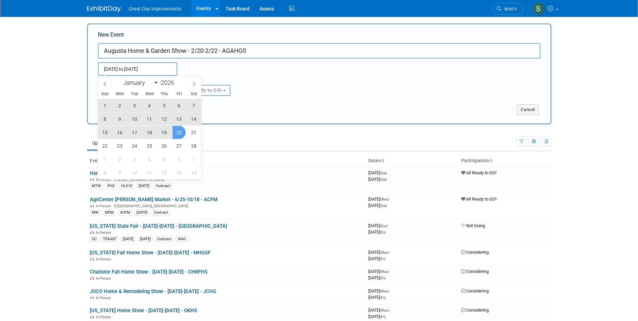
click at [175, 130] on span "20" at bounding box center [178, 132] width 13 height 13
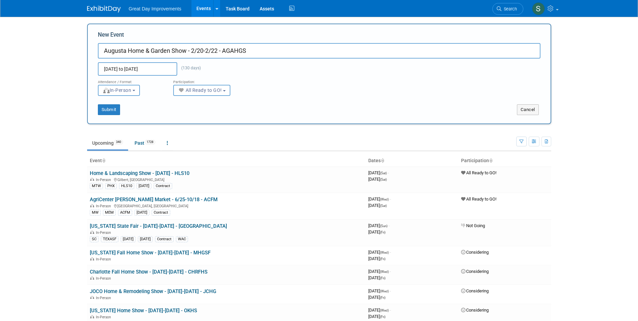
click at [144, 70] on input "Oct 14, 2025 to Feb 20, 2026" at bounding box center [137, 68] width 79 height 13
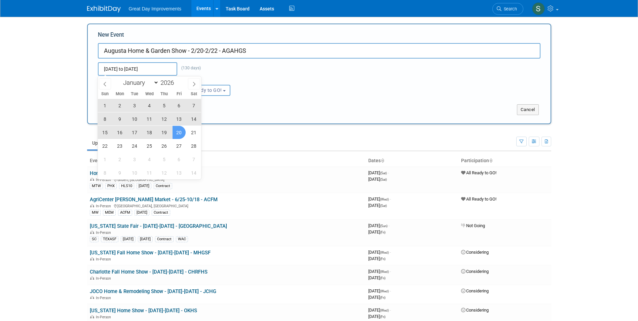
click at [181, 130] on span "20" at bounding box center [178, 132] width 13 height 13
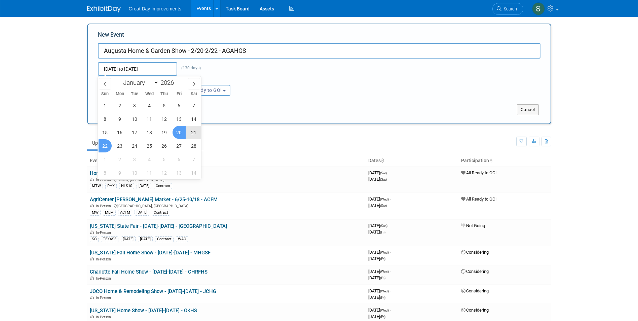
click at [103, 146] on span "22" at bounding box center [105, 145] width 13 height 13
type input "[DATE] to [DATE]"
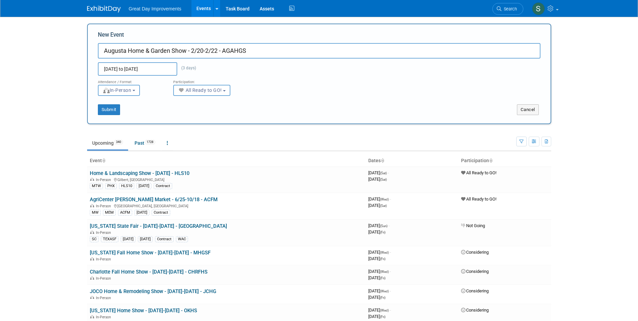
click at [112, 117] on div "New Event Augusta Home & Garden Show - 2/20-2/22 - AGAHGS Feb 20, 2026 to Feb 2…" at bounding box center [319, 74] width 464 height 101
click at [98, 110] on button "Submit" at bounding box center [109, 109] width 22 height 11
type input "Augusta Home & Garden Show - 2/20-2/22 - AGAHGS"
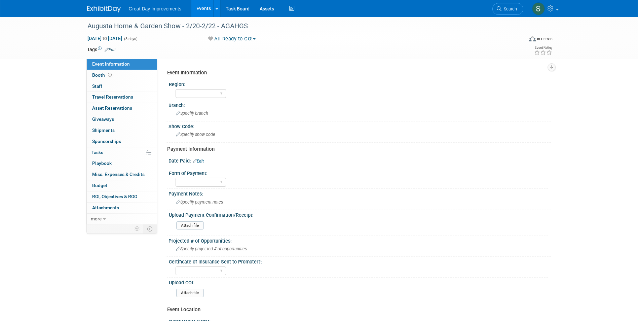
click at [112, 47] on link "Edit" at bounding box center [110, 49] width 11 height 5
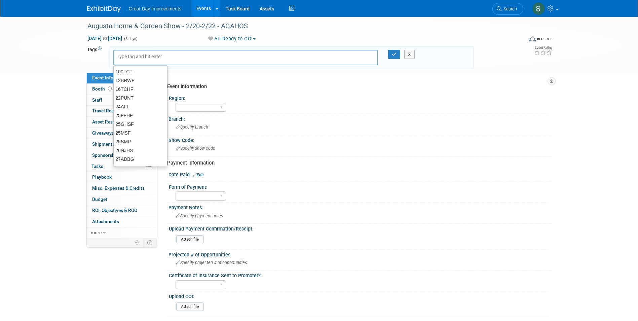
click at [123, 56] on input "text" at bounding box center [144, 56] width 54 height 7
type input "SE"
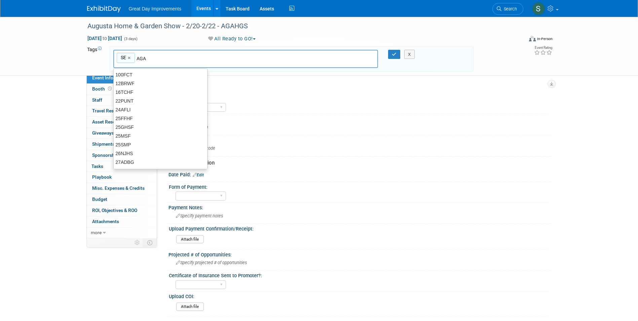
type input "AGA"
type input "SE, AGA"
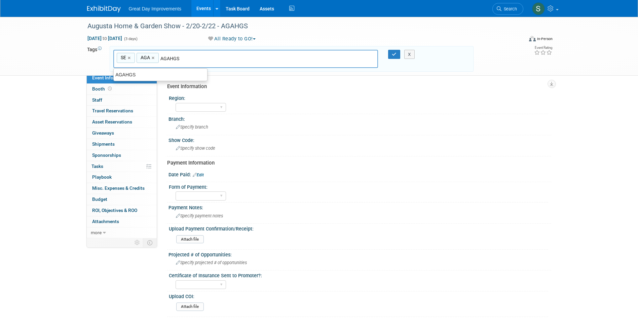
type input "AGAHGS"
type input "SE, AGA, AGAHGS"
type input "[DATE]"
type input "SE, AGA, AGAHGS, [DATE]"
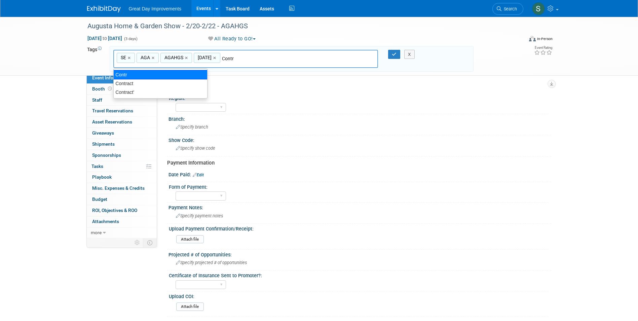
type input "Contract"
type input "SE, AGA, AGAHGS, [DATE], Contract"
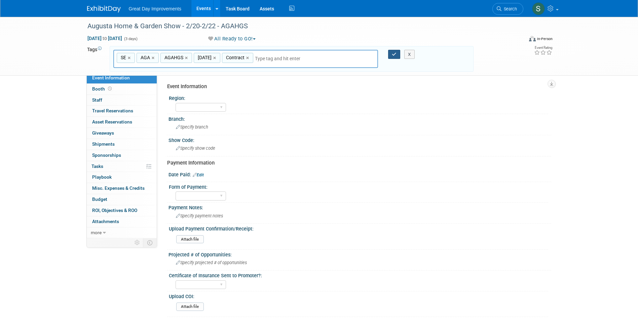
click at [390, 55] on button "button" at bounding box center [394, 54] width 12 height 9
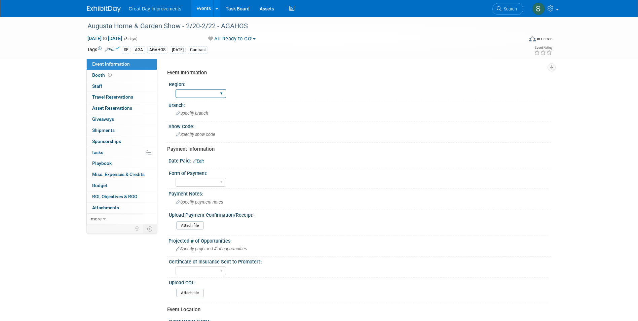
click at [187, 92] on select "GC MA MW MTW NE NEW OV PL PNW SA SE SC UMW FL" at bounding box center [201, 93] width 50 height 9
select select "SE"
click at [176, 89] on select "GC MA MW MTW NE NEW OV PL PNW SA SE SC UMW FL" at bounding box center [201, 93] width 50 height 9
click at [215, 108] on div "Branch:" at bounding box center [359, 104] width 383 height 8
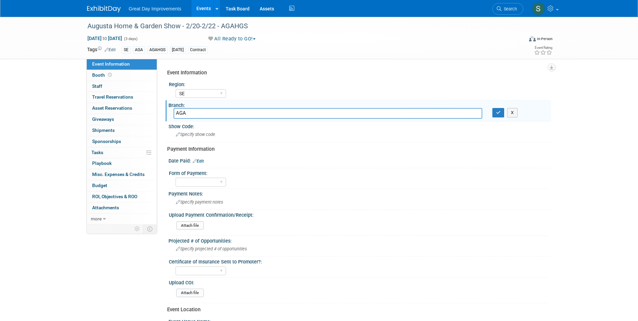
type input "AGA"
click at [492, 108] on button "button" at bounding box center [498, 112] width 12 height 9
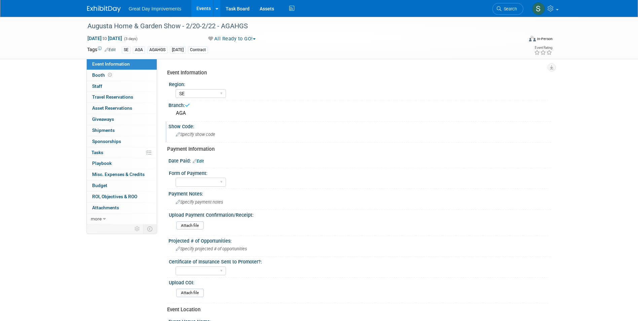
click at [214, 138] on div "Specify show code" at bounding box center [359, 134] width 373 height 10
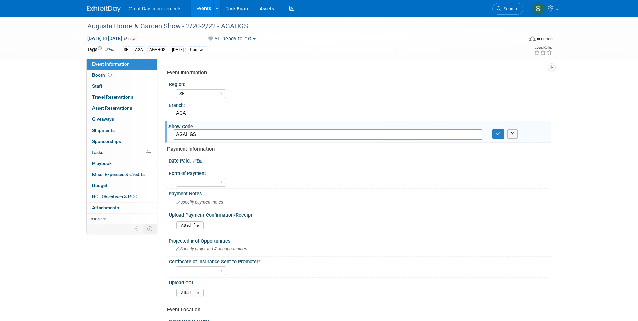
type input "AGAHGS"
click at [492, 129] on button "button" at bounding box center [498, 133] width 12 height 9
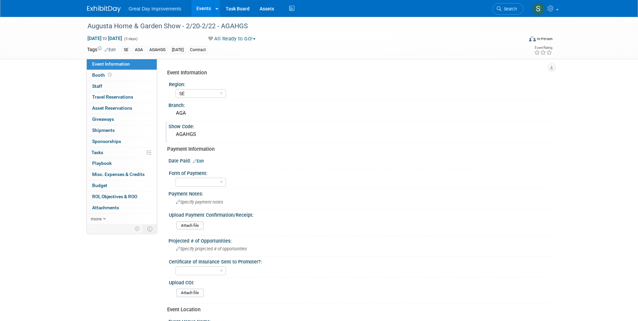
click at [200, 162] on link "Edit" at bounding box center [198, 161] width 11 height 5
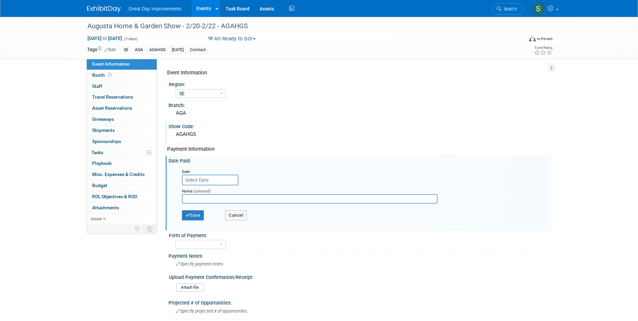
click at [211, 179] on input "text" at bounding box center [210, 179] width 56 height 11
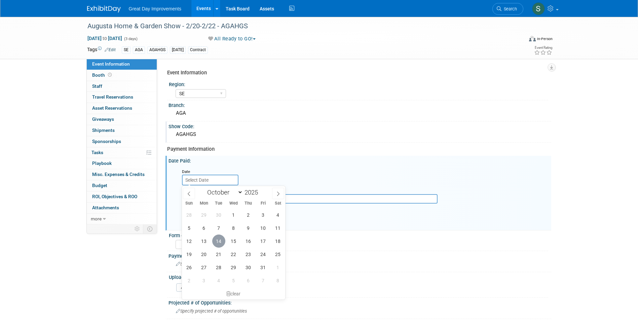
click at [217, 242] on span "14" at bounding box center [218, 240] width 13 height 13
type input "Oct 14, 2025"
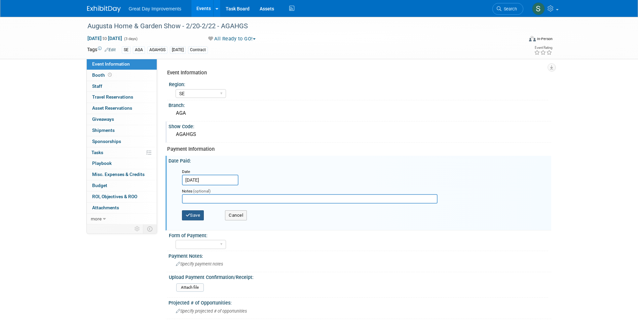
click at [196, 213] on button "Save" at bounding box center [193, 215] width 22 height 10
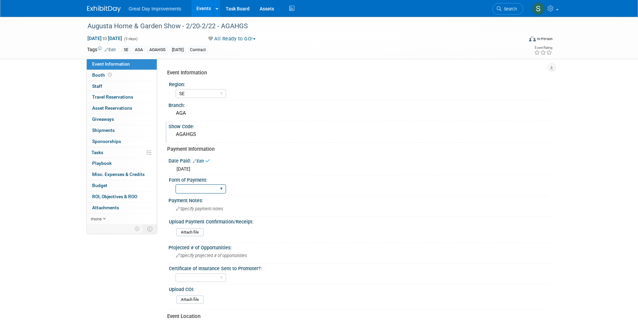
click at [190, 184] on select "Paid via CC Check Requested Pay at the Gate Other" at bounding box center [201, 188] width 50 height 9
select select "Paid via CC"
click at [176, 184] on select "Paid via CC Check Requested Pay at the Gate Other" at bounding box center [201, 188] width 50 height 9
click at [93, 7] on img at bounding box center [104, 9] width 34 height 7
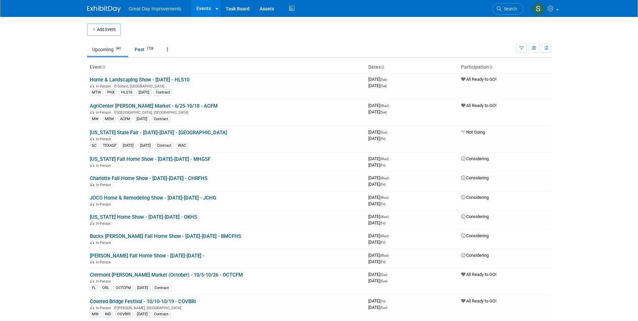
click at [249, 6] on span "Search" at bounding box center [508, 8] width 15 height 5
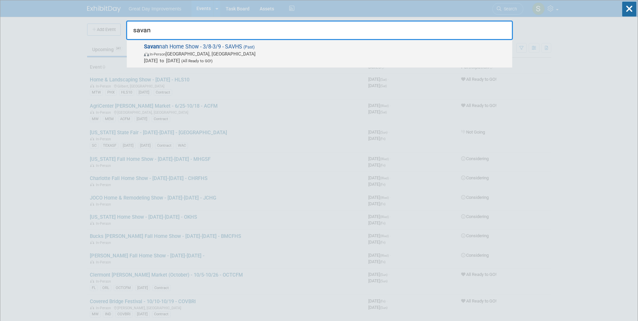
type input "savan"
click at [245, 52] on span "In-Person [GEOGRAPHIC_DATA], [GEOGRAPHIC_DATA]" at bounding box center [326, 53] width 365 height 7
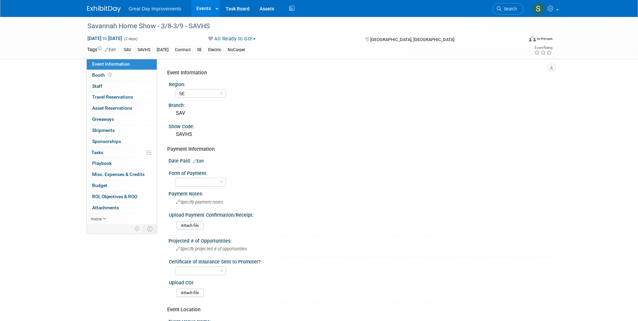
select select "SE"
click at [207, 26] on div "Savannah Home Show - 3/8-3/9 - SAVHS" at bounding box center [299, 26] width 428 height 12
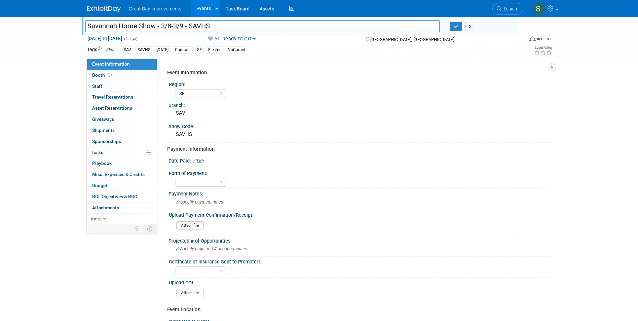
drag, startPoint x: 217, startPoint y: 26, endPoint x: 81, endPoint y: 27, distance: 135.8
click at [81, 27] on div "Savannah Home Show - 3/8-3/9 - SAVHS" at bounding box center [262, 27] width 365 height 10
click at [88, 10] on img at bounding box center [104, 9] width 34 height 7
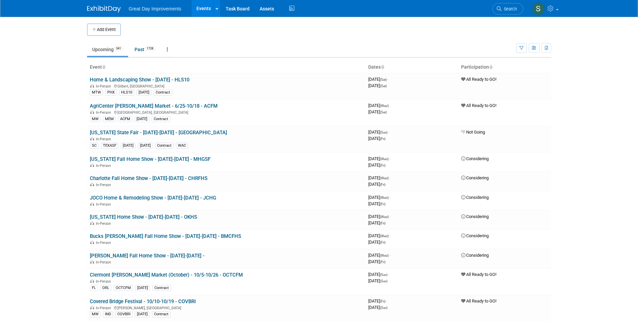
click at [103, 32] on button "Add Event" at bounding box center [104, 30] width 34 height 12
select select "9"
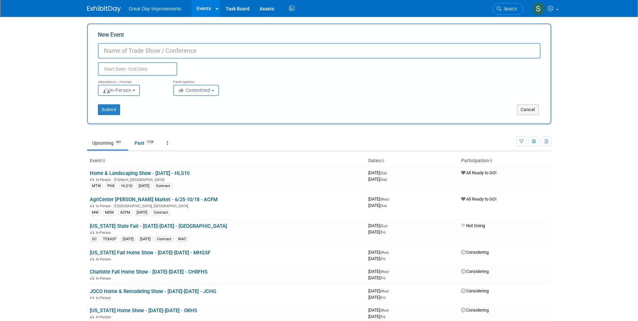
paste input "Savannah Home Show - 3/8-3/9 - SAVHS"
type input "Savannah Home Show - 3/8-3/9 - SAVHS"
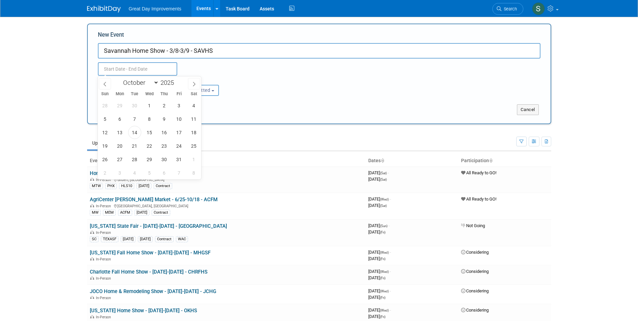
click at [121, 74] on input "text" at bounding box center [137, 68] width 79 height 13
click at [214, 55] on input "Savannah Home Show - 3/8-3/9 - SAVHS" at bounding box center [319, 50] width 442 height 15
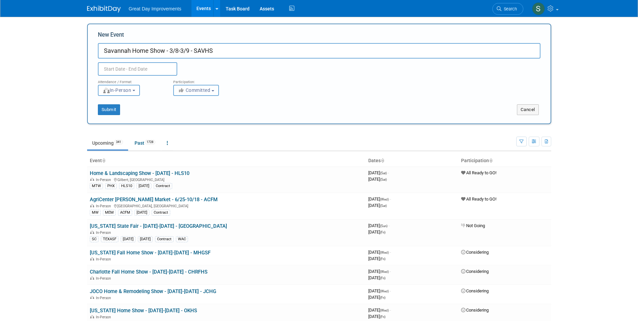
click at [196, 92] on span "Committed" at bounding box center [194, 89] width 33 height 5
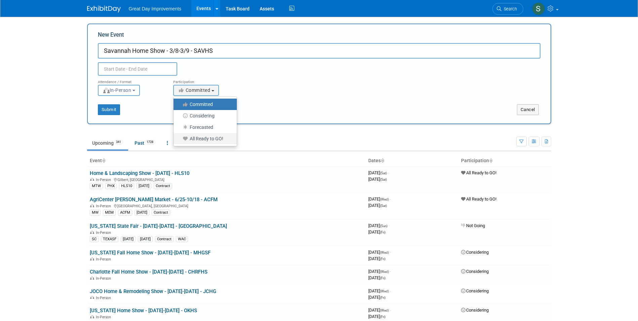
click at [212, 138] on label "All Ready to GO!" at bounding box center [203, 138] width 53 height 9
click at [180, 138] on input "All Ready to GO!" at bounding box center [177, 139] width 4 height 4
select select "102"
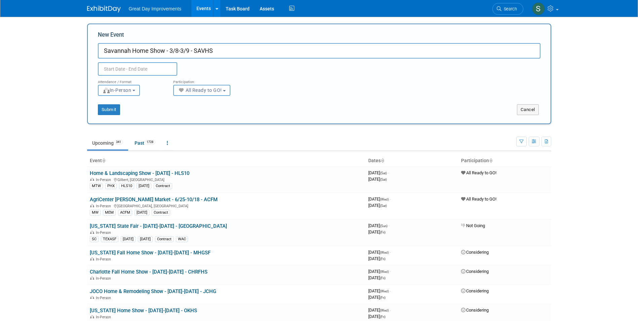
click at [168, 56] on input "Savannah Home Show - 3/8-3/9 - SAVHS" at bounding box center [319, 50] width 442 height 15
drag, startPoint x: 190, startPoint y: 52, endPoint x: 170, endPoint y: 55, distance: 20.1
click at [169, 55] on input "Savannah Home Show - 3/8-3/9 - SAVHS" at bounding box center [319, 50] width 442 height 15
type input "Savannah Home Show - 1/23-1/25 - SAVHS"
click at [192, 93] on button "All Ready to GO!" at bounding box center [201, 90] width 57 height 11
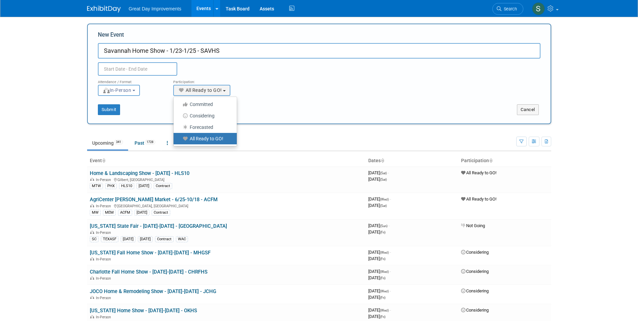
click at [146, 69] on input "text" at bounding box center [137, 68] width 79 height 13
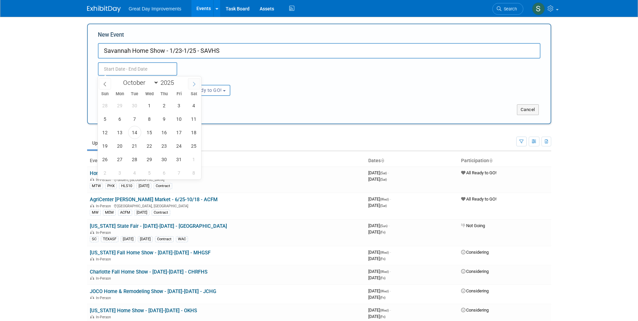
click at [188, 81] on div "January February March April May June July August September October November De…" at bounding box center [150, 81] width 104 height 11
click at [189, 81] on span at bounding box center [194, 83] width 12 height 11
click at [191, 82] on span at bounding box center [194, 83] width 12 height 11
select select "11"
click at [191, 82] on span at bounding box center [194, 83] width 12 height 11
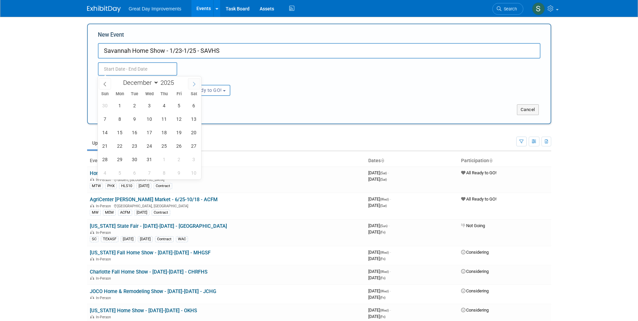
type input "2026"
select select "0"
click at [177, 149] on span "23" at bounding box center [178, 145] width 13 height 13
click at [105, 159] on span "25" at bounding box center [105, 159] width 13 height 13
type input "Jan 23, 2026 to Jan 25, 2026"
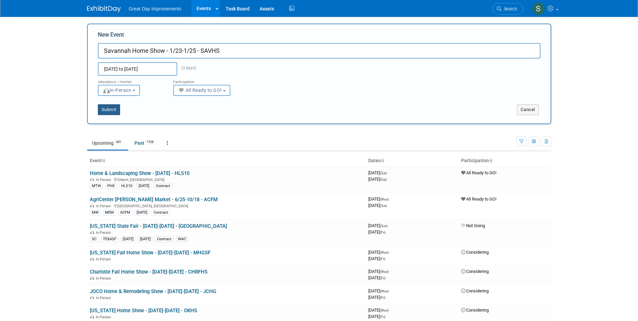
click at [115, 113] on button "Submit" at bounding box center [109, 109] width 22 height 11
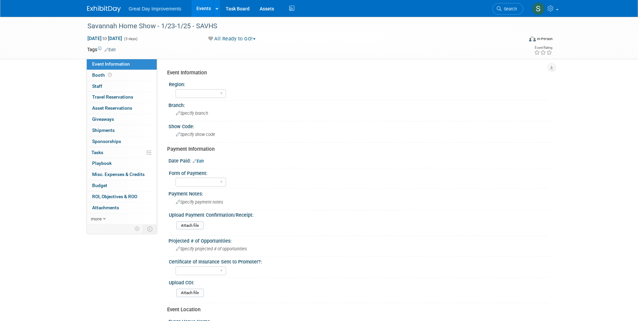
click at [111, 49] on link "Edit" at bounding box center [110, 49] width 11 height 5
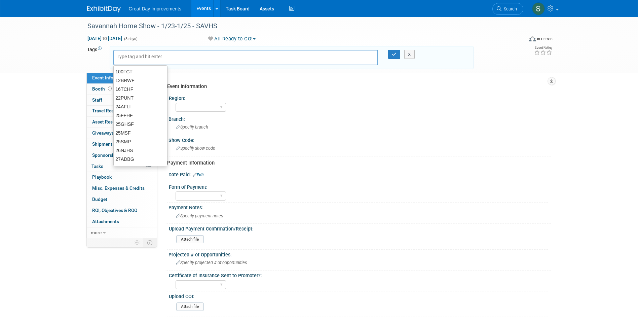
click at [126, 59] on input "text" at bounding box center [144, 56] width 54 height 7
type input "SE"
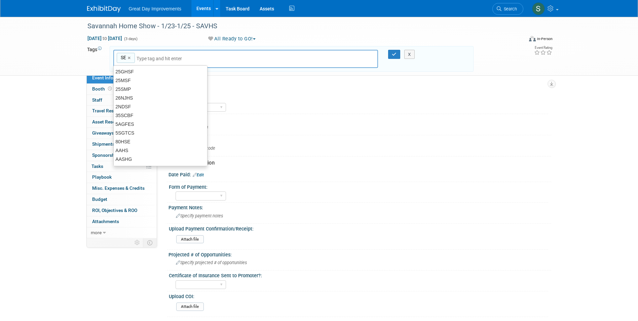
type input "SE"
type input "SAV"
type input "SE, SAV"
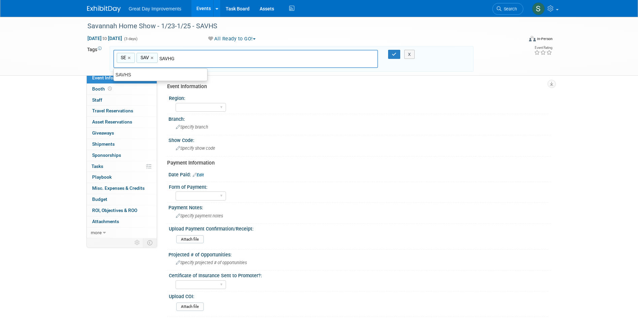
type input "SAVHG"
type input "SE, SAV, SAVHG"
type input "[DATE]"
type input "SE, SAV, SAVHG, [DATE]"
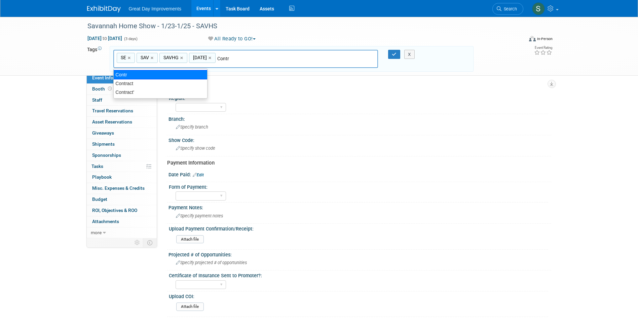
type input "Contract"
type input "SE, SAV, SAVHG, [DATE], Contract"
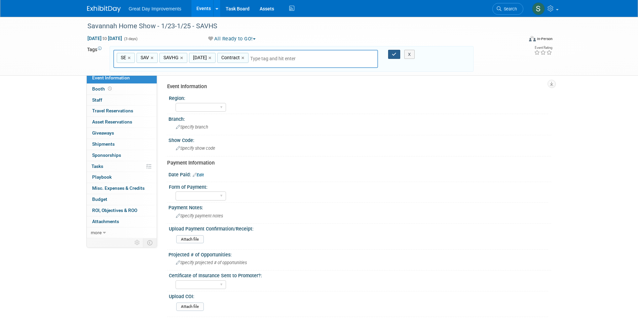
click at [393, 59] on div "SE, SAV, SAVHG, [DATE], Contract SE × SAV × SAVHG × [DATE] × Contract × X" at bounding box center [291, 59] width 366 height 18
click at [390, 55] on button "button" at bounding box center [394, 54] width 12 height 9
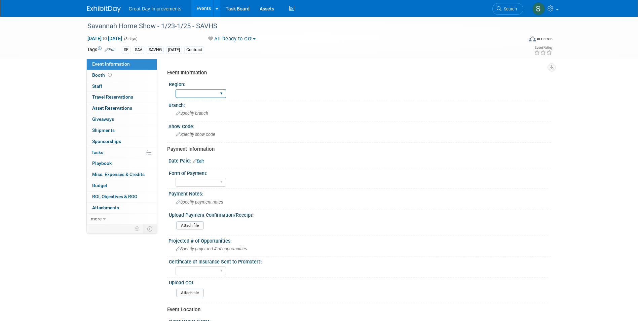
click at [189, 91] on select "GC MA MW MTW NE NEW OV PL PNW SA SE SC UMW FL" at bounding box center [201, 93] width 50 height 9
select select "SE"
click at [176, 89] on select "GC MA MW MTW NE NEW OV PL PNW SA SE SC UMW FL" at bounding box center [201, 93] width 50 height 9
click at [207, 110] on div "Specify branch" at bounding box center [359, 113] width 373 height 10
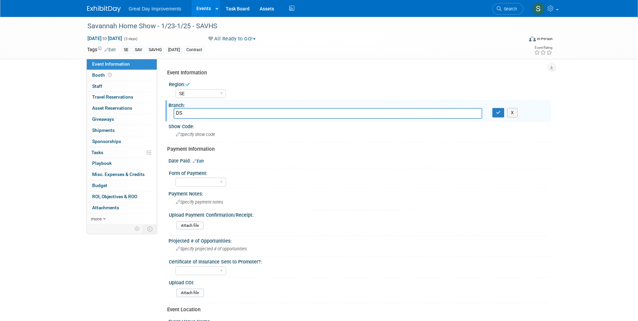
type input "D"
type input "SAV"
click at [492, 108] on button "button" at bounding box center [498, 112] width 12 height 9
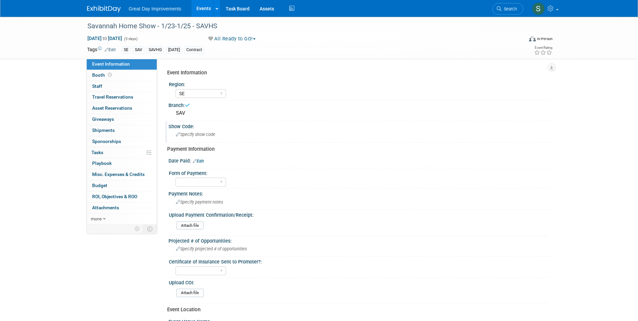
click at [218, 129] on div "Specify show code" at bounding box center [359, 134] width 373 height 10
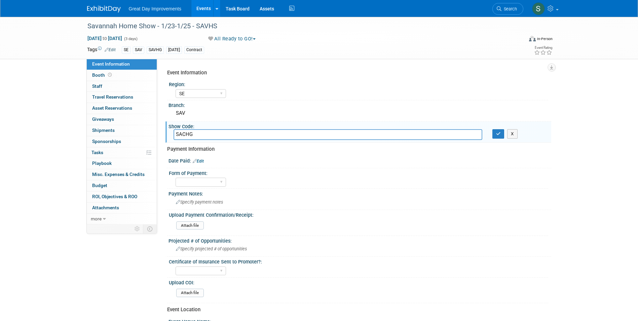
type input "SACHG"
click at [206, 134] on input "SACHG" at bounding box center [327, 134] width 309 height 10
drag, startPoint x: 180, startPoint y: 138, endPoint x: 143, endPoint y: 142, distance: 37.2
click at [151, 141] on div "Event Information Event Info Booth Booth 0 Staff 0 Staff 0 Travel Reservations …" at bounding box center [319, 224] width 474 height 414
type input "SAVHG"
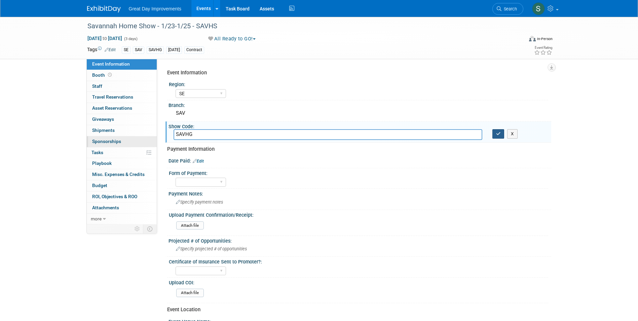
click at [492, 129] on button "button" at bounding box center [498, 133] width 12 height 9
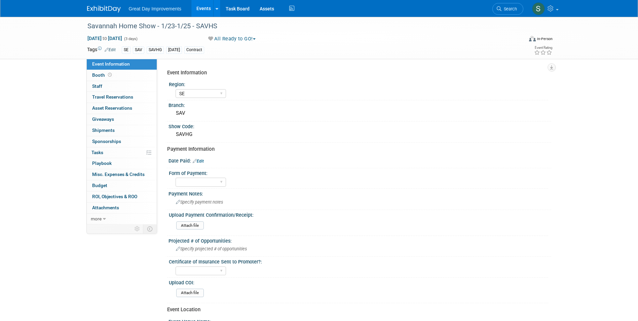
click at [197, 159] on icon at bounding box center [195, 161] width 4 height 4
select select "9"
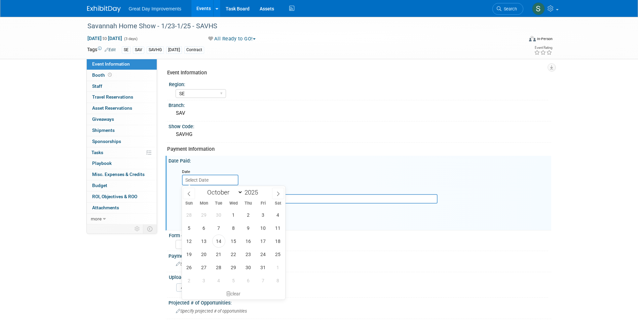
click at [215, 181] on input "text" at bounding box center [210, 179] width 56 height 11
click at [225, 242] on div "28 29 30 1 2 3 4 5 6 7 8 9 10 11 12 13 14 15 16 17 18 19 20 21 22 23 24 25 26 2…" at bounding box center [234, 247] width 104 height 79
click at [221, 241] on span "14" at bounding box center [218, 240] width 13 height 13
type input "Oct 14, 2025"
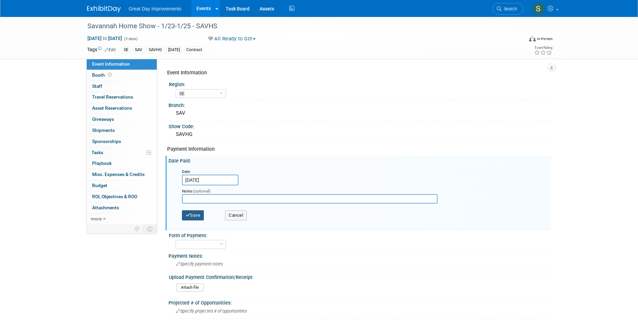
click at [197, 217] on button "Save" at bounding box center [193, 215] width 22 height 10
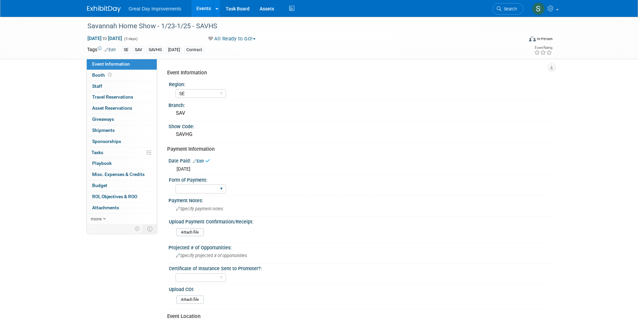
click at [202, 194] on div "Paid via CC Check Requested Pay at the Gate Other" at bounding box center [201, 189] width 50 height 12
click at [203, 191] on select "Paid via CC Check Requested Pay at the Gate Other" at bounding box center [201, 188] width 50 height 9
select select "Paid via CC"
click at [176, 184] on select "Paid via CC Check Requested Pay at the Gate Other" at bounding box center [201, 188] width 50 height 9
click at [109, 9] on img at bounding box center [104, 9] width 34 height 7
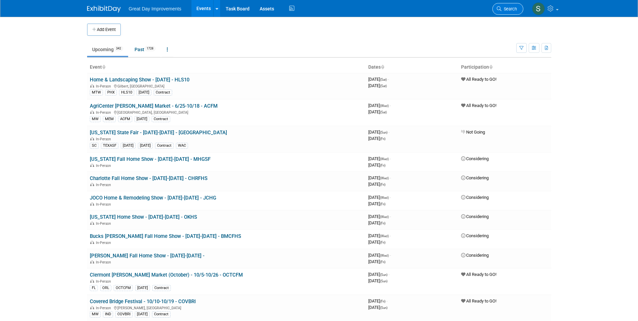
click at [506, 12] on link "Search" at bounding box center [507, 9] width 31 height 12
click at [514, 8] on span "Search" at bounding box center [508, 8] width 15 height 5
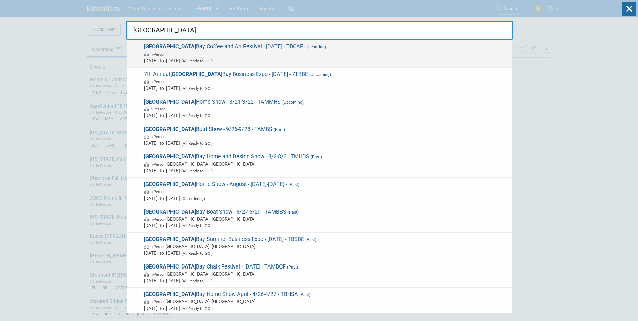
type input "tampa"
click at [228, 51] on span "In-Person" at bounding box center [326, 53] width 365 height 7
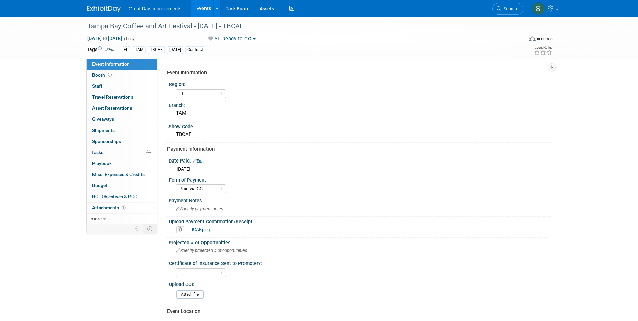
select select "FL"
select select "Paid via CC"
click at [520, 12] on link "Search" at bounding box center [507, 9] width 31 height 12
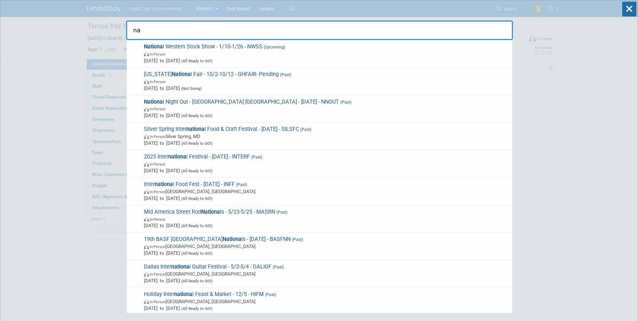
type input "n"
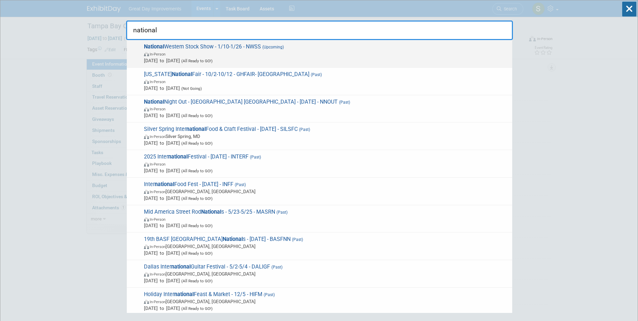
type input "national"
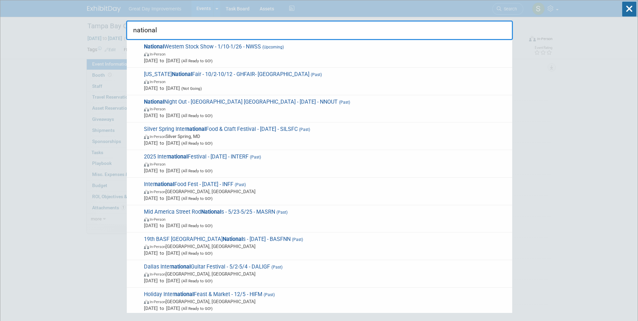
click at [220, 51] on span "In-Person" at bounding box center [326, 53] width 365 height 7
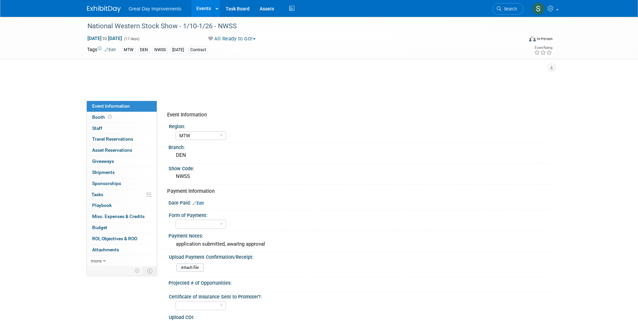
select select "MTW"
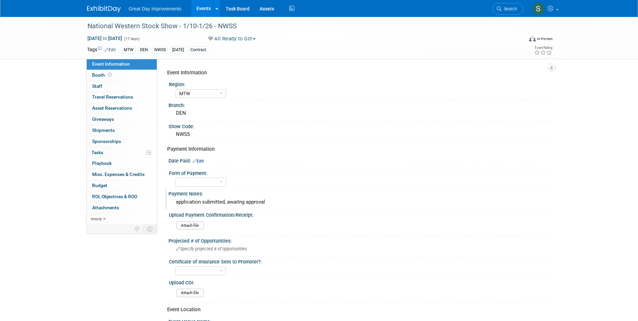
click at [271, 205] on div "application submitted, awaitng approval" at bounding box center [359, 202] width 373 height 10
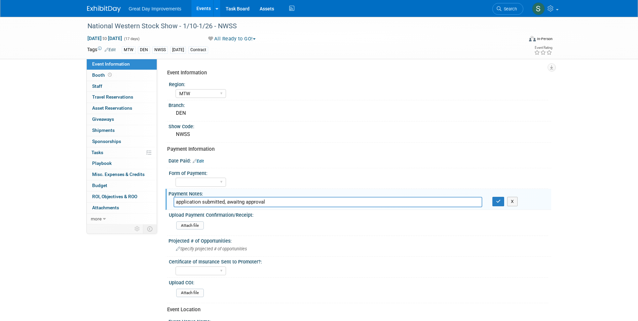
drag, startPoint x: 274, startPoint y: 202, endPoint x: 167, endPoint y: 200, distance: 107.3
click at [167, 200] on div "Payment Notes: application submitted, awaitng approval application submitted, a…" at bounding box center [358, 199] width 386 height 21
type input "Show is full"
click at [497, 204] on button "button" at bounding box center [498, 201] width 12 height 9
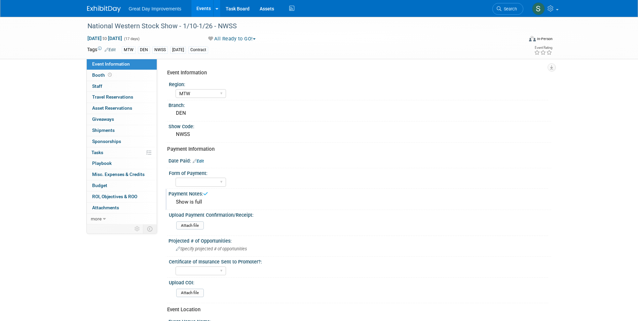
click at [86, 0] on div "Great Day Improvements Events Add Event Bulk Upload Events Shareable Event Boar…" at bounding box center [319, 8] width 474 height 17
click at [110, 12] on img at bounding box center [104, 9] width 34 height 7
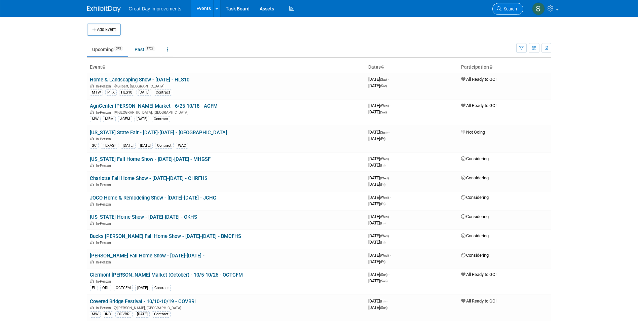
click at [508, 10] on span "Search" at bounding box center [508, 8] width 15 height 5
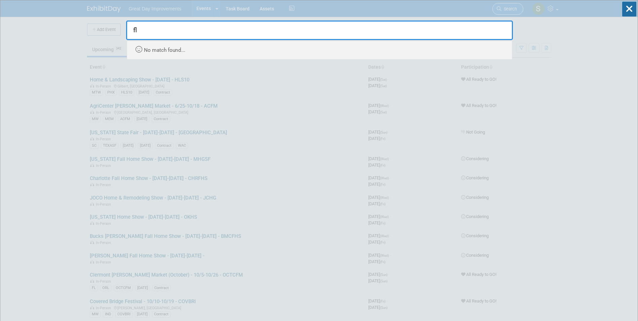
type input "f"
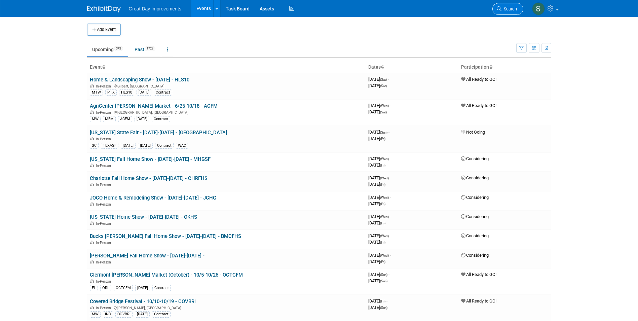
click at [511, 7] on span "Search" at bounding box center [508, 8] width 15 height 5
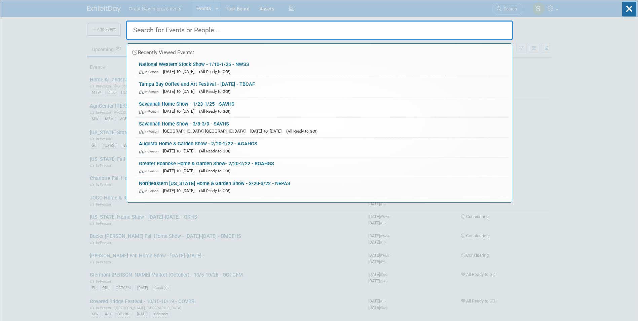
click at [250, 25] on input "text" at bounding box center [319, 31] width 387 height 20
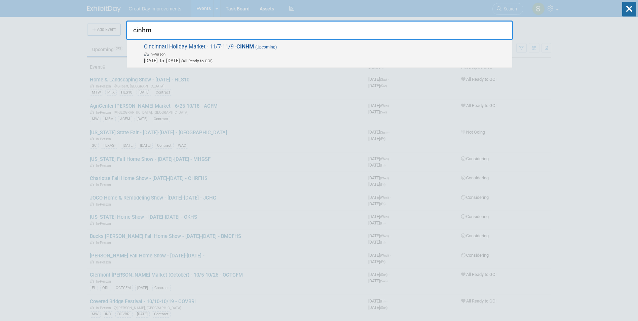
type input "cinhm"
click at [228, 57] on span "Nov 7, 2025 to Nov 9, 2025 (All Ready to GO!)" at bounding box center [326, 60] width 365 height 7
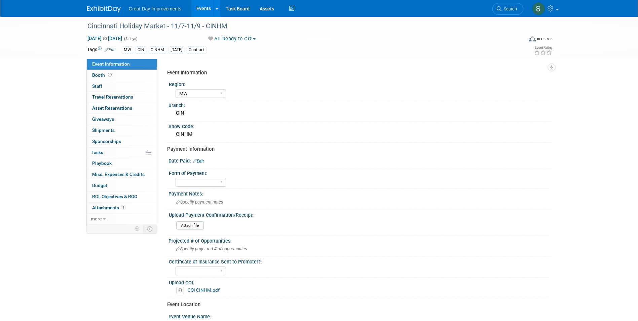
select select "MW"
click at [232, 35] on button "All Ready to GO!" at bounding box center [232, 38] width 52 height 7
click at [237, 66] on link "Not Going" at bounding box center [234, 68] width 56 height 9
click at [107, 4] on link at bounding box center [108, 5] width 42 height 5
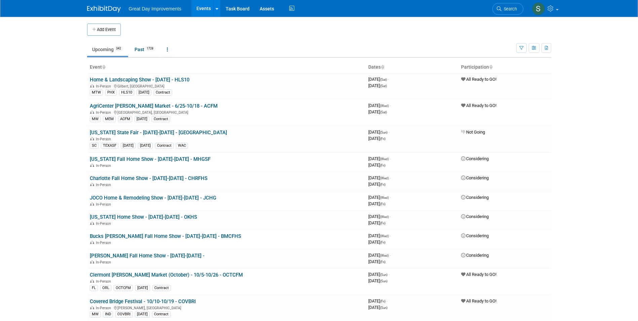
click at [519, 8] on link "Search" at bounding box center [507, 9] width 31 height 12
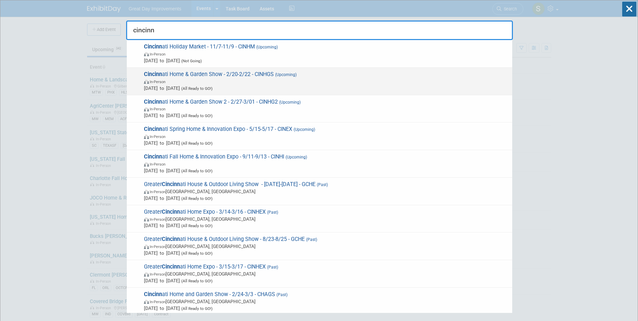
type input "cincinn"
click at [294, 86] on span "[DATE] to [DATE] (All Ready to GO!)" at bounding box center [326, 88] width 365 height 7
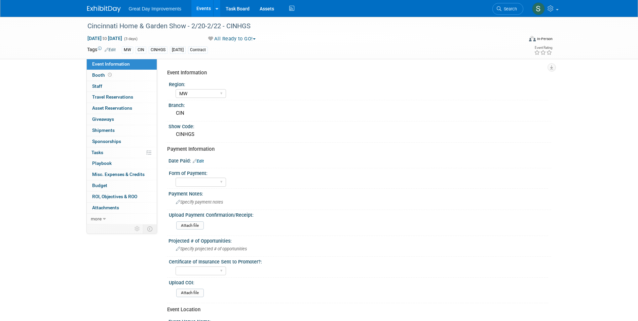
select select "MW"
click at [206, 185] on select "Paid via CC Check Requested Pay at the Gate Other" at bounding box center [201, 182] width 50 height 9
select select "Paid via CC"
click at [176, 178] on select "Paid via CC Check Requested Pay at the Gate Other" at bounding box center [201, 182] width 50 height 9
click at [199, 164] on div at bounding box center [359, 165] width 373 height 2
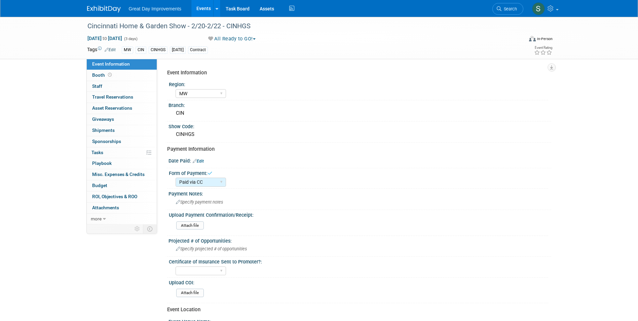
click at [201, 161] on link "Edit" at bounding box center [198, 161] width 11 height 5
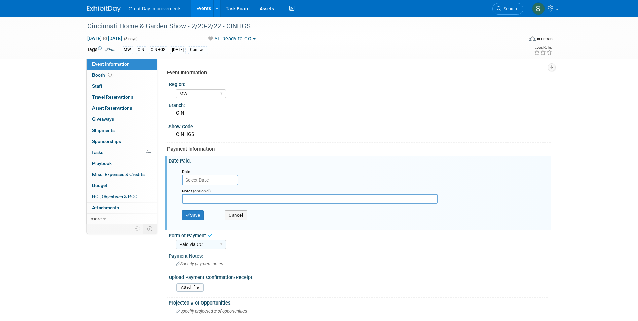
click at [202, 186] on div "Notes (optional)" at bounding box center [315, 196] width 277 height 22
click at [201, 182] on input "text" at bounding box center [210, 179] width 56 height 11
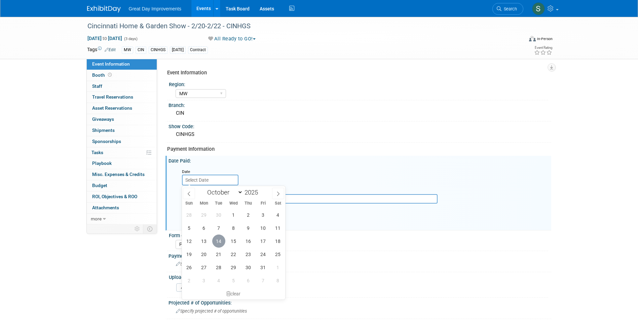
click at [219, 241] on span "14" at bounding box center [218, 240] width 13 height 13
type input "Oct 14, 2025"
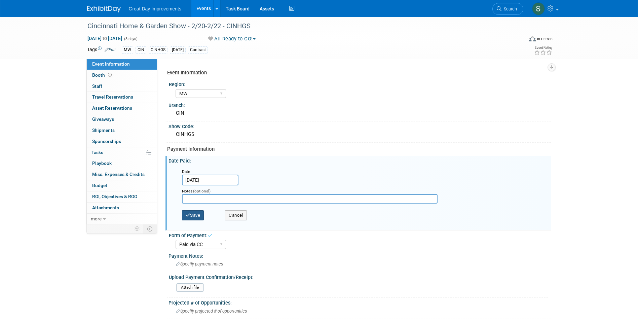
click at [189, 215] on icon "button" at bounding box center [188, 215] width 5 height 4
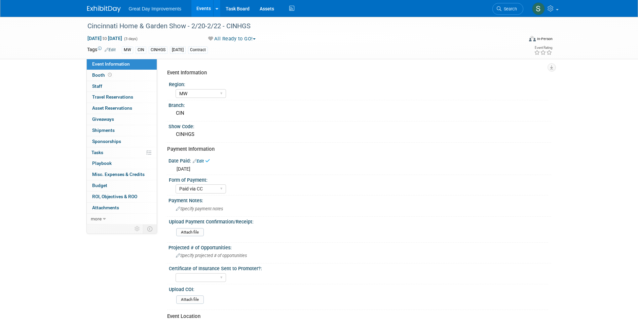
click at [506, 10] on span "Search" at bounding box center [508, 8] width 15 height 5
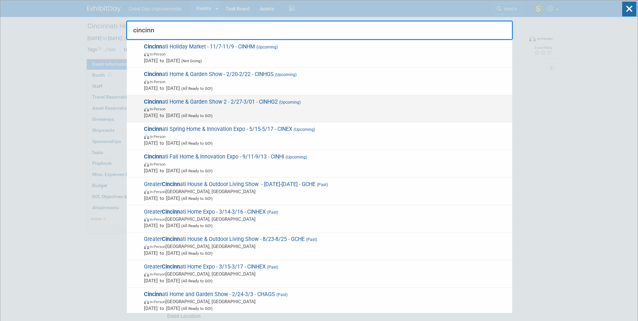
type input "cincinn"
click at [242, 100] on span "Cincinn ati Home & Garden Show 2 - 2/27-3/01 - CINHG2 (Upcoming) In-Person Feb …" at bounding box center [325, 109] width 367 height 21
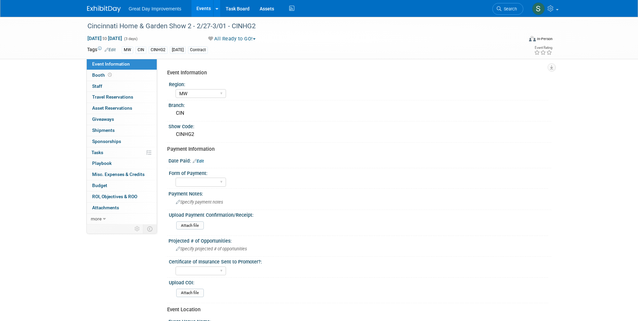
select select "MW"
click at [201, 178] on div "Paid via CC Check Requested Pay at the Gate Other" at bounding box center [201, 182] width 50 height 12
click at [201, 179] on select "Paid via CC Check Requested Pay at the Gate Other" at bounding box center [201, 182] width 50 height 9
select select "Paid via CC"
click at [176, 178] on select "Paid via CC Check Requested Pay at the Gate Other" at bounding box center [201, 182] width 50 height 9
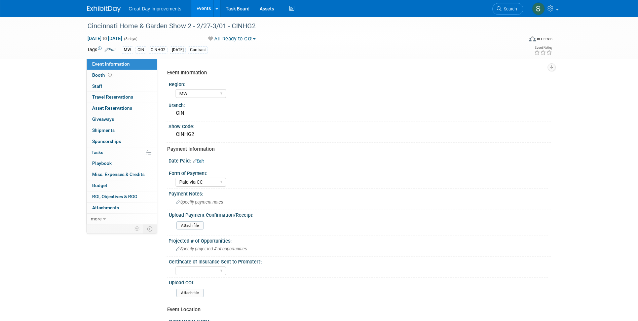
click at [203, 160] on link "Edit" at bounding box center [198, 161] width 11 height 5
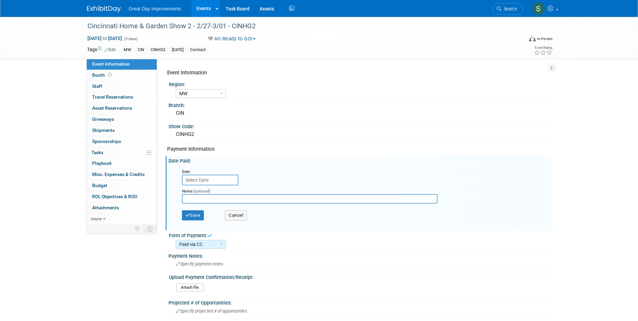
click at [201, 180] on input "text" at bounding box center [210, 179] width 56 height 11
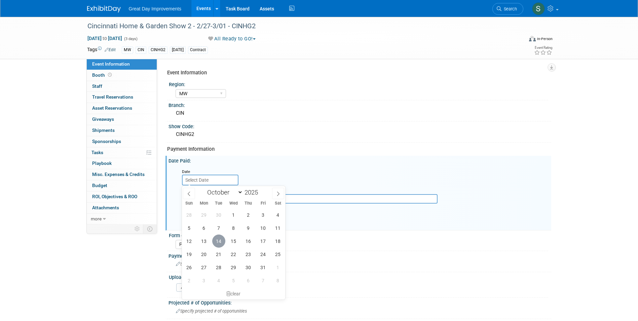
click at [219, 242] on span "14" at bounding box center [218, 240] width 13 height 13
type input "[DATE]"
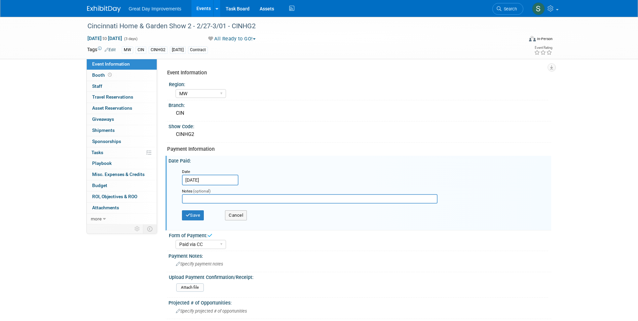
click at [255, 155] on div "Event Information Region: GC MA MW MTW NE NEW OV PL PNW SA SE SC UMW FL Branch:…" at bounding box center [356, 279] width 379 height 427
click at [184, 220] on div "Save Cancel" at bounding box center [361, 216] width 359 height 18
click at [186, 216] on icon "button" at bounding box center [188, 215] width 5 height 4
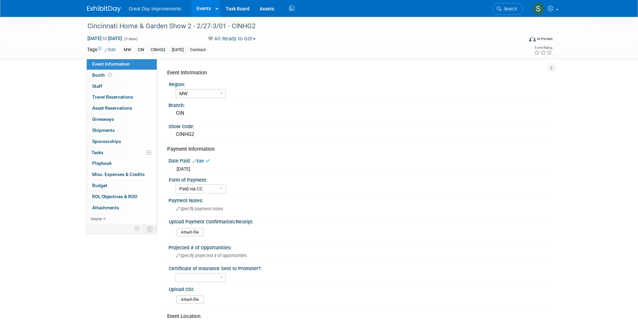
click at [110, 6] on img at bounding box center [104, 9] width 34 height 7
